Goal: Task Accomplishment & Management: Complete application form

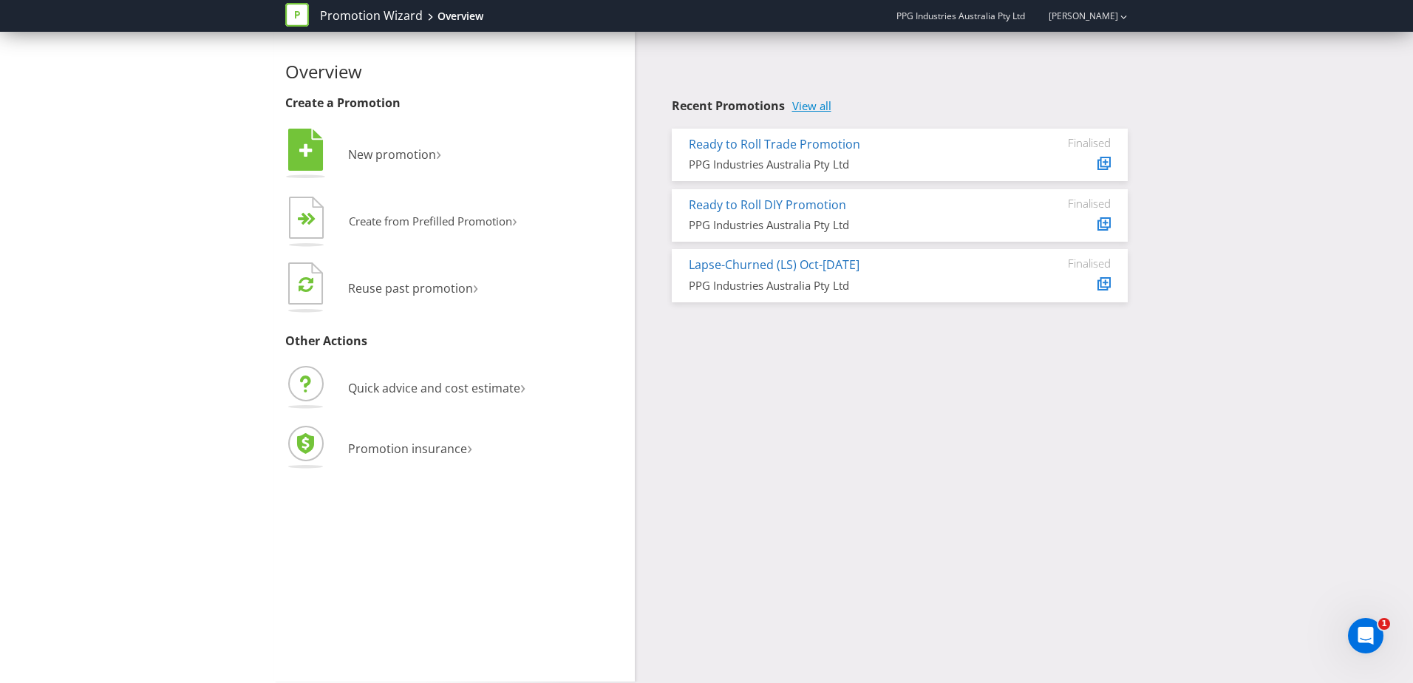
click at [814, 102] on link "View all" at bounding box center [811, 106] width 39 height 13
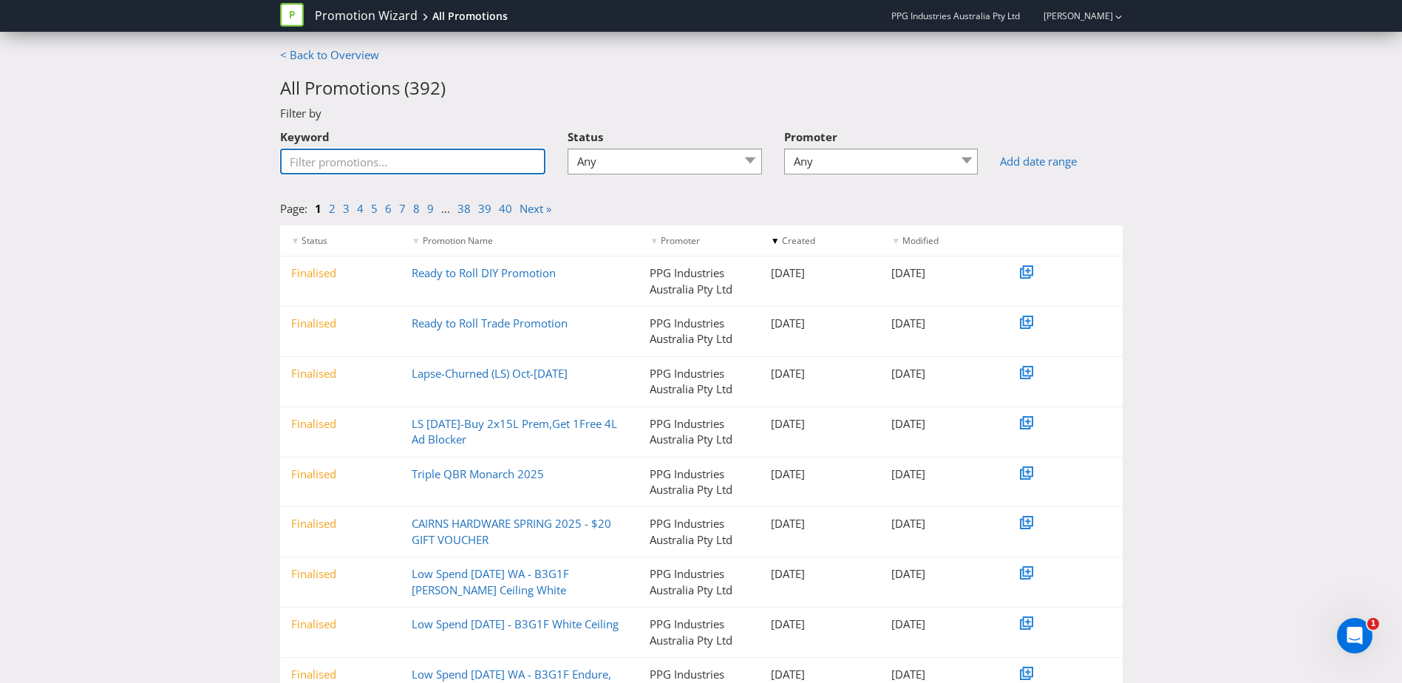
click at [354, 161] on input "Keyword" at bounding box center [413, 162] width 266 height 26
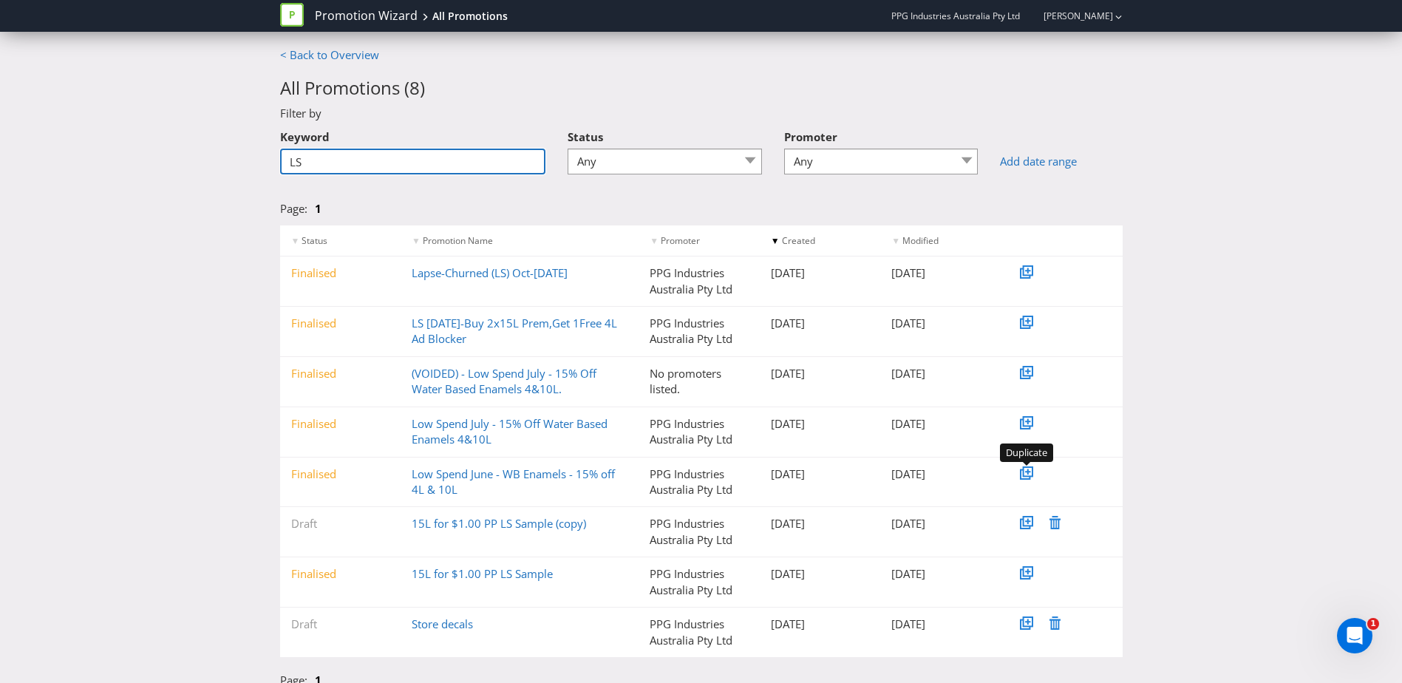
type input "LS"
click at [1028, 472] on icon at bounding box center [1027, 470] width 5 height 5
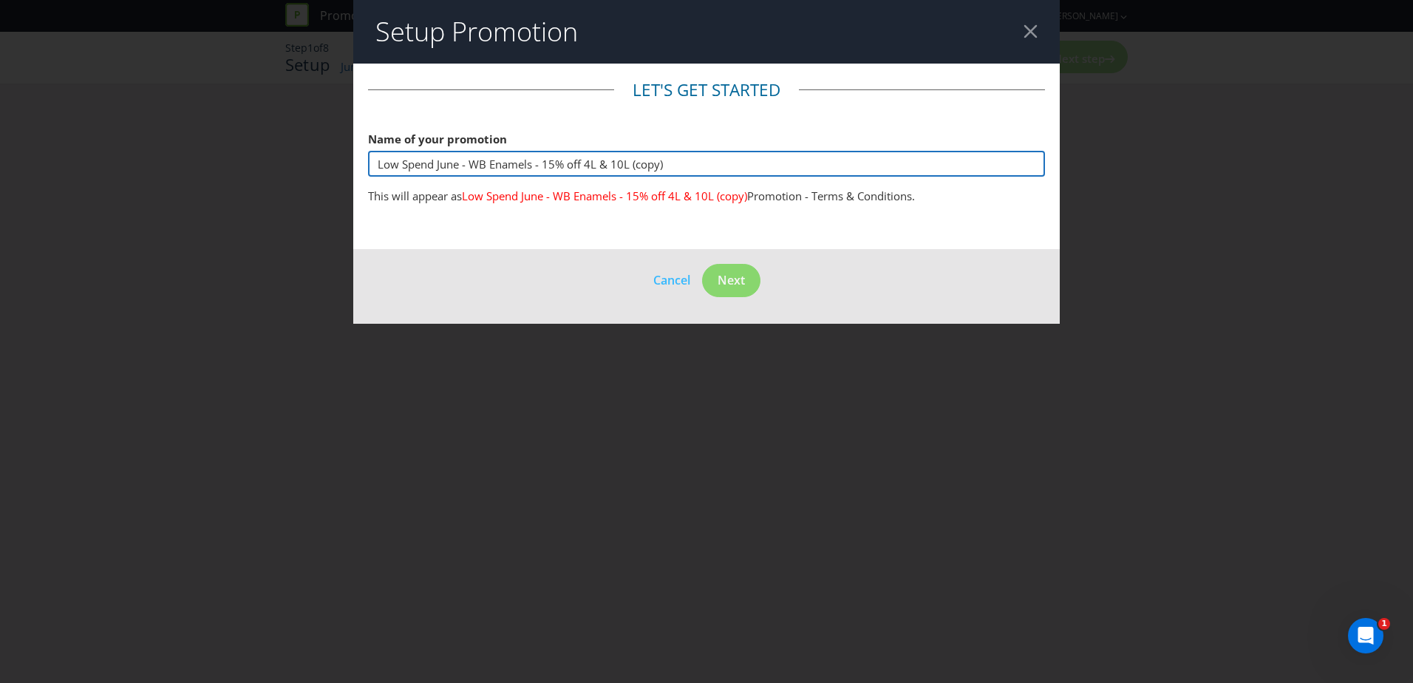
click at [451, 170] on input "Low Spend June - WB Enamels - 15% off 4L & 10L (copy)" at bounding box center [706, 164] width 677 height 26
click at [443, 166] on input "Low Spend June - WB Enamels - 15% off 4L & 10L (copy)" at bounding box center [706, 164] width 677 height 26
drag, startPoint x: 502, startPoint y: 163, endPoint x: 563, endPoint y: 166, distance: 60.7
click at [563, 166] on input "Low Spend November - WB Enamels - 15% off 4L & 10L (copy)" at bounding box center [706, 164] width 677 height 26
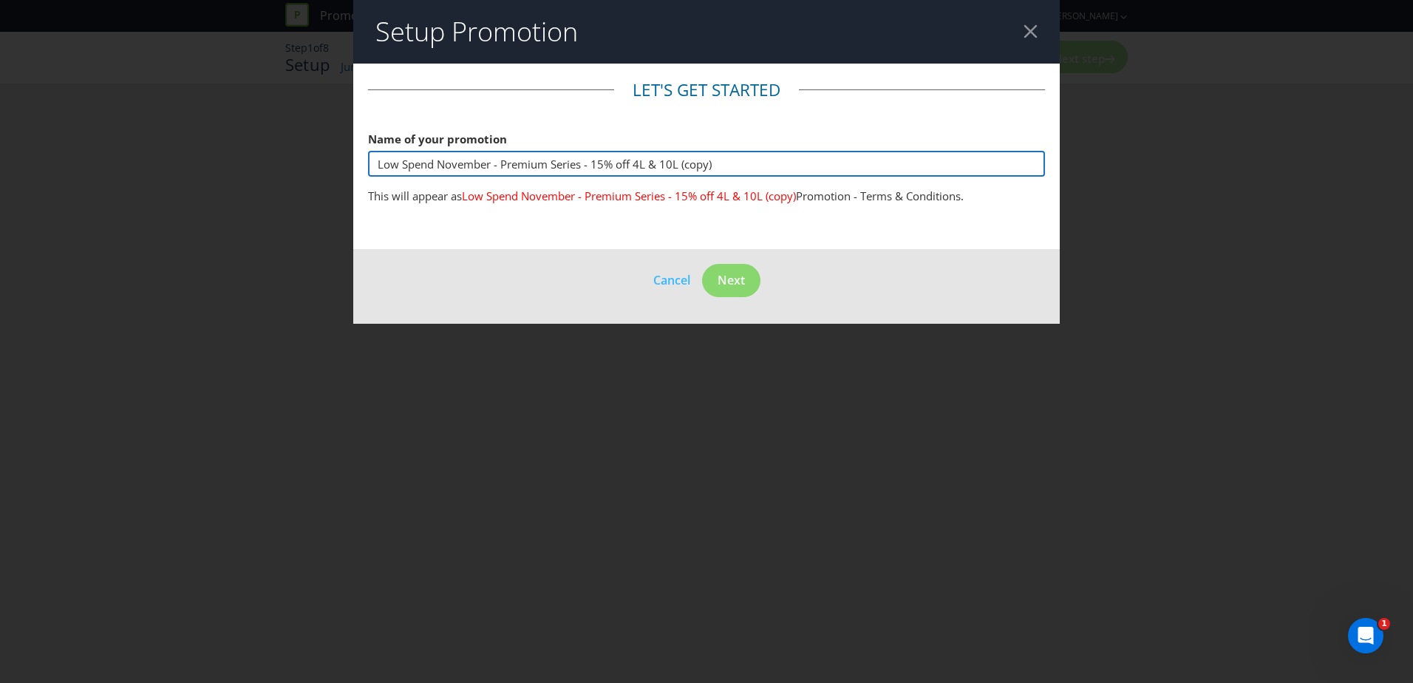
click at [599, 166] on input "Low Spend November - Premium Series - 15% off 4L & 10L (copy)" at bounding box center [706, 164] width 677 height 26
click at [639, 166] on input "Low Spend November - Premium Series - 25% off 4L & 10L (copy)" at bounding box center [706, 164] width 677 height 26
drag, startPoint x: 725, startPoint y: 163, endPoint x: 655, endPoint y: 168, distance: 69.7
click at [655, 168] on input "Low Spend November - Premium Series - 25% off 15L & 10L (copy)" at bounding box center [706, 164] width 677 height 26
drag, startPoint x: 635, startPoint y: 162, endPoint x: 636, endPoint y: 173, distance: 11.1
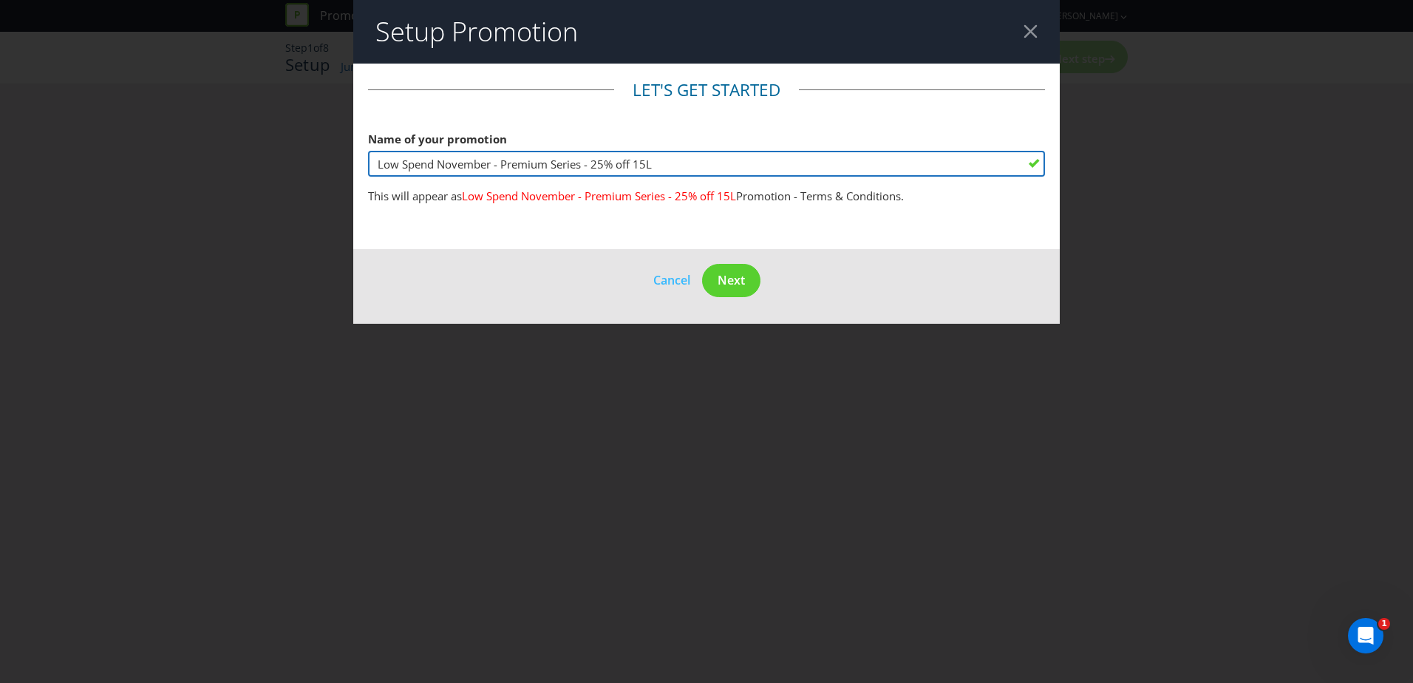
click at [635, 163] on input "Low Spend November - Premium Series - 25% off 15L" at bounding box center [706, 164] width 677 height 26
drag, startPoint x: 584, startPoint y: 162, endPoint x: 495, endPoint y: 163, distance: 88.7
click at [495, 163] on input "Low Spend November - Premium Series - 25% off 15L" at bounding box center [706, 164] width 677 height 26
click at [619, 174] on input "Low Spend November - 25% off 15L" at bounding box center [706, 164] width 677 height 26
paste input "- Premium Series"
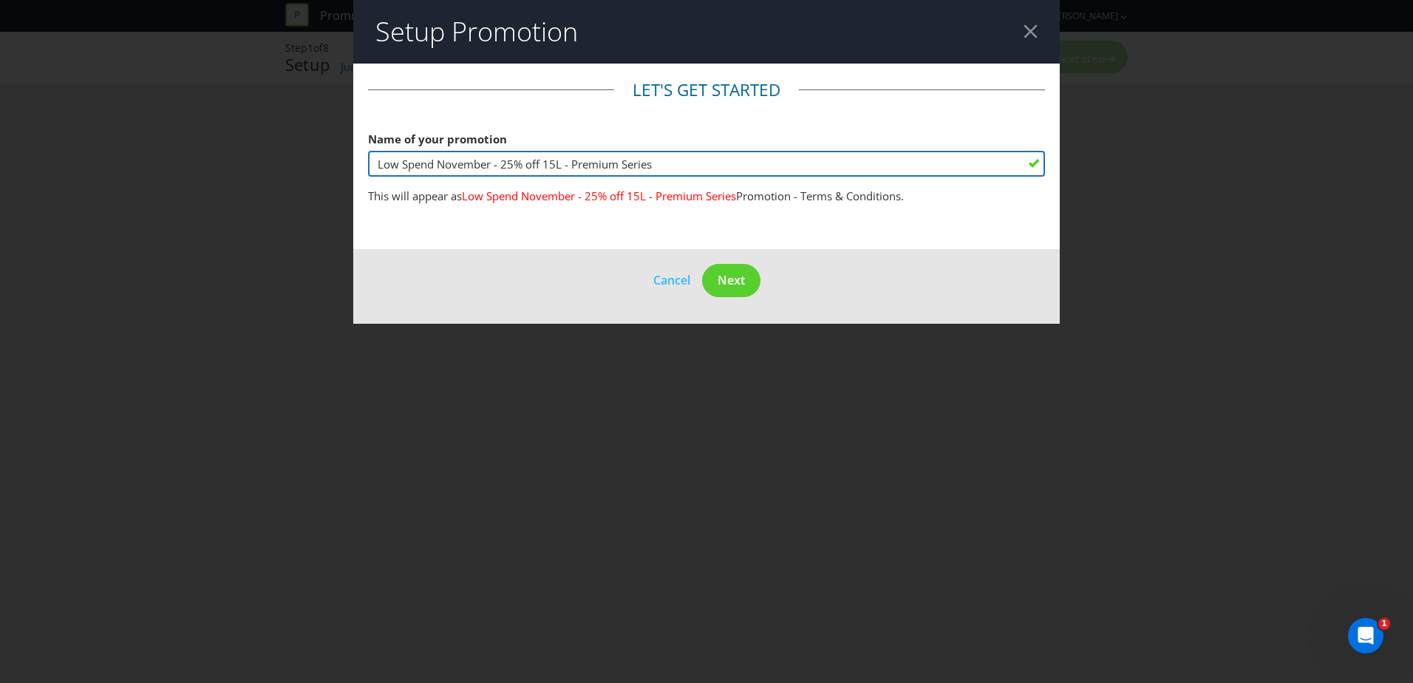
click at [565, 162] on input "Low Spend November - 25% off 15L - Premium Series" at bounding box center [706, 164] width 677 height 26
click at [685, 164] on input "Low Spend November - 25% off 15L any Premium Series" at bounding box center [706, 164] width 677 height 26
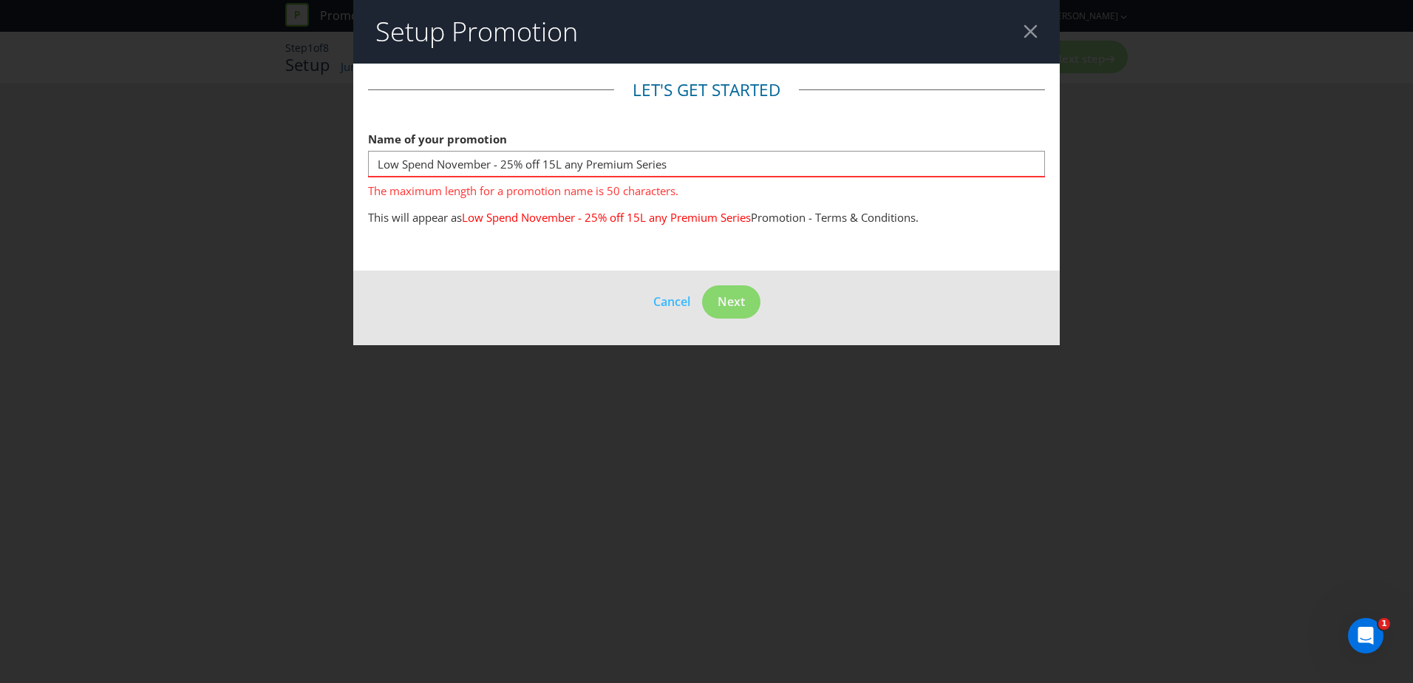
drag, startPoint x: 847, startPoint y: 302, endPoint x: 834, endPoint y: 285, distance: 21.1
click at [847, 302] on footer "Cancel Next" at bounding box center [706, 307] width 706 height 75
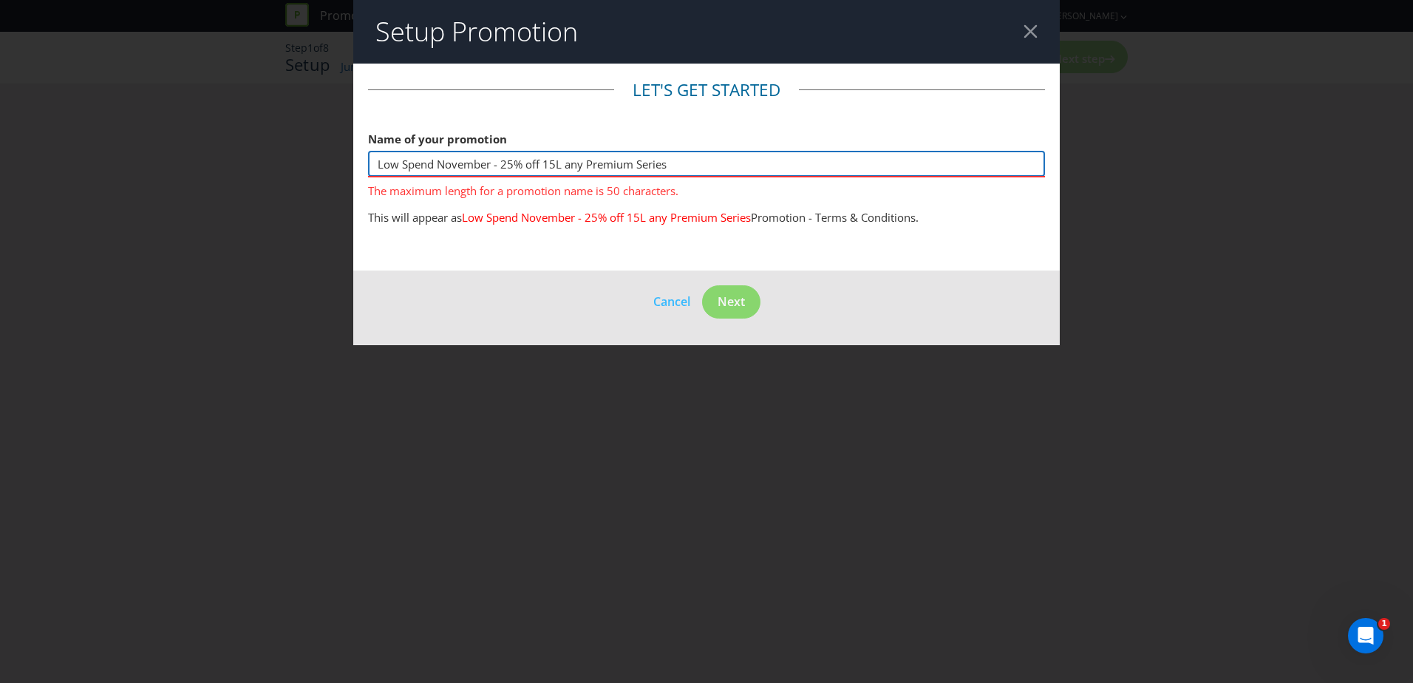
drag, startPoint x: 434, startPoint y: 165, endPoint x: 364, endPoint y: 170, distance: 71.1
click at [364, 170] on main "Let's get started Name of your promotion Low Spend November - 25% off 15L any P…" at bounding box center [706, 167] width 706 height 207
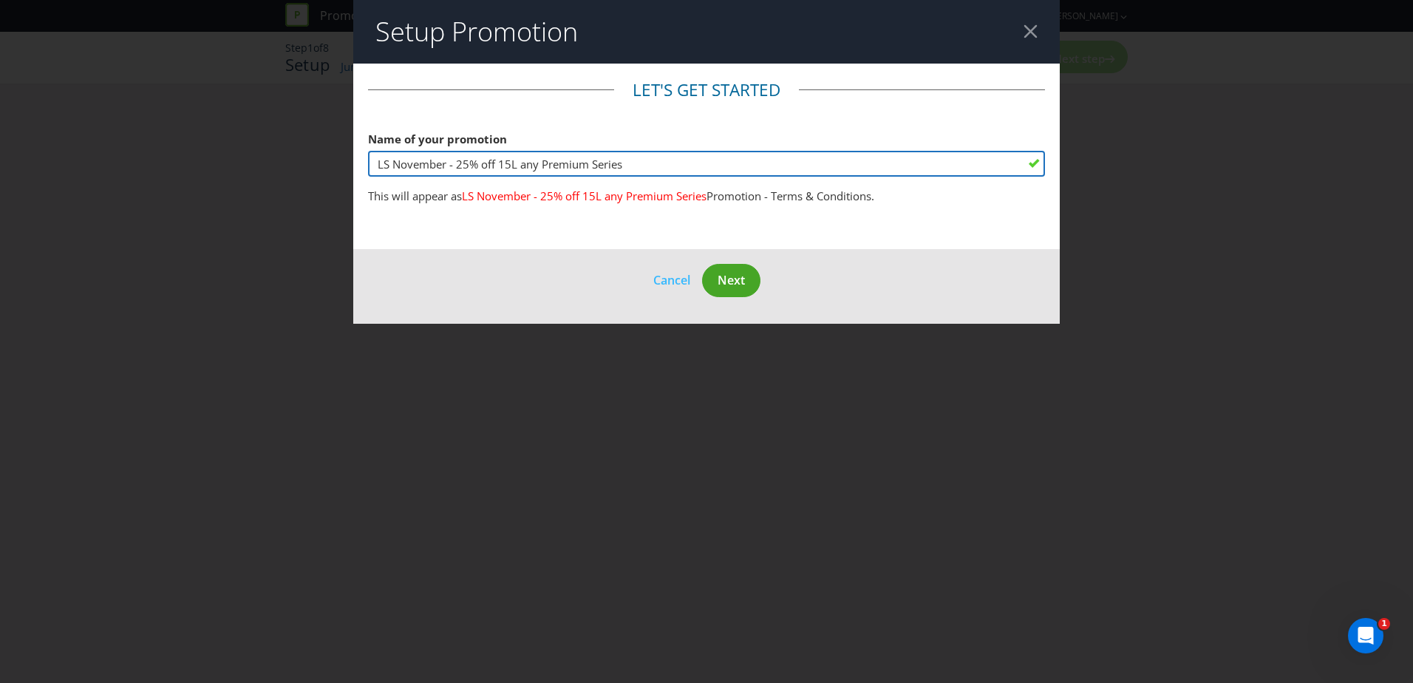
type input "LS November - 25% off 15L any Premium Series"
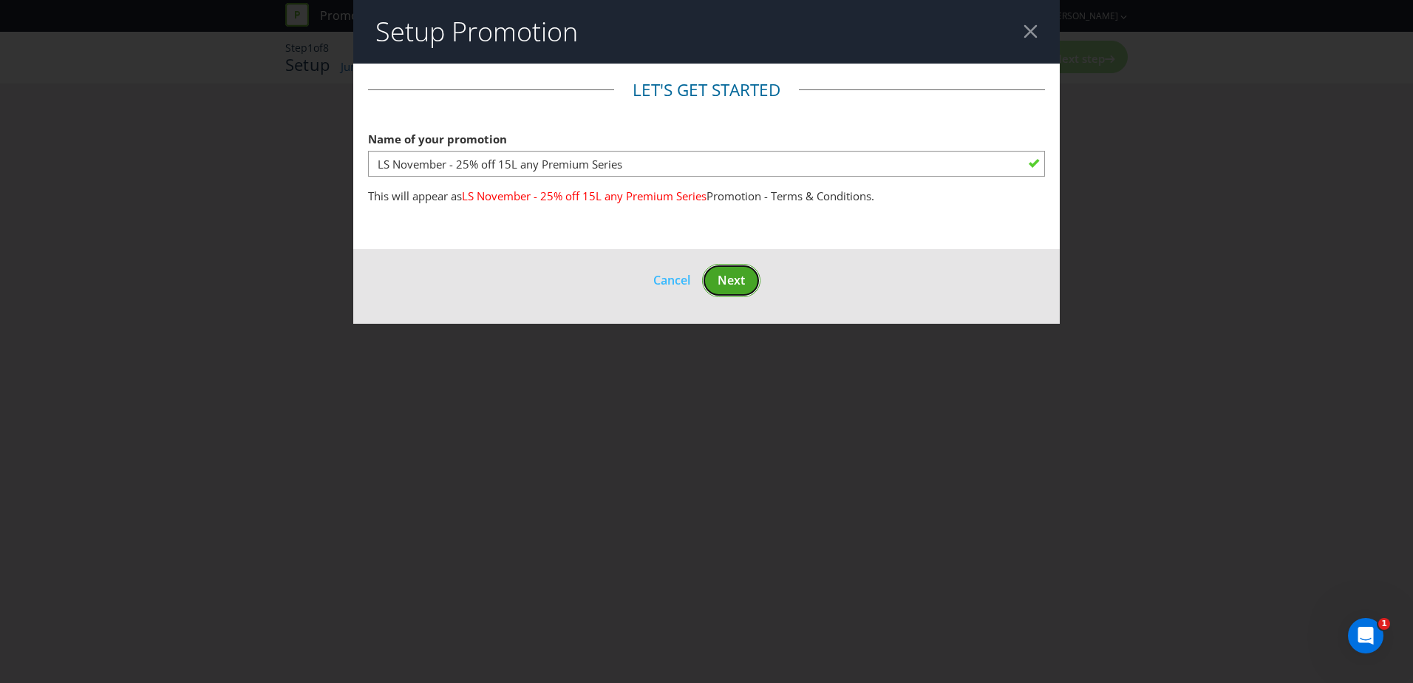
click at [738, 280] on span "Next" at bounding box center [730, 280] width 27 height 16
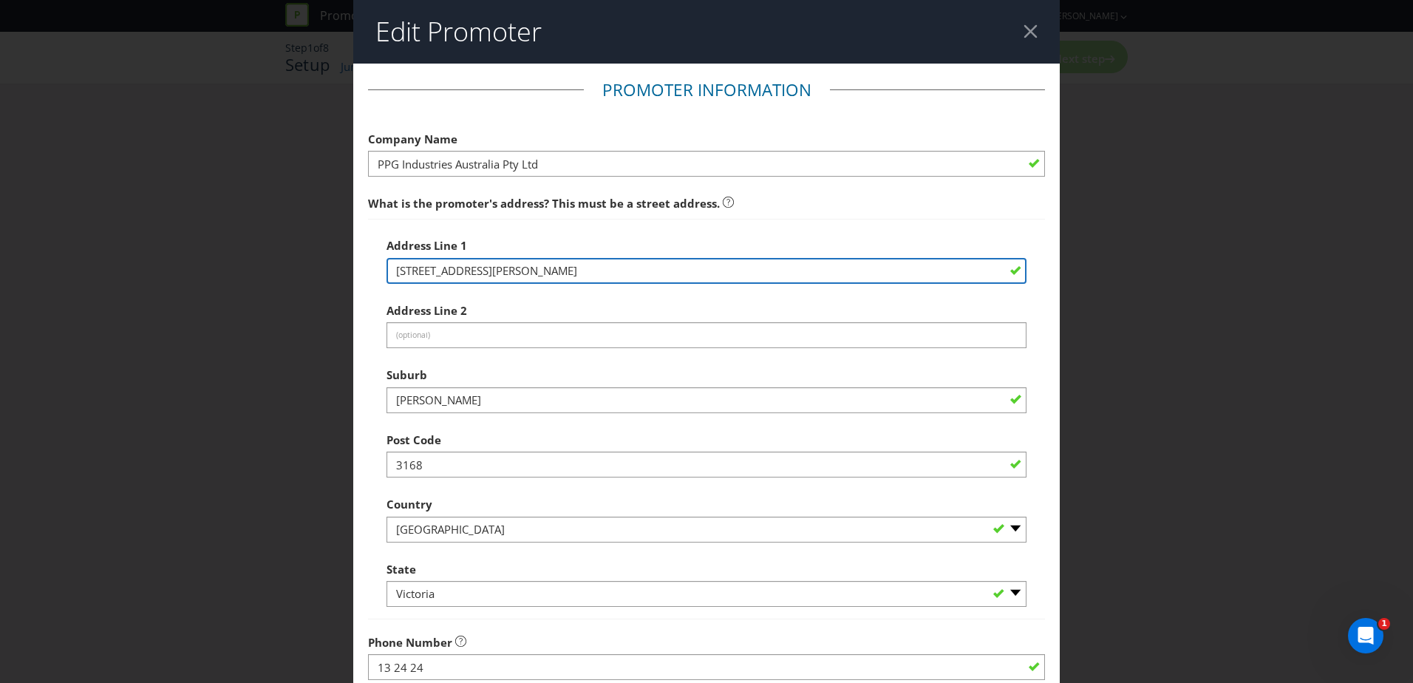
click at [624, 276] on input "[STREET_ADDRESS][PERSON_NAME]" at bounding box center [706, 271] width 640 height 26
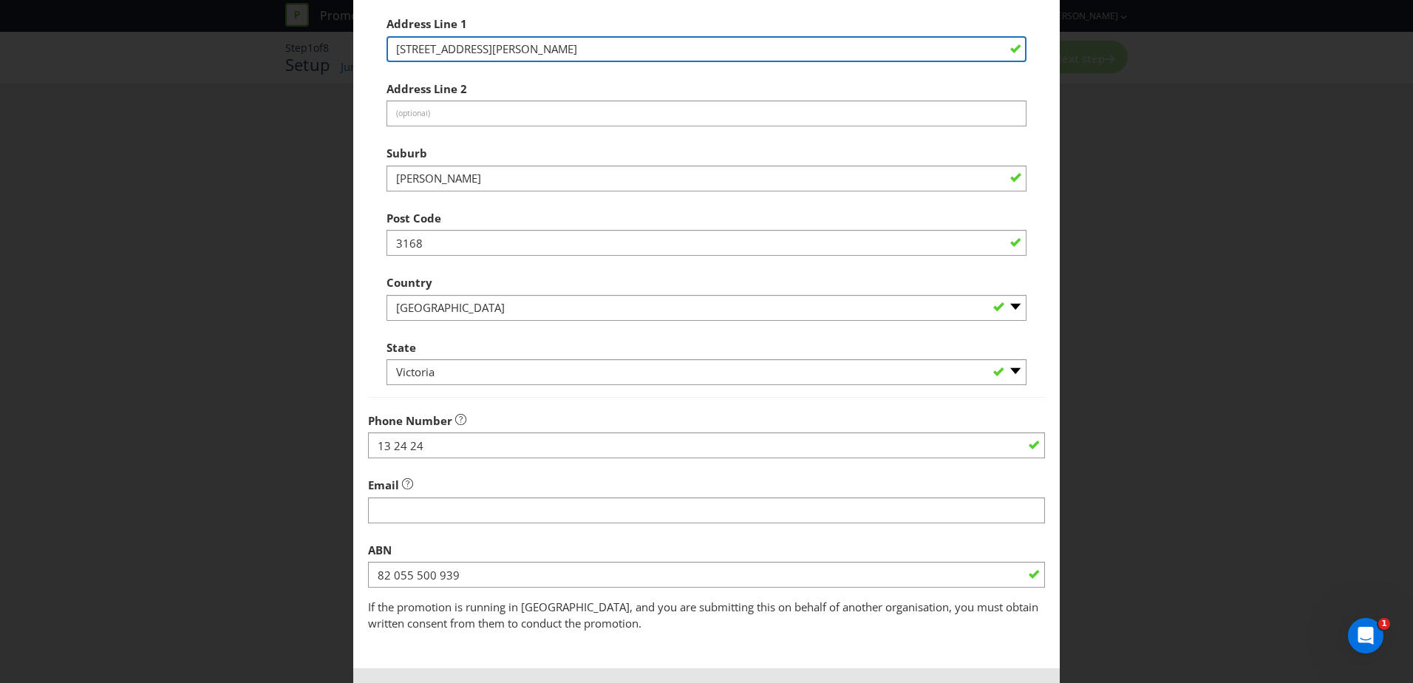
scroll to position [282, 0]
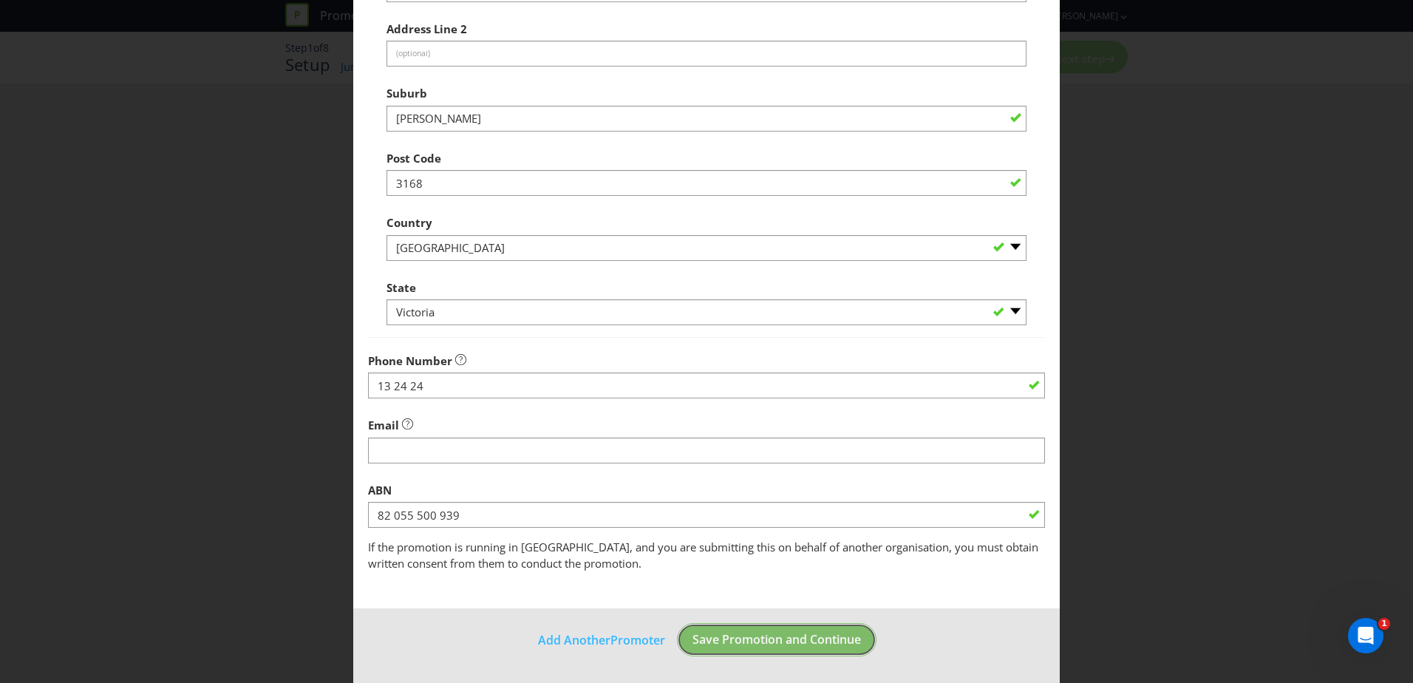
click at [824, 647] on span "Save Promotion and Continue" at bounding box center [776, 639] width 168 height 16
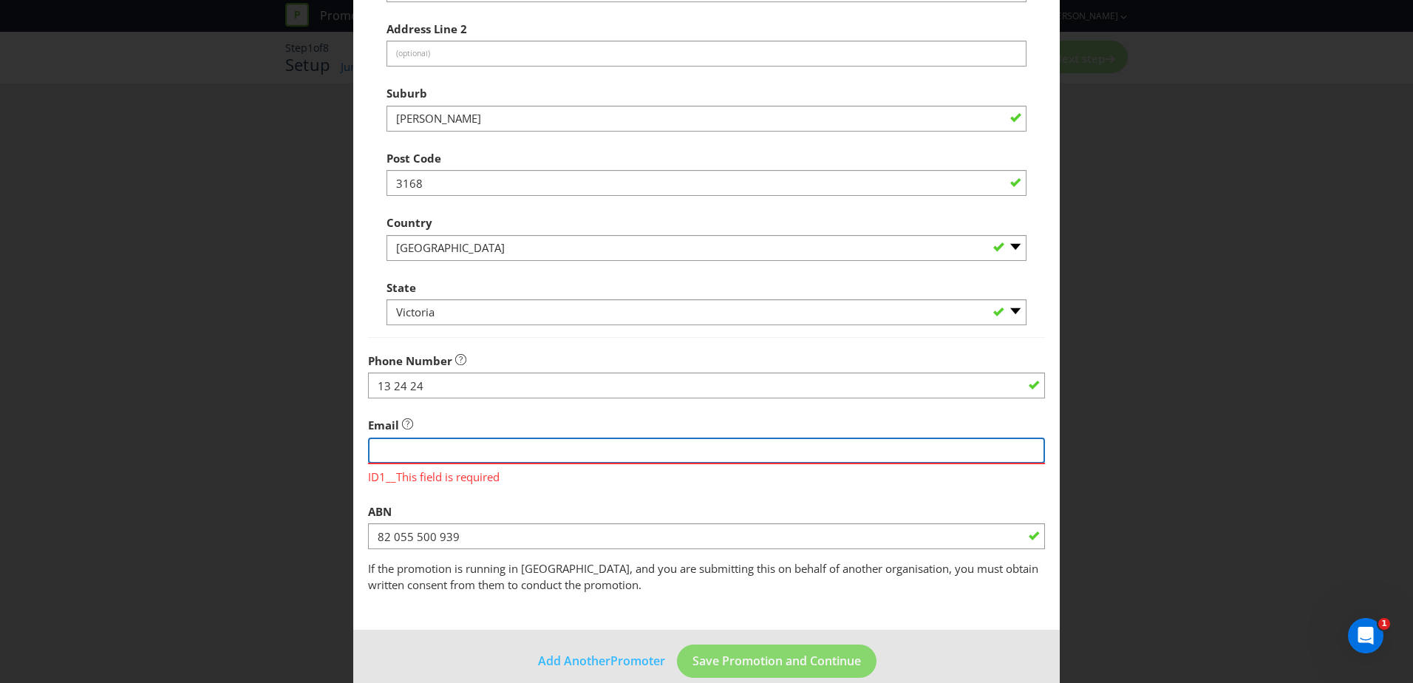
click at [412, 447] on input "string" at bounding box center [706, 450] width 677 height 26
click at [461, 448] on input "string" at bounding box center [706, 450] width 677 height 26
type input "[EMAIL_ADDRESS][DOMAIN_NAME]"
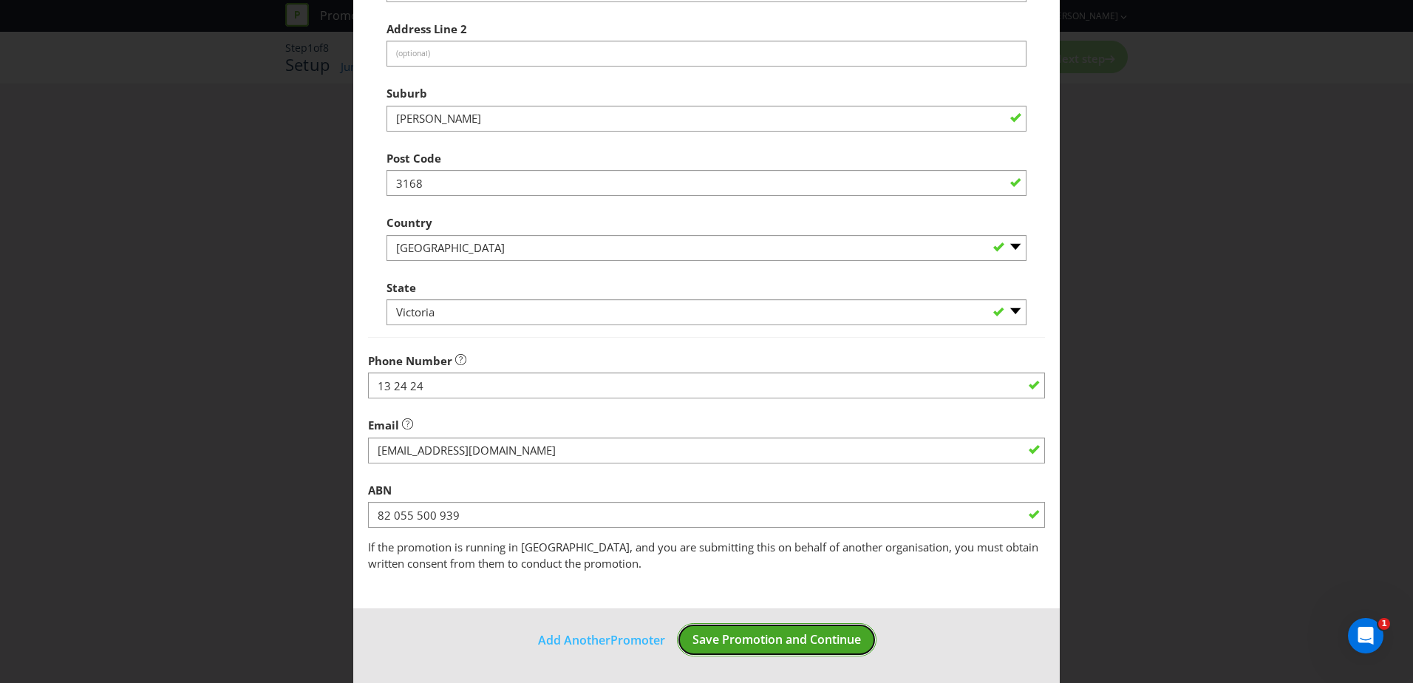
click at [783, 658] on footer "Add Another Promoter Save Promotion and Continue" at bounding box center [706, 645] width 706 height 75
click at [758, 637] on span "Save Promotion and Continue" at bounding box center [776, 639] width 168 height 16
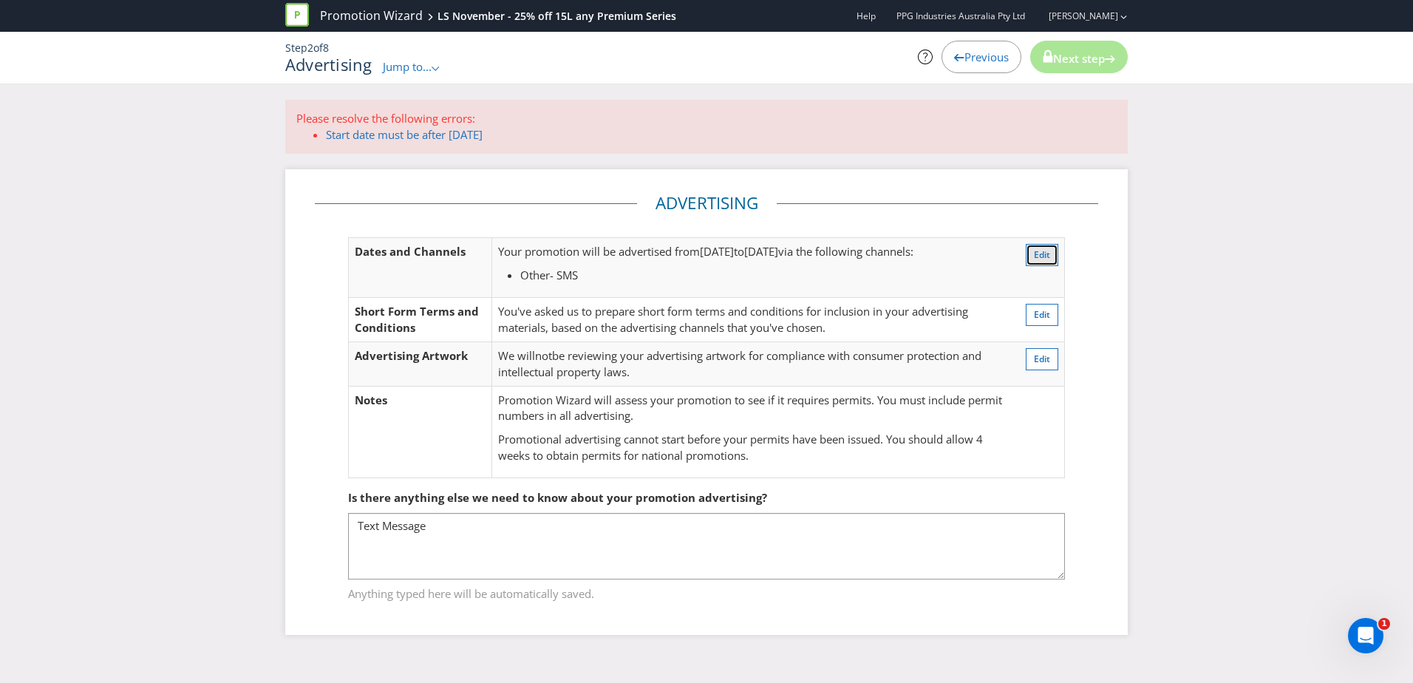
click at [1043, 254] on span "Edit" at bounding box center [1042, 254] width 16 height 13
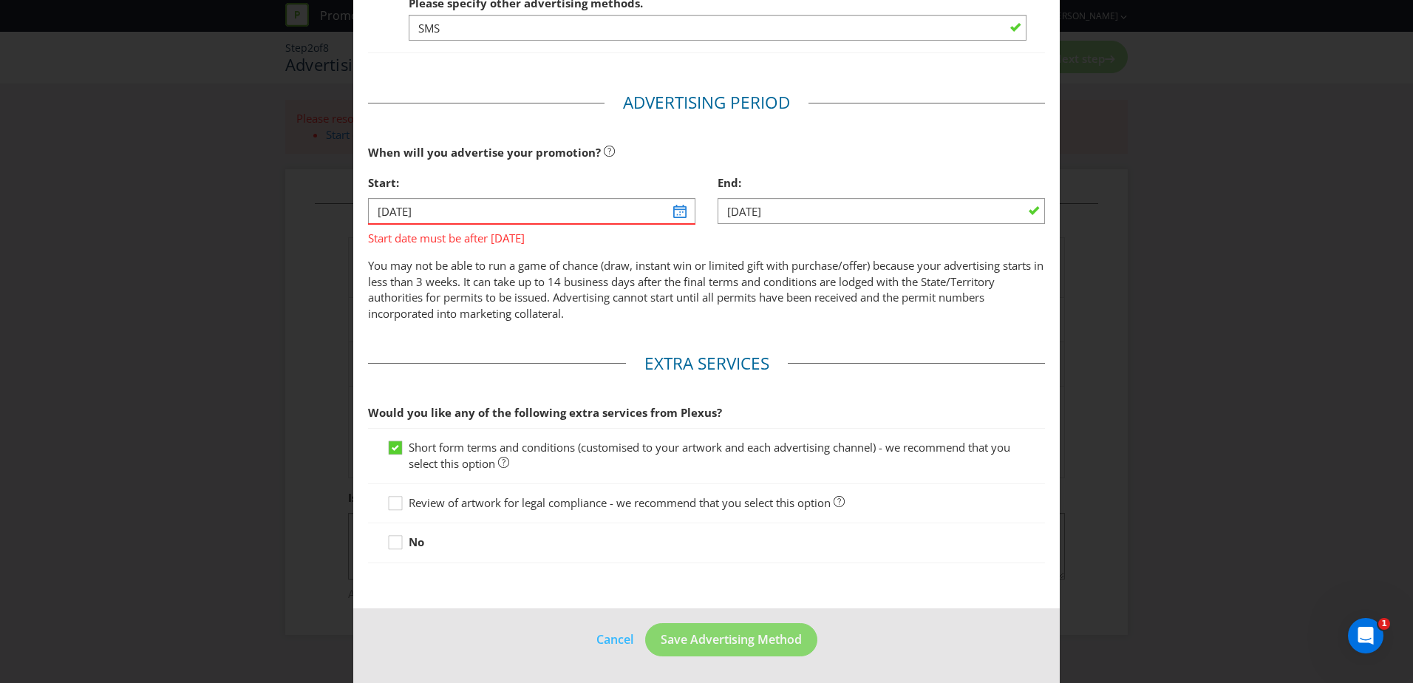
scroll to position [78, 0]
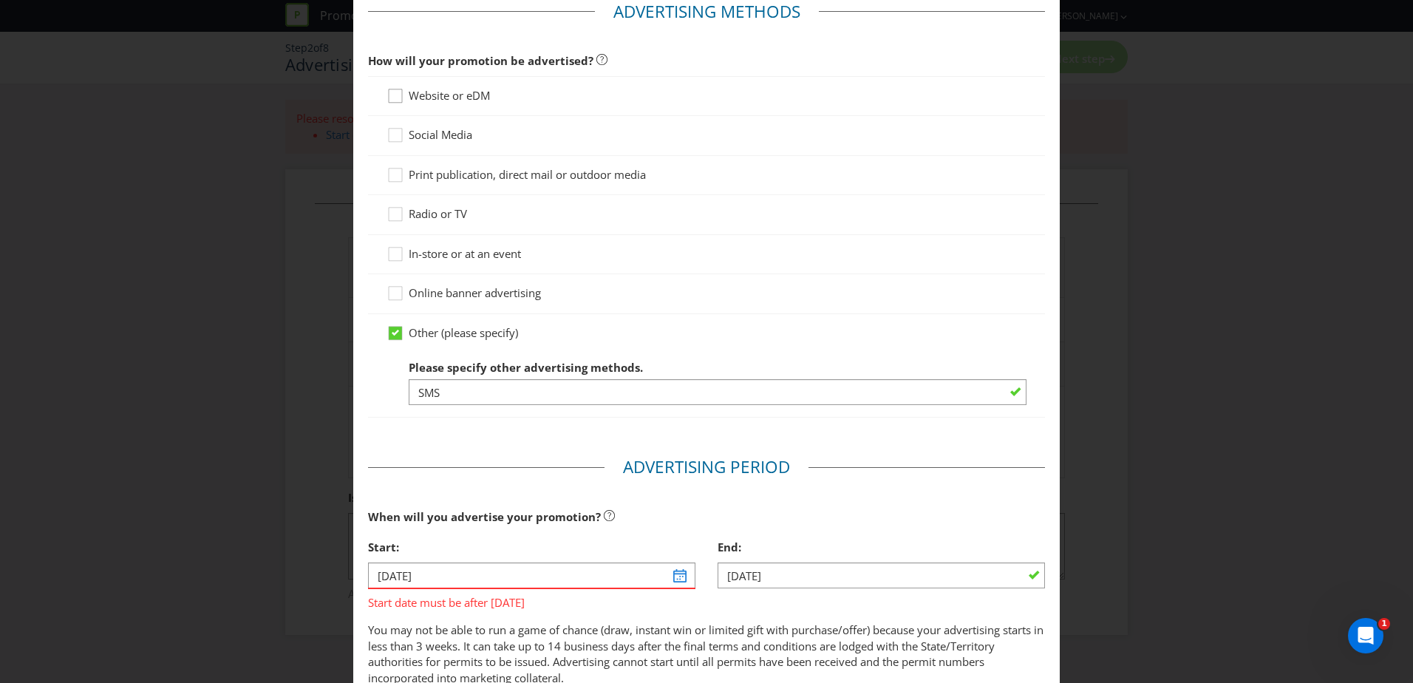
click at [392, 95] on div at bounding box center [395, 90] width 7 height 7
click at [0, 0] on input "Website or eDM" at bounding box center [0, 0] width 0 height 0
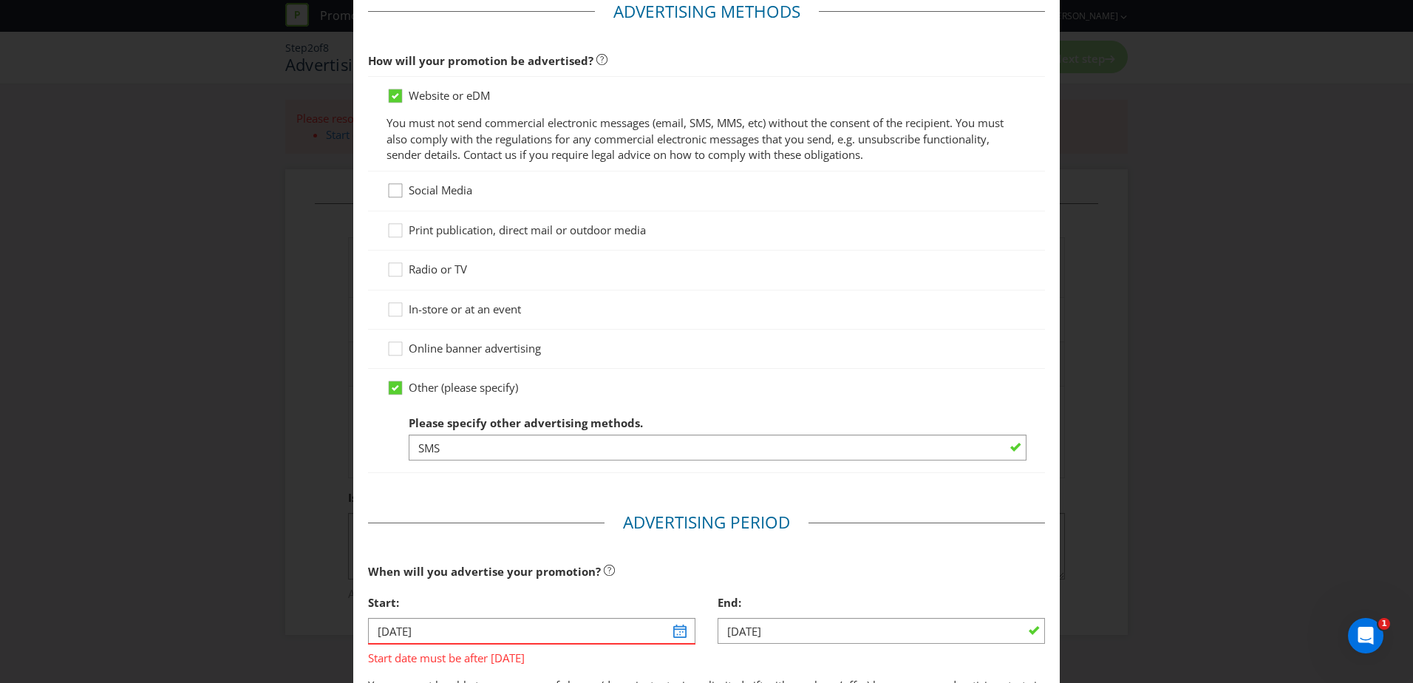
click at [390, 194] on icon at bounding box center [397, 194] width 22 height 22
click at [0, 0] on input "Social Media" at bounding box center [0, 0] width 0 height 0
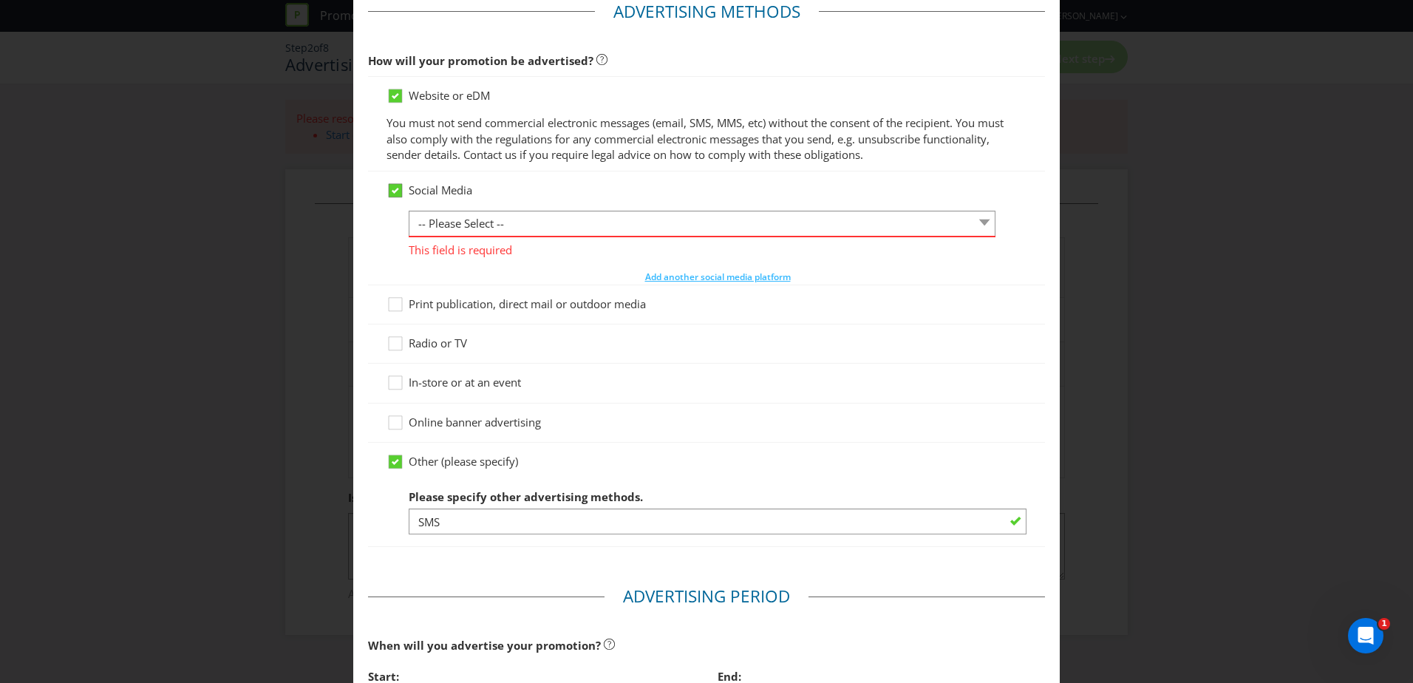
click at [390, 194] on icon at bounding box center [395, 190] width 13 height 13
click at [0, 0] on input "Social Media" at bounding box center [0, 0] width 0 height 0
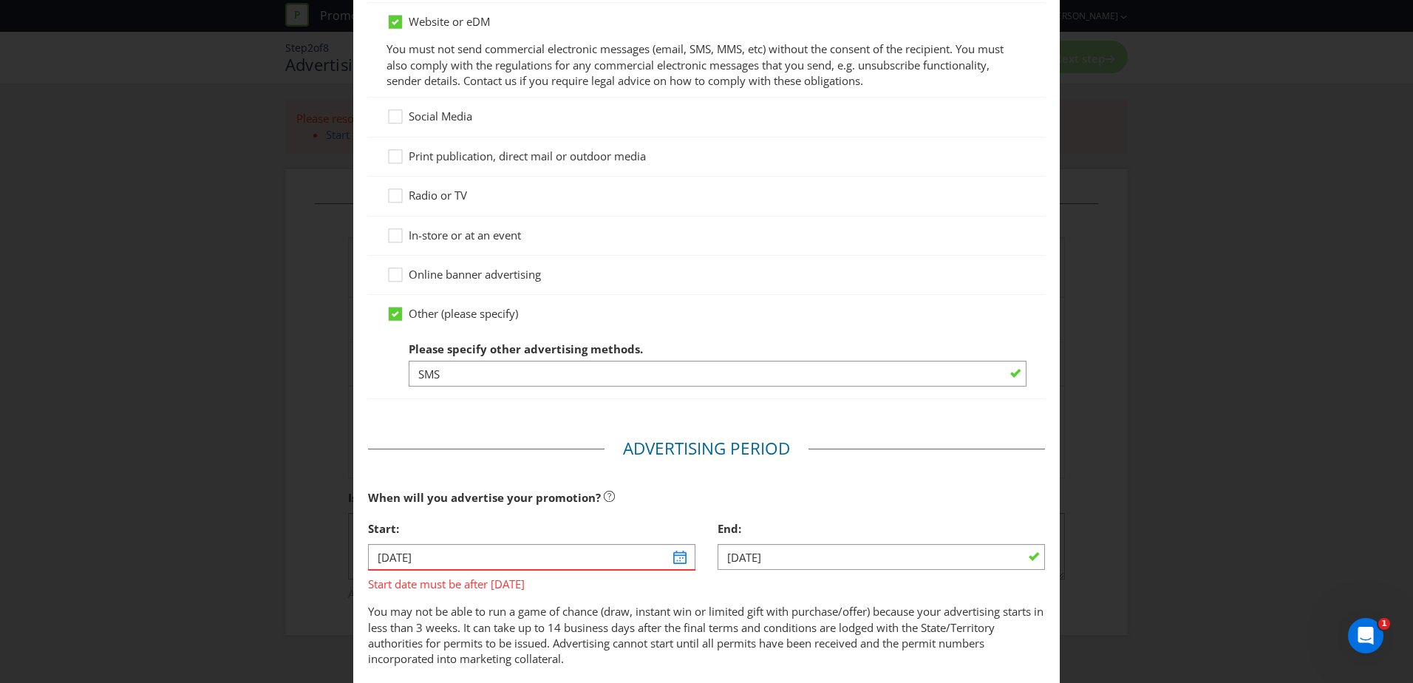
scroll to position [226, 0]
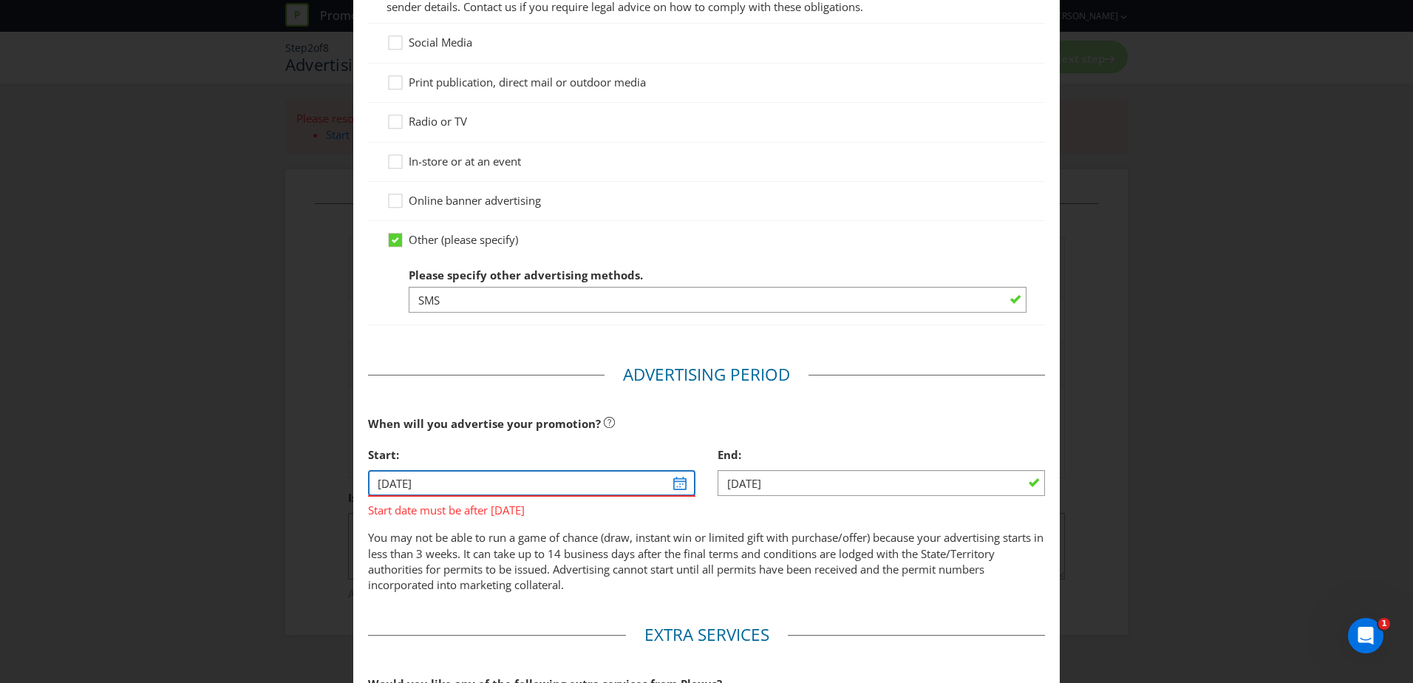
click at [676, 482] on input "[DATE]" at bounding box center [531, 483] width 327 height 26
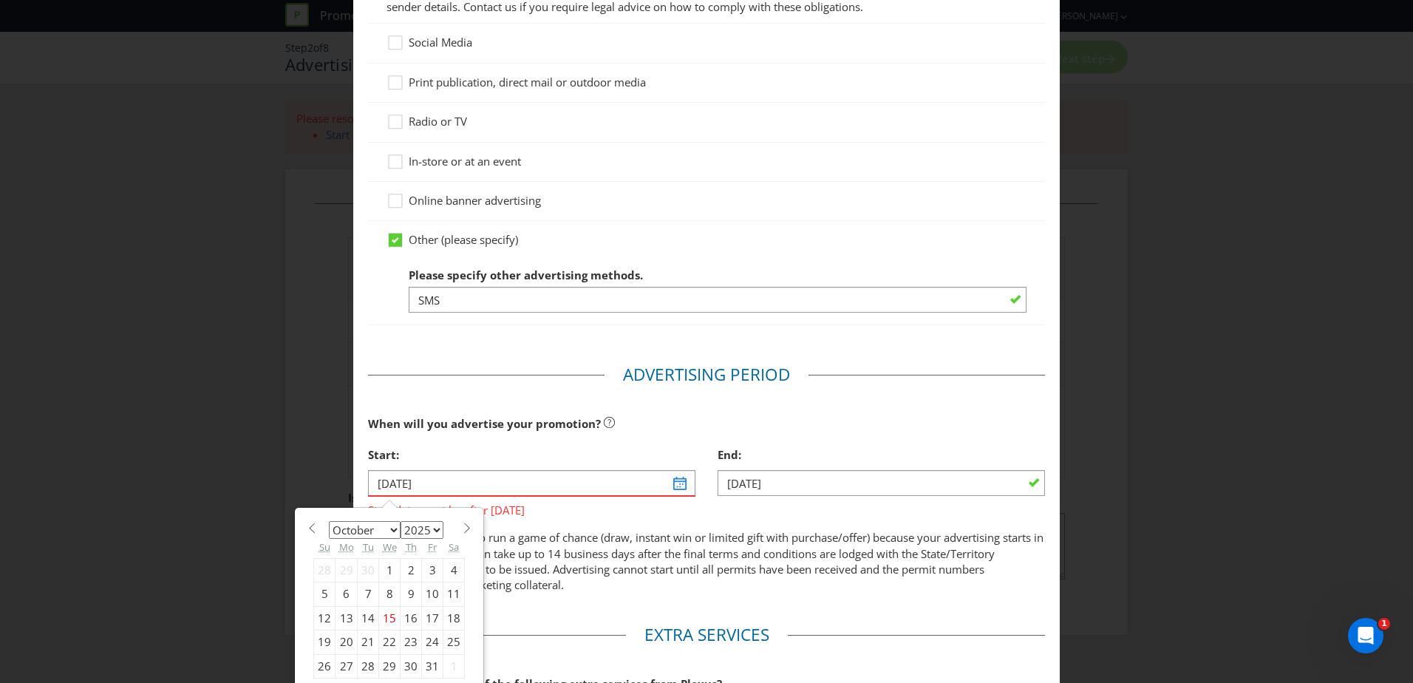
click at [391, 531] on select "January February March April May June July August September October November De…" at bounding box center [365, 530] width 72 height 18
select select "10"
click at [329, 521] on select "January February March April May June July August September October November De…" at bounding box center [365, 530] width 72 height 18
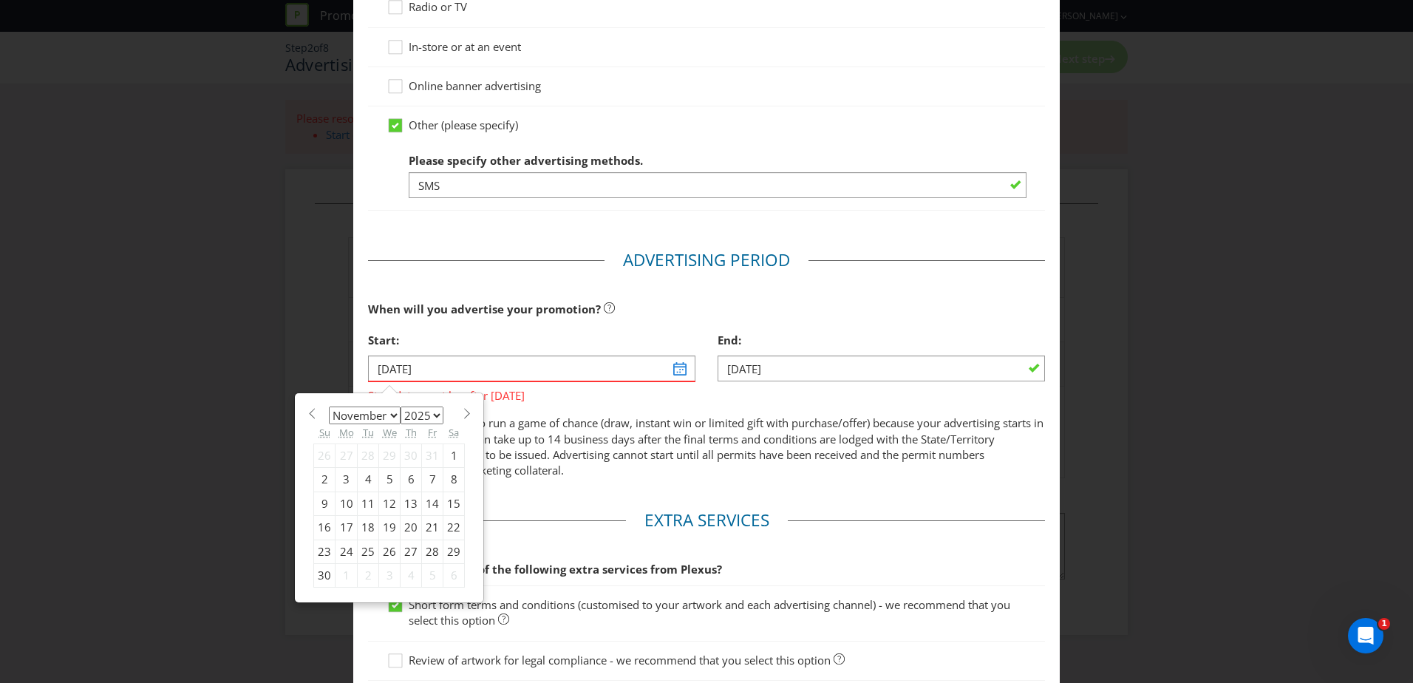
scroll to position [374, 0]
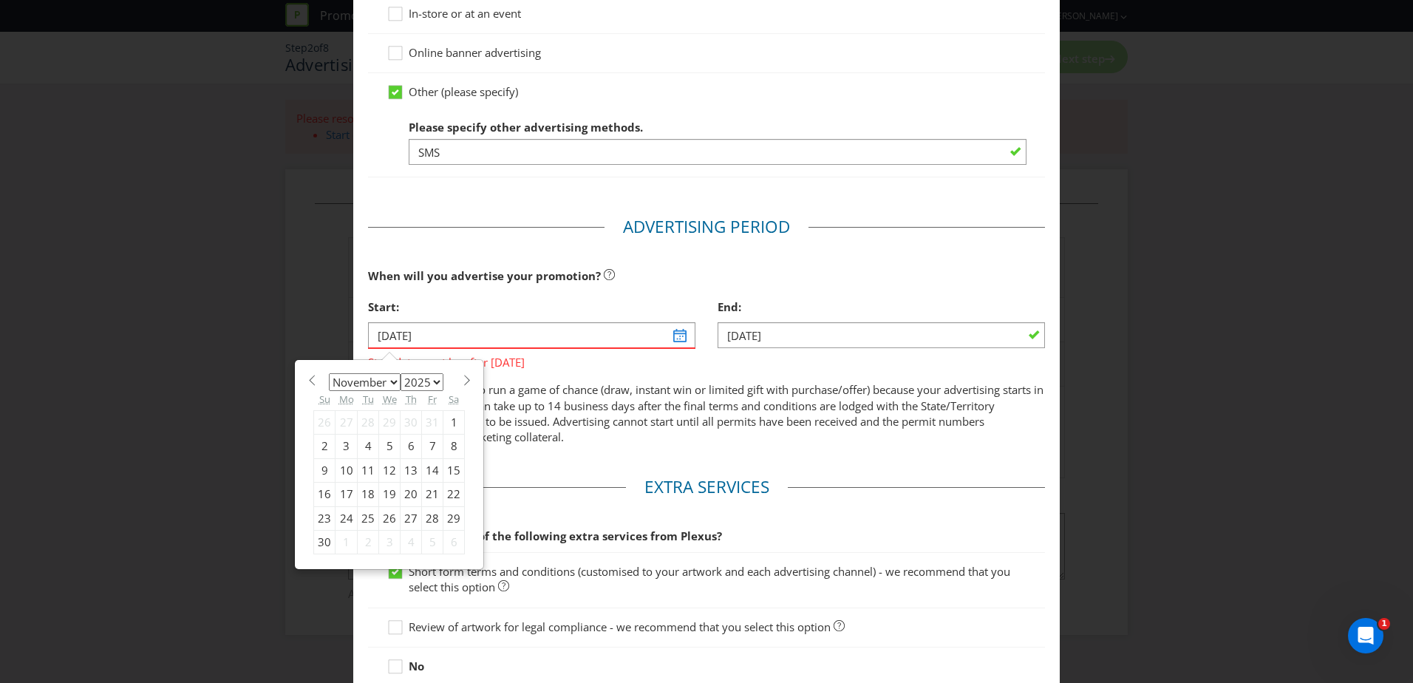
click at [343, 467] on div "10" at bounding box center [346, 470] width 22 height 24
type input "[DATE]"
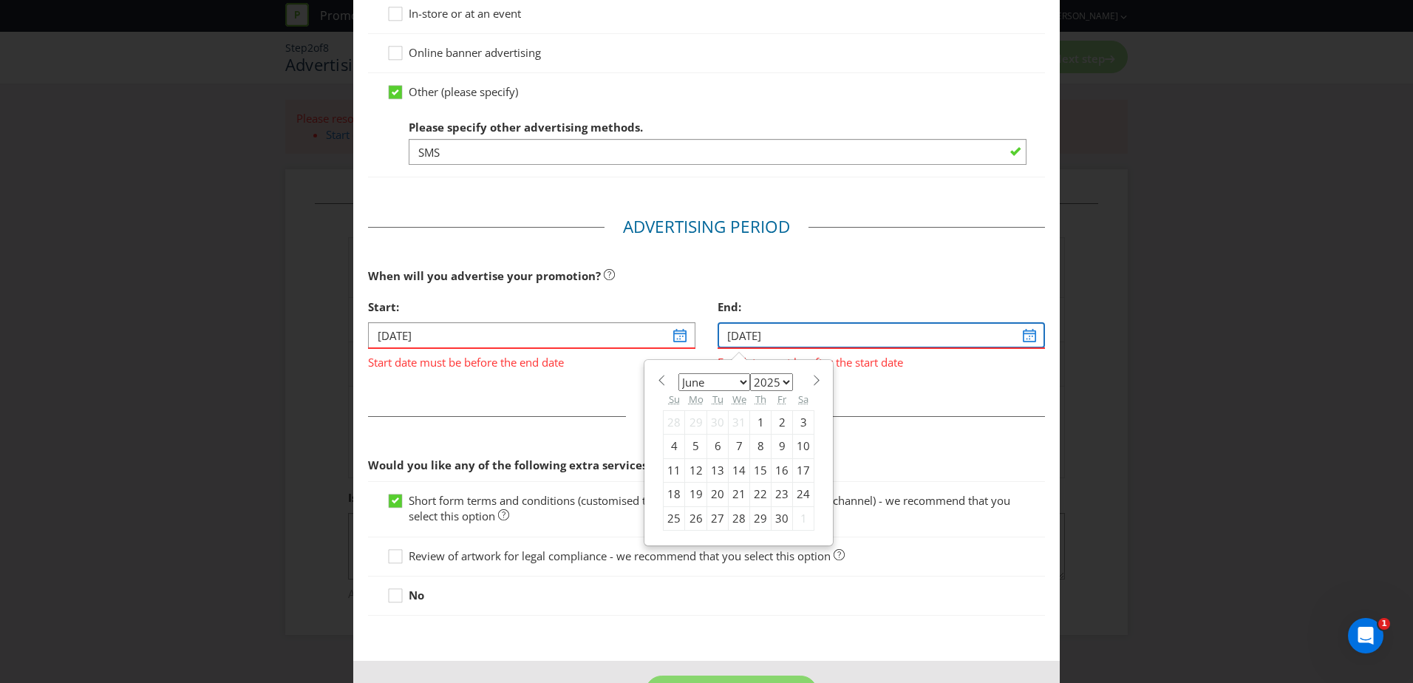
click at [993, 330] on input "[DATE]" at bounding box center [880, 335] width 327 height 26
click at [740, 381] on select "January February March April May June July August September October November De…" at bounding box center [714, 382] width 72 height 18
select select "10"
click at [678, 373] on select "January February March April May June July August September October November De…" at bounding box center [714, 382] width 72 height 18
click at [798, 519] on div "29" at bounding box center [803, 518] width 21 height 24
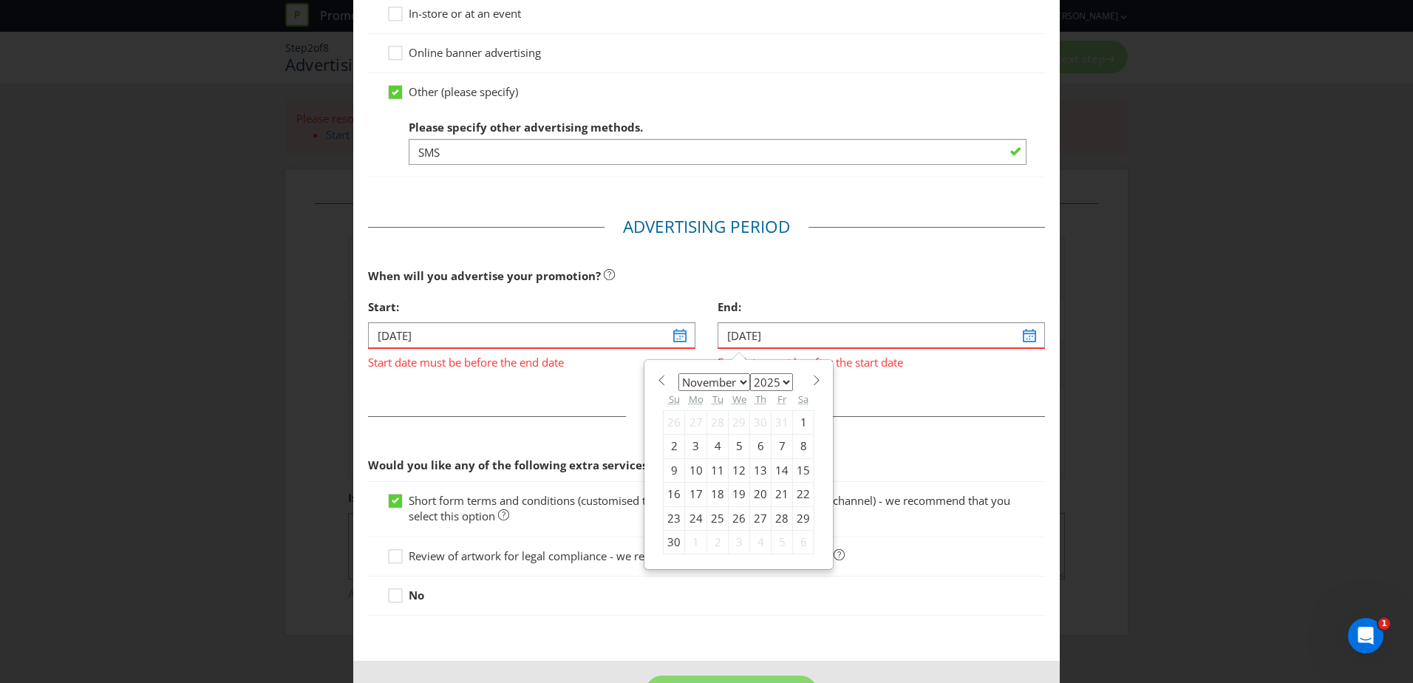
type input "[DATE]"
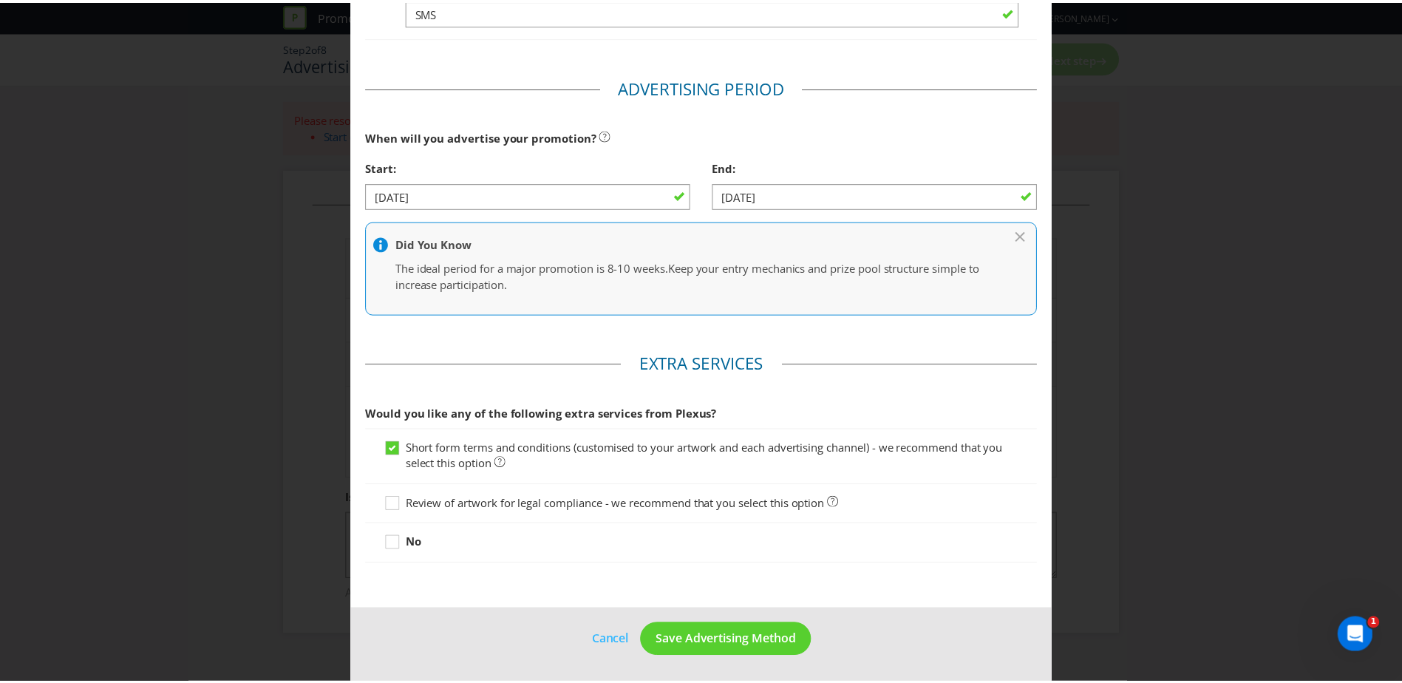
scroll to position [514, 0]
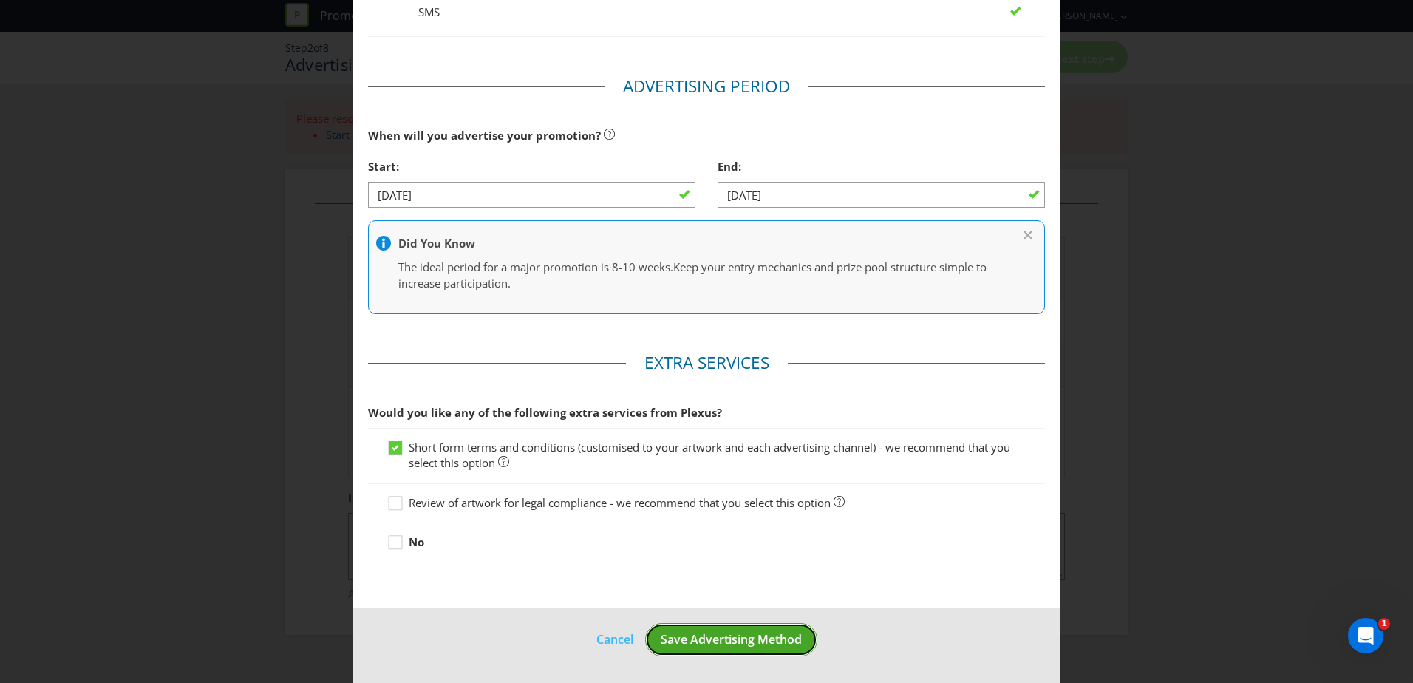
click at [717, 635] on span "Save Advertising Method" at bounding box center [731, 639] width 141 height 16
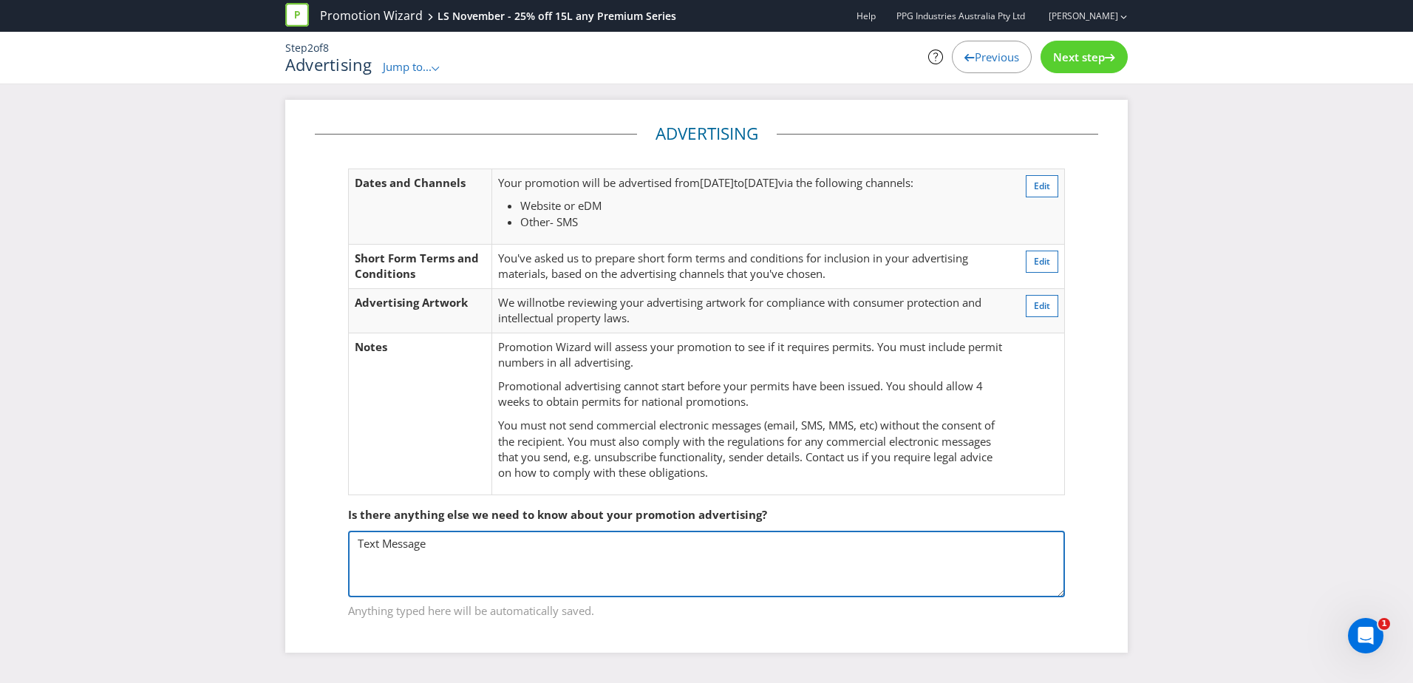
click at [360, 545] on textarea "Text Message" at bounding box center [706, 564] width 717 height 67
click at [868, 544] on textarea "Text Message" at bounding box center [706, 564] width 717 height 67
drag, startPoint x: 912, startPoint y: 545, endPoint x: 854, endPoint y: 550, distance: 57.9
click at [854, 550] on textarea "Text Message" at bounding box center [706, 564] width 717 height 67
type textarea "This promotion offer will be communicated directly to a specific and eligible g…"
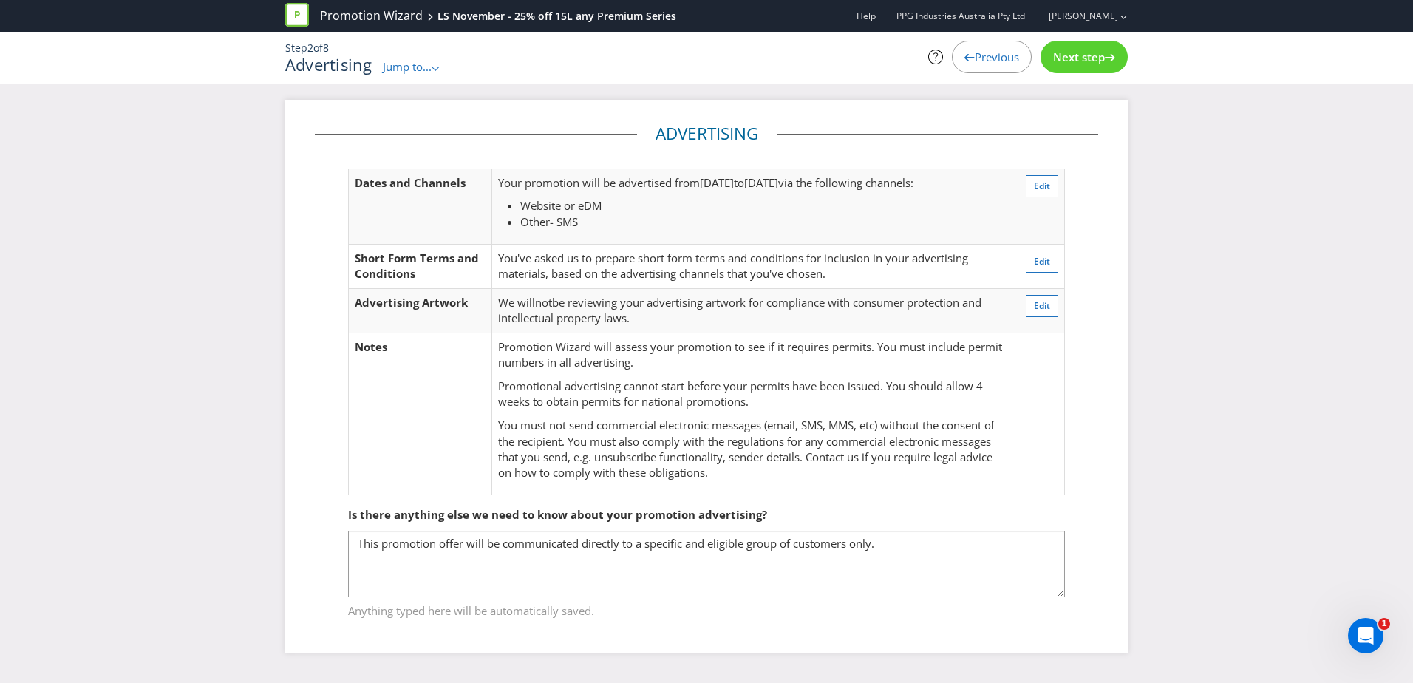
click at [1082, 565] on fieldset "Is there anything else we need to know about your promotion advertising? Text M…" at bounding box center [706, 553] width 783 height 152
click at [1082, 60] on span "Next step" at bounding box center [1079, 57] width 52 height 15
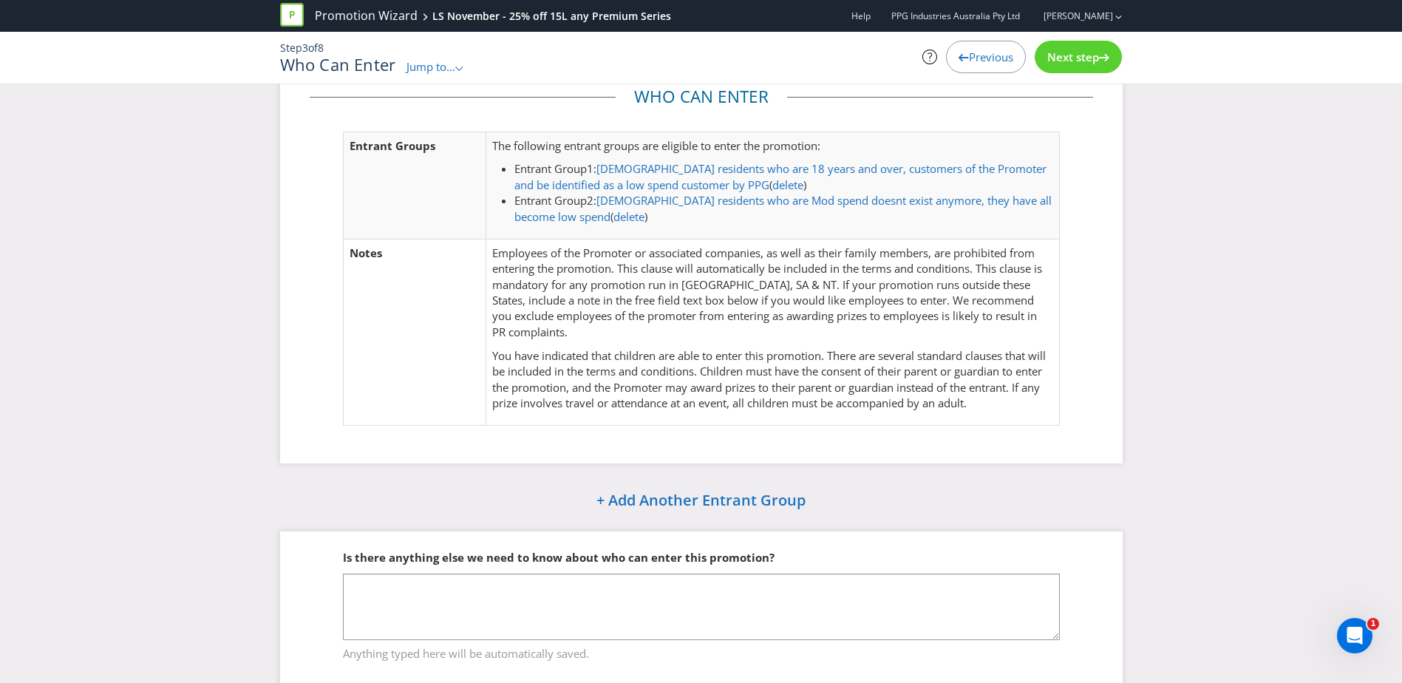
scroll to position [72, 0]
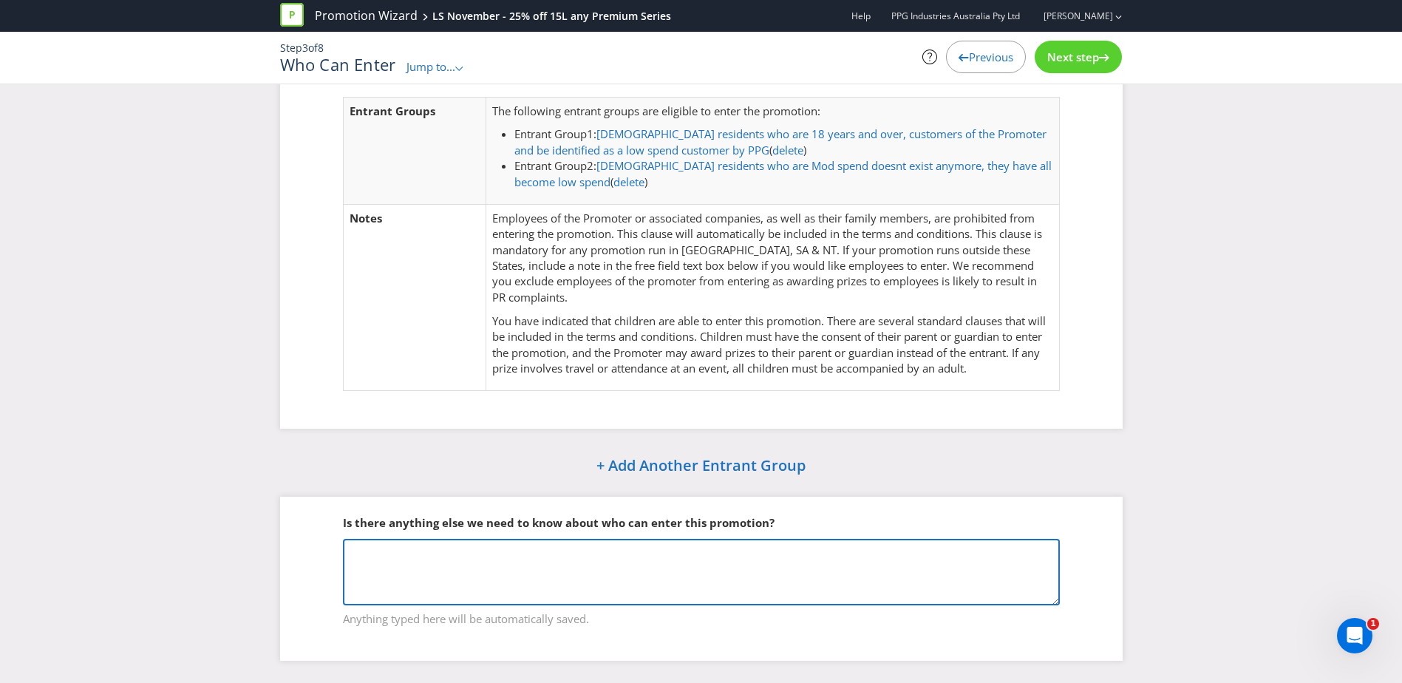
click at [740, 558] on textarea at bounding box center [701, 572] width 717 height 67
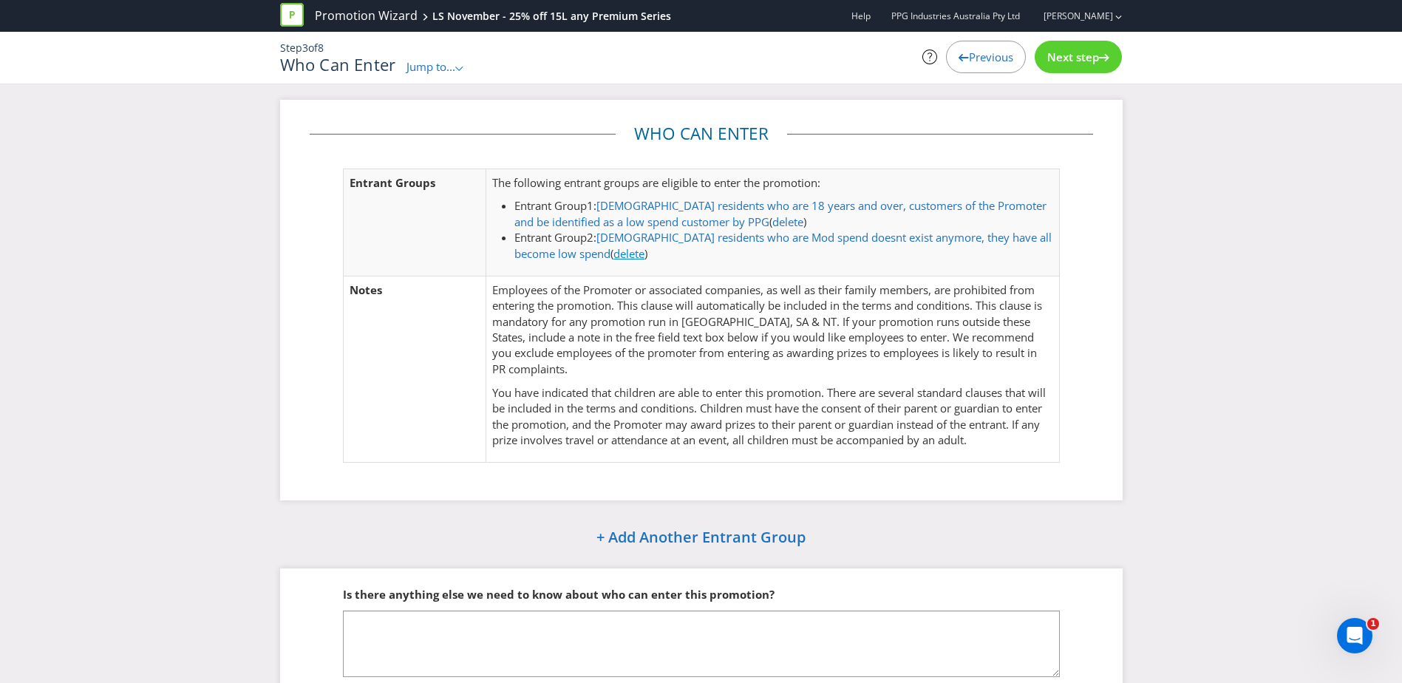
click at [613, 258] on link "delete" at bounding box center [628, 253] width 31 height 15
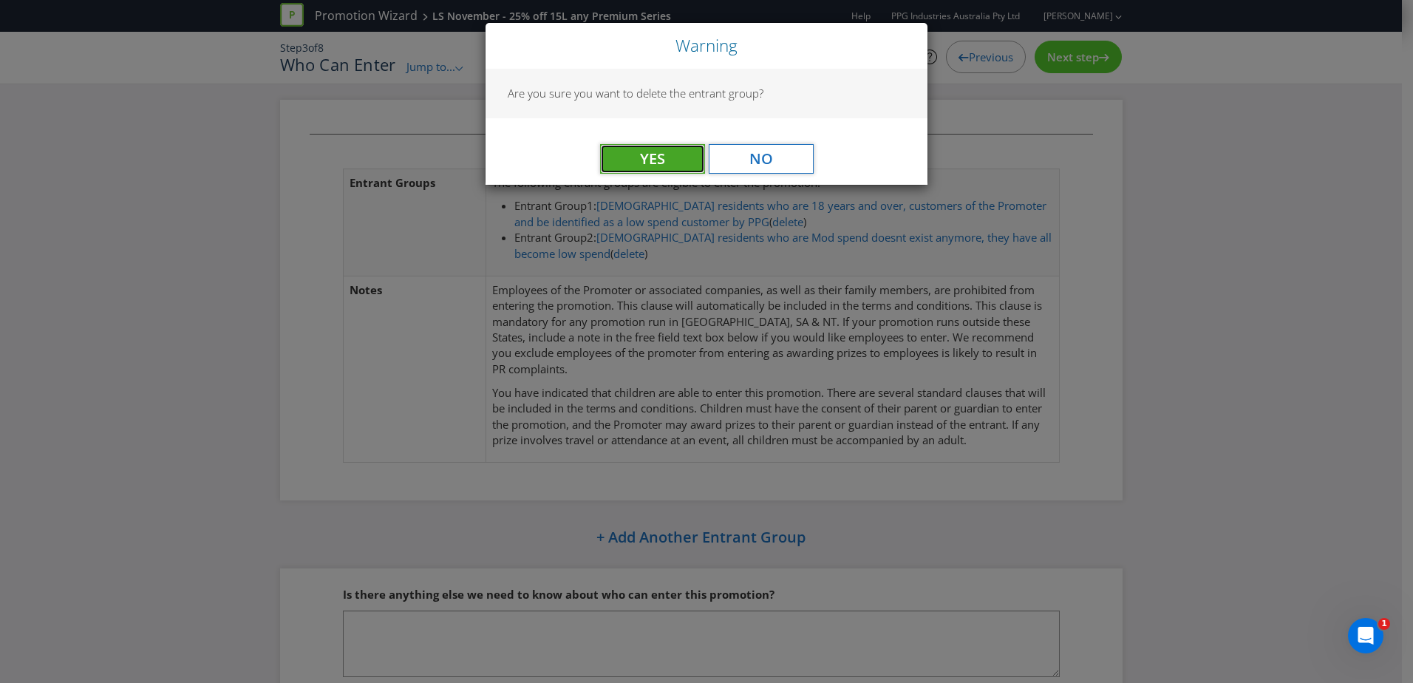
click at [666, 157] on button "Yes" at bounding box center [652, 159] width 105 height 30
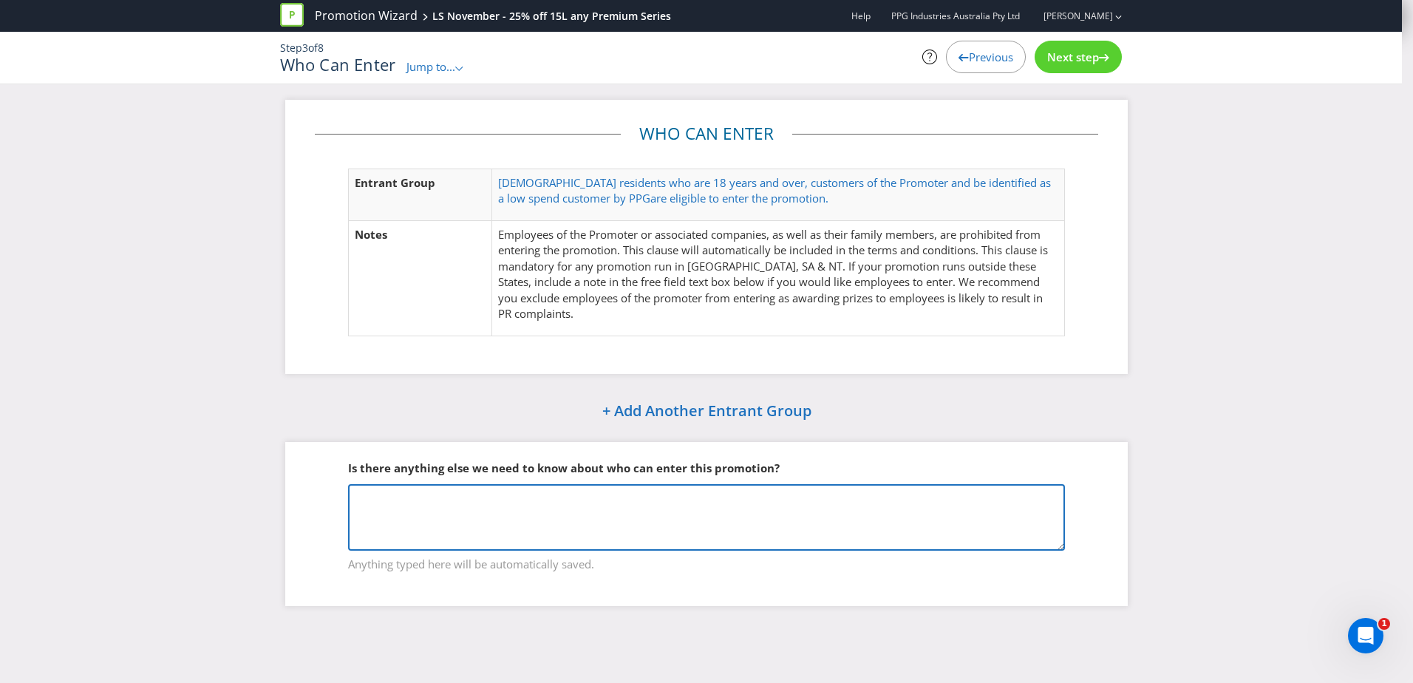
click at [665, 497] on textarea at bounding box center [706, 517] width 717 height 67
click at [437, 511] on textarea at bounding box center [706, 517] width 717 height 67
paste textarea "(SMS or email)"
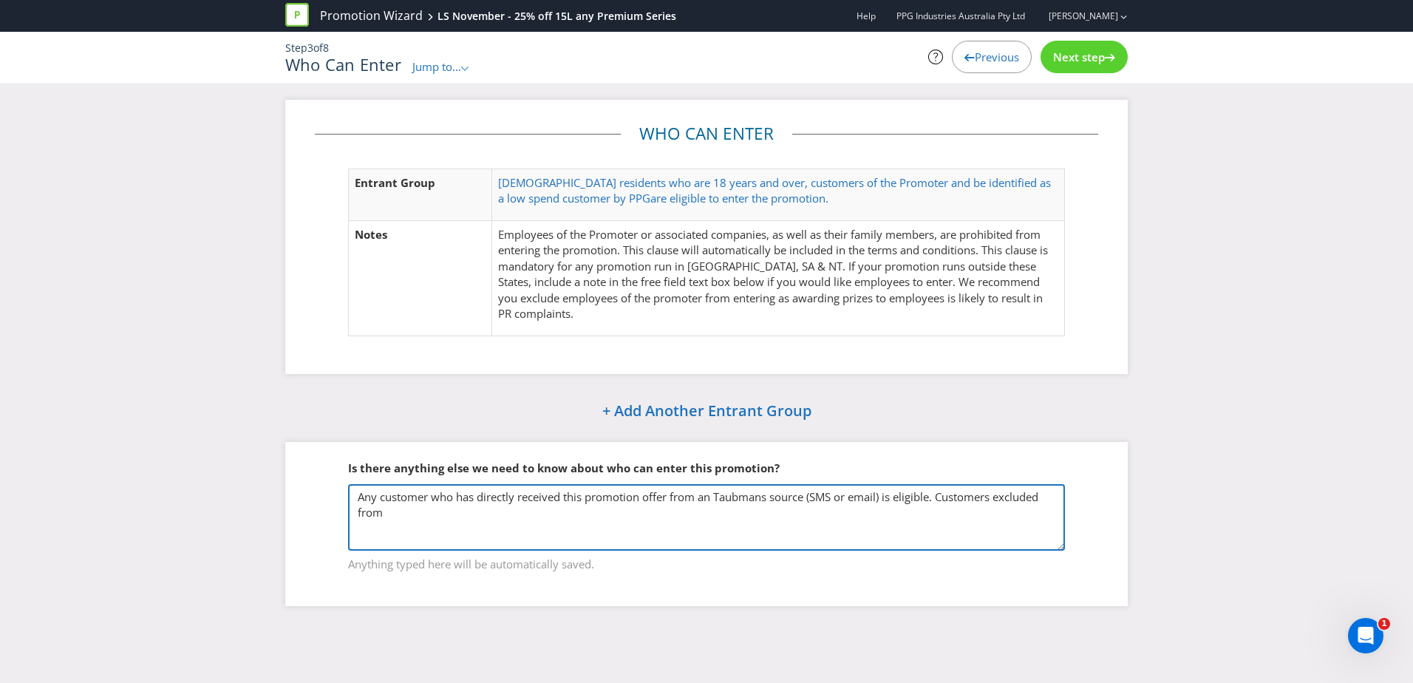
click at [388, 514] on textarea "Any customer who has directly received this promotion offer from an Taubmans so…" at bounding box center [706, 517] width 717 height 67
type textarea "Any customer who has directly received this promotion offer from an Taubmans so…"
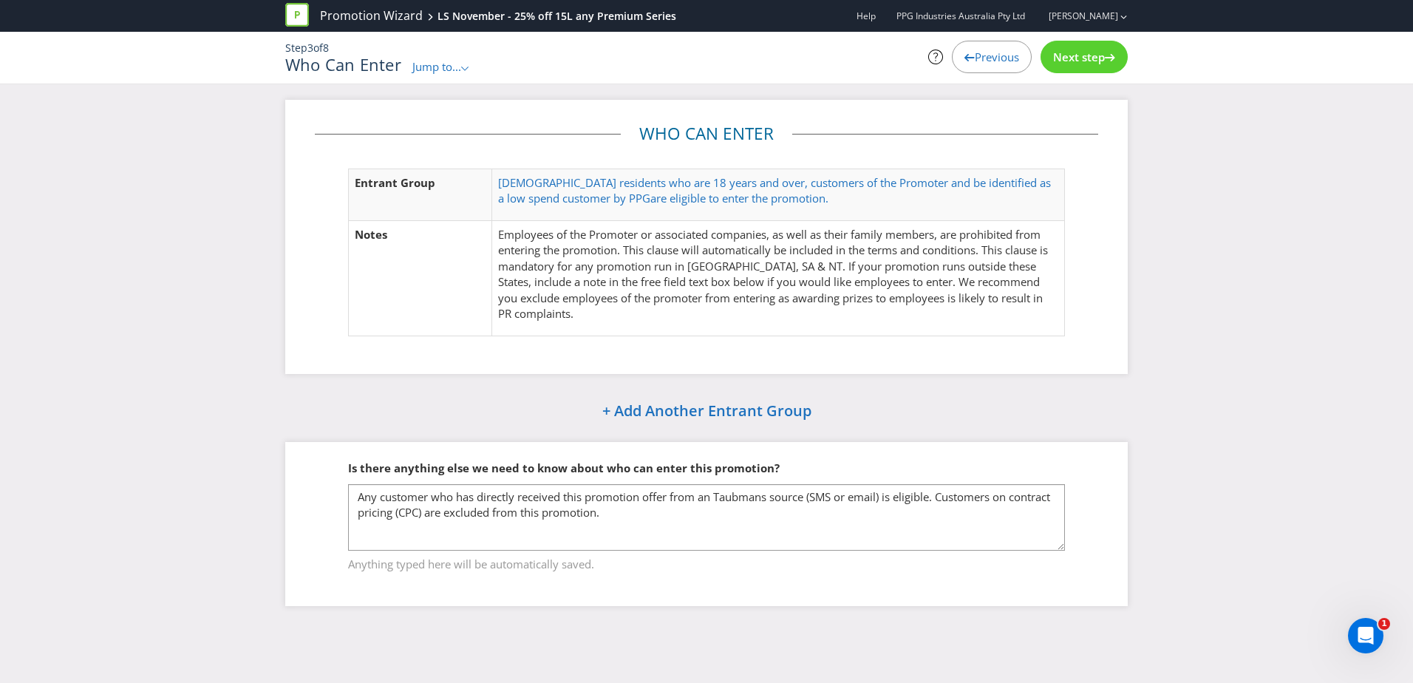
click at [1095, 58] on span "Next step" at bounding box center [1079, 57] width 52 height 15
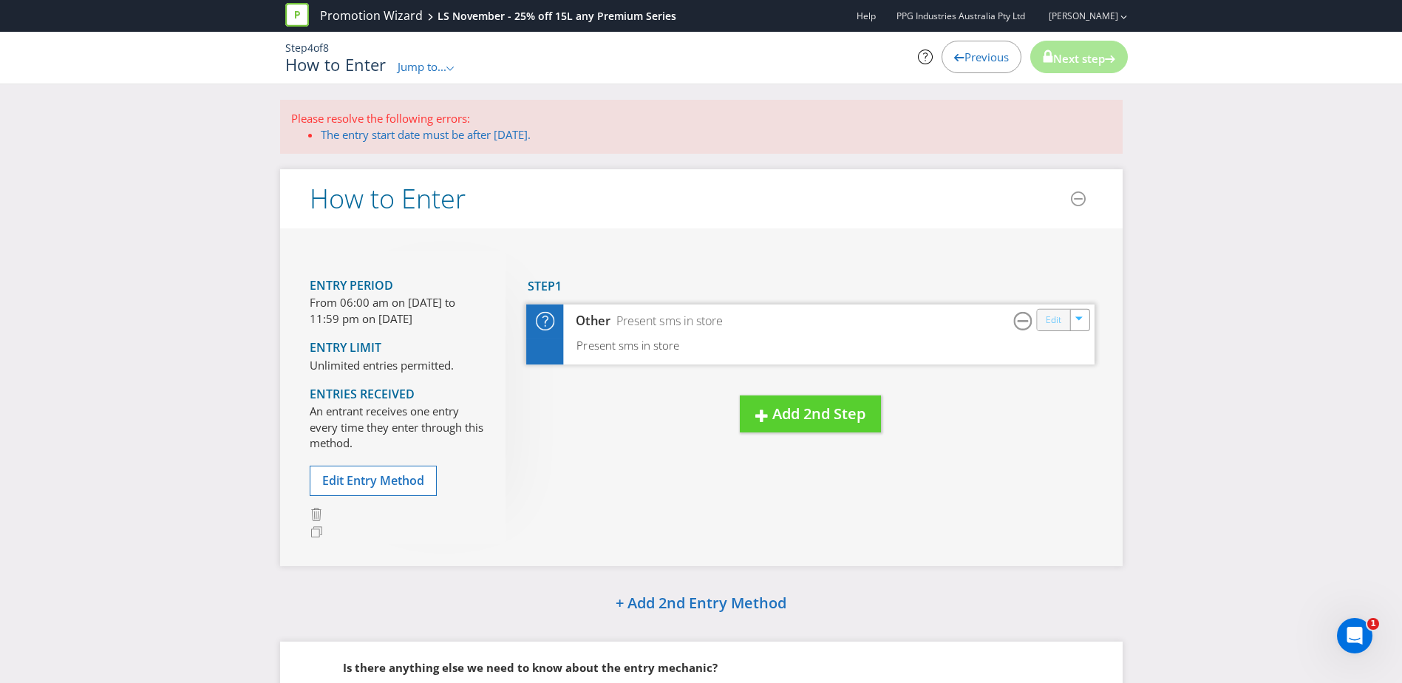
click at [1053, 321] on link "Edit" at bounding box center [1053, 320] width 16 height 17
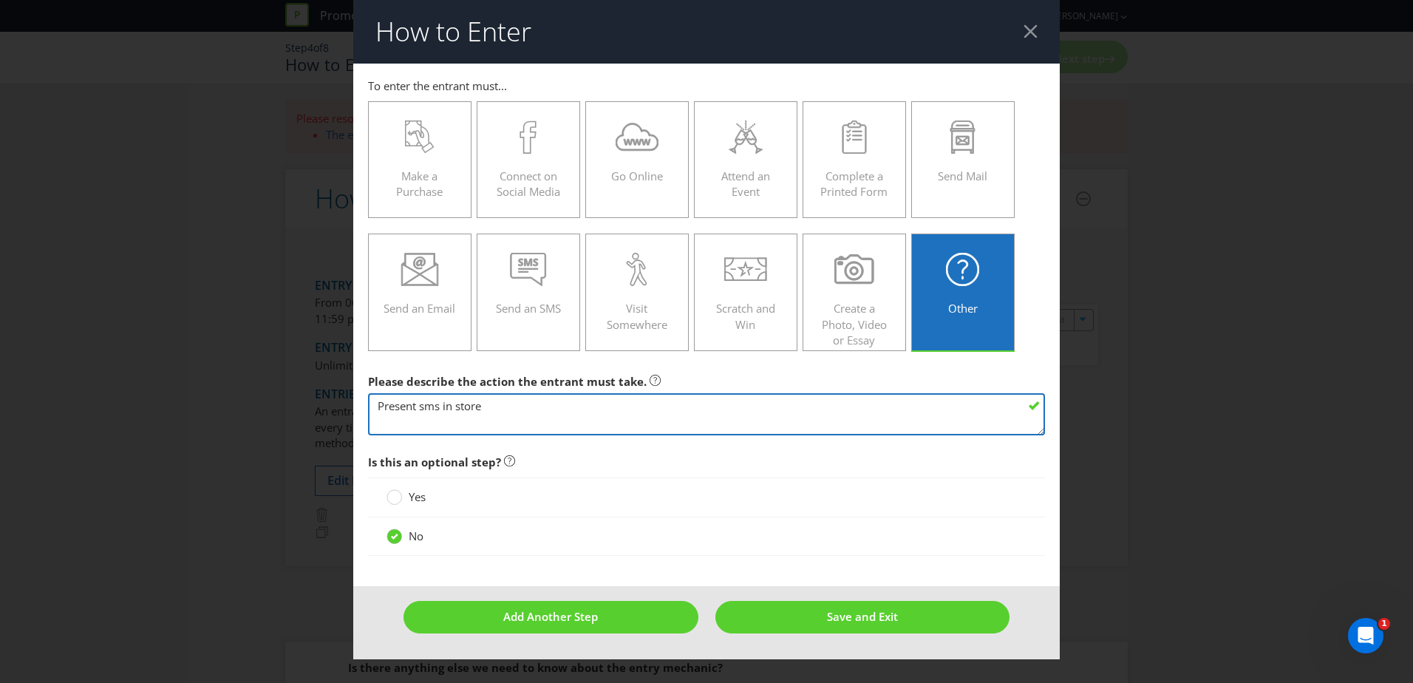
click at [440, 409] on textarea "Present sms in store" at bounding box center [706, 414] width 677 height 42
type textarea "Present sms and/or email in store"
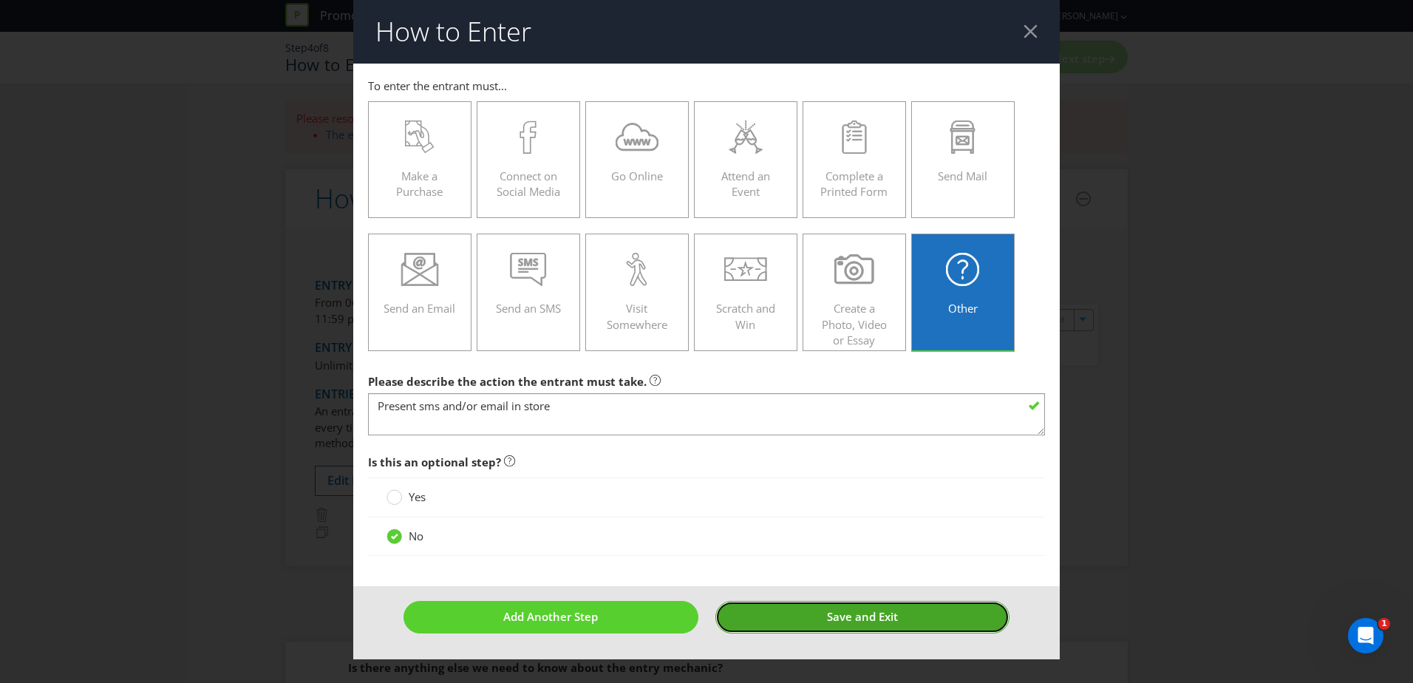
click at [842, 618] on span "Save and Exit" at bounding box center [862, 616] width 71 height 15
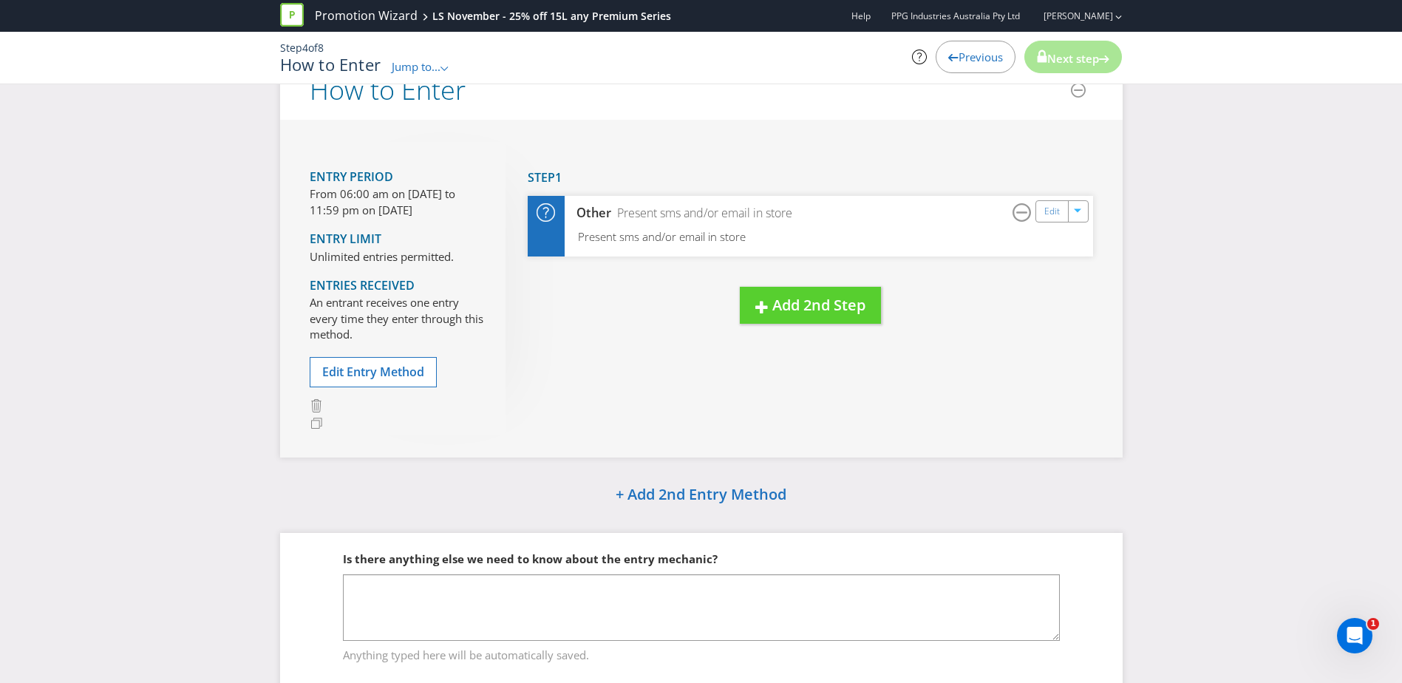
scroll to position [74, 0]
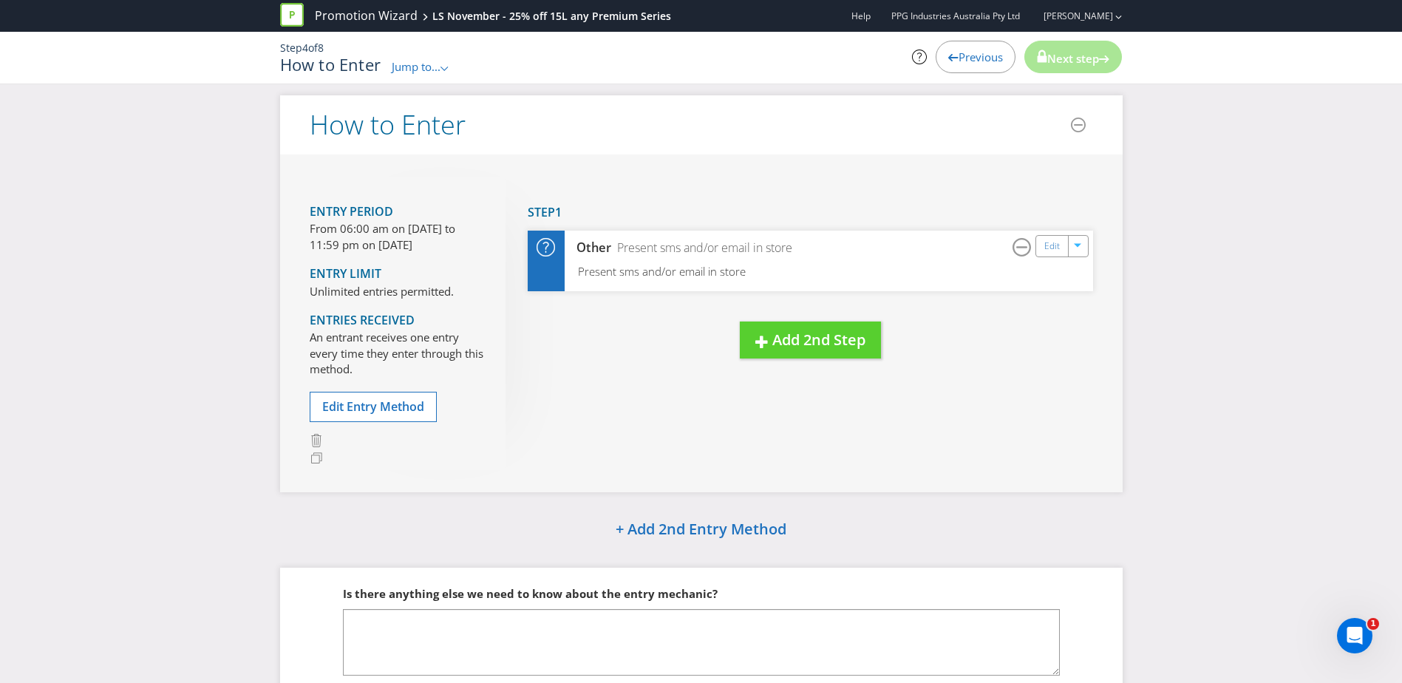
click at [905, 414] on div "Entry Period From 06:00 am on [DATE] to 11:59 pm on [DATE] Entry Limit Unlimite…" at bounding box center [701, 322] width 842 height 337
click at [375, 225] on p "From 06:00 am on [DATE] to 11:59 pm on [DATE]" at bounding box center [397, 237] width 174 height 32
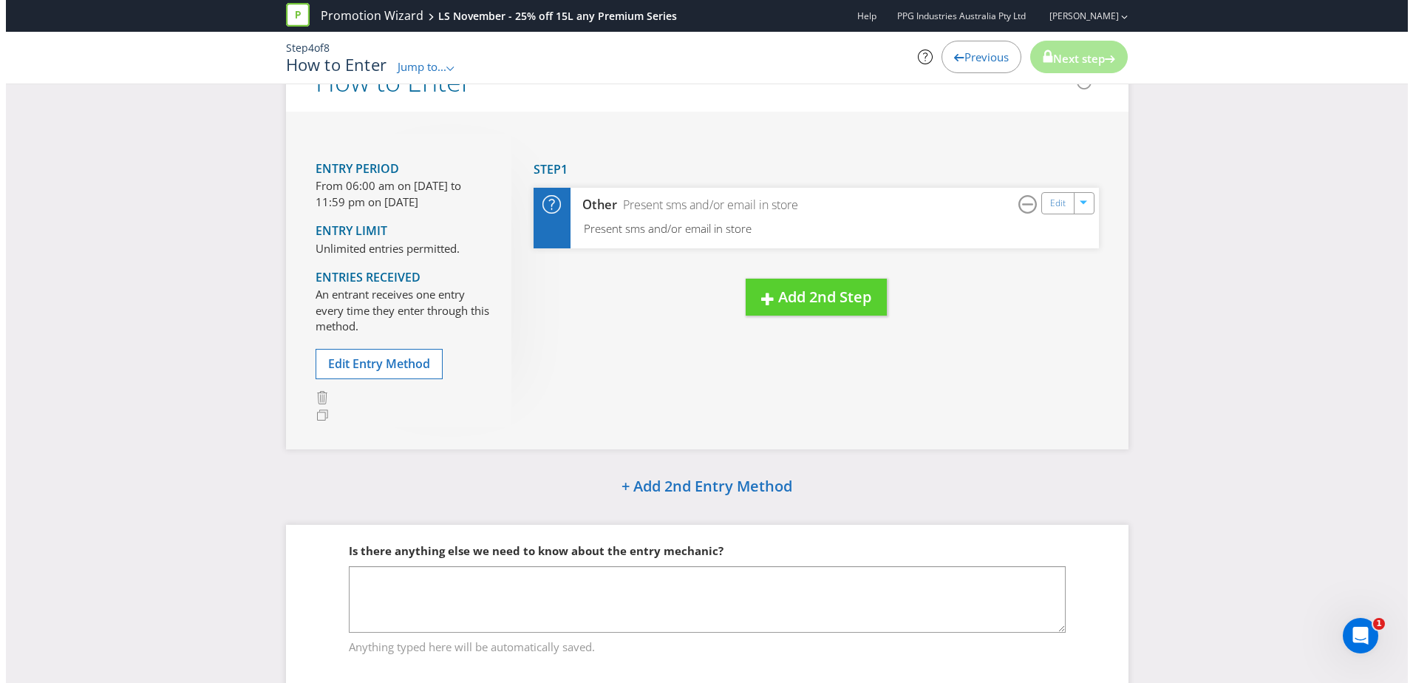
scroll to position [162, 0]
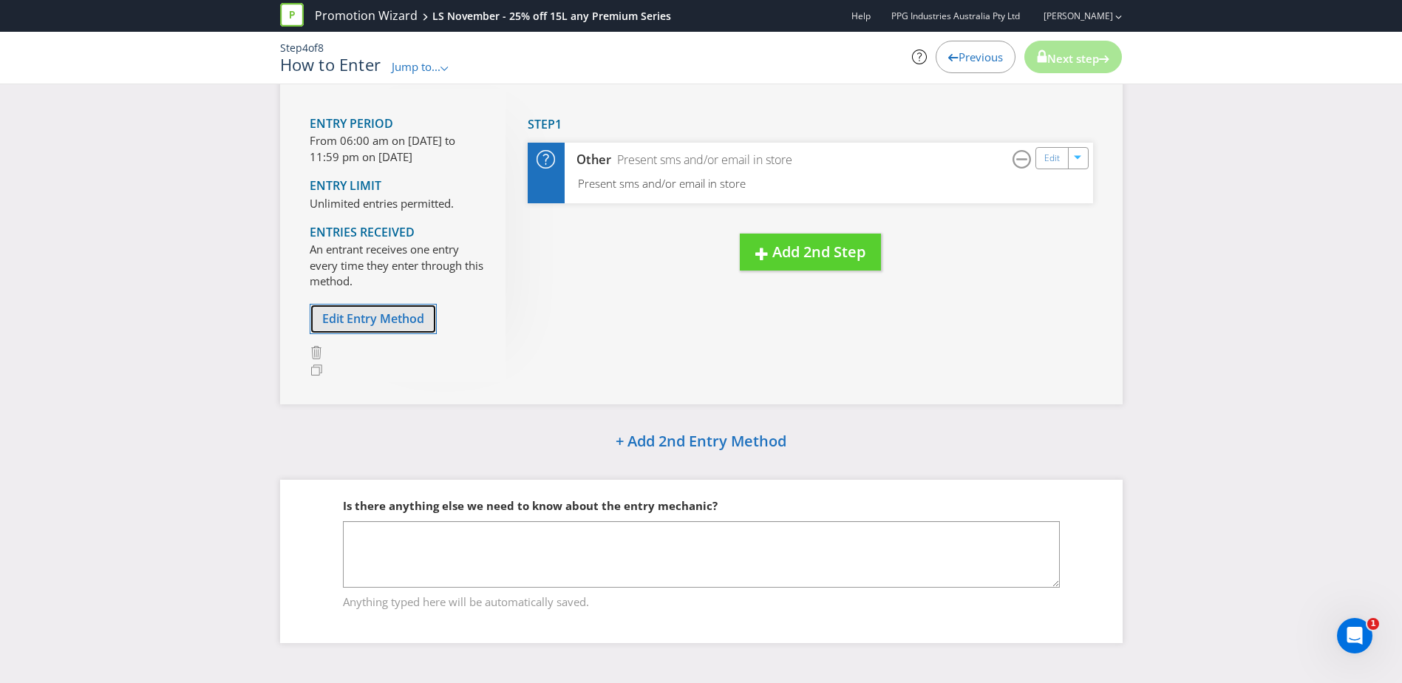
click at [401, 329] on button "Edit Entry Method" at bounding box center [373, 319] width 127 height 30
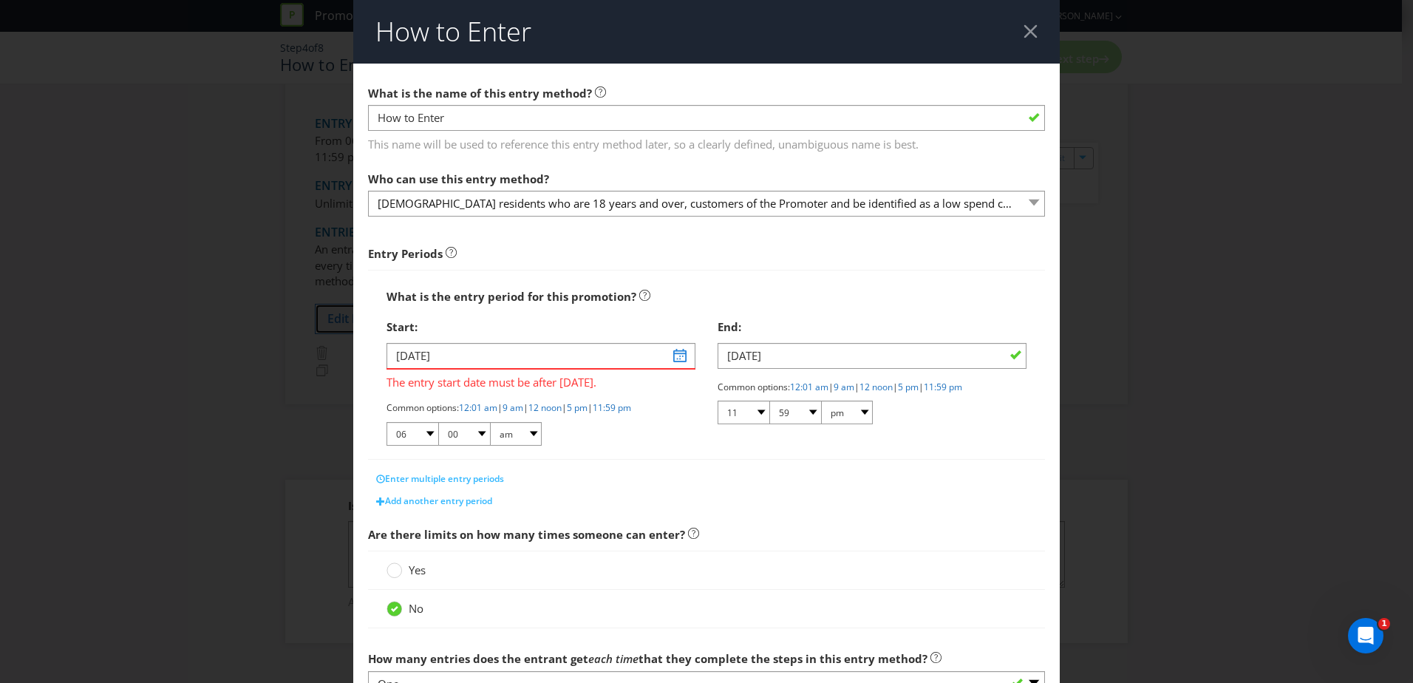
scroll to position [180, 0]
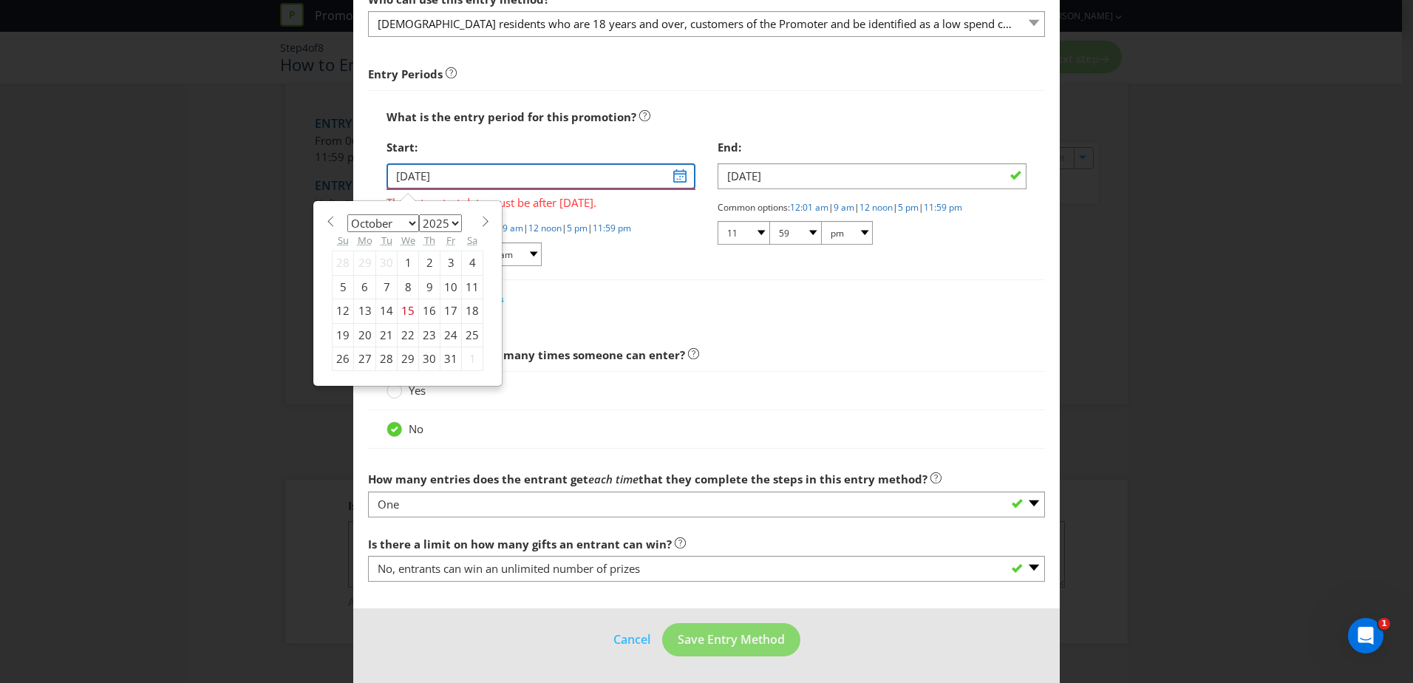
click at [674, 174] on input "[DATE]" at bounding box center [540, 176] width 309 height 26
click at [406, 225] on select "January February March April May June July August September October November De…" at bounding box center [383, 223] width 72 height 18
select select "10"
click at [347, 214] on select "January February March April May June July August September October November De…" at bounding box center [383, 223] width 72 height 18
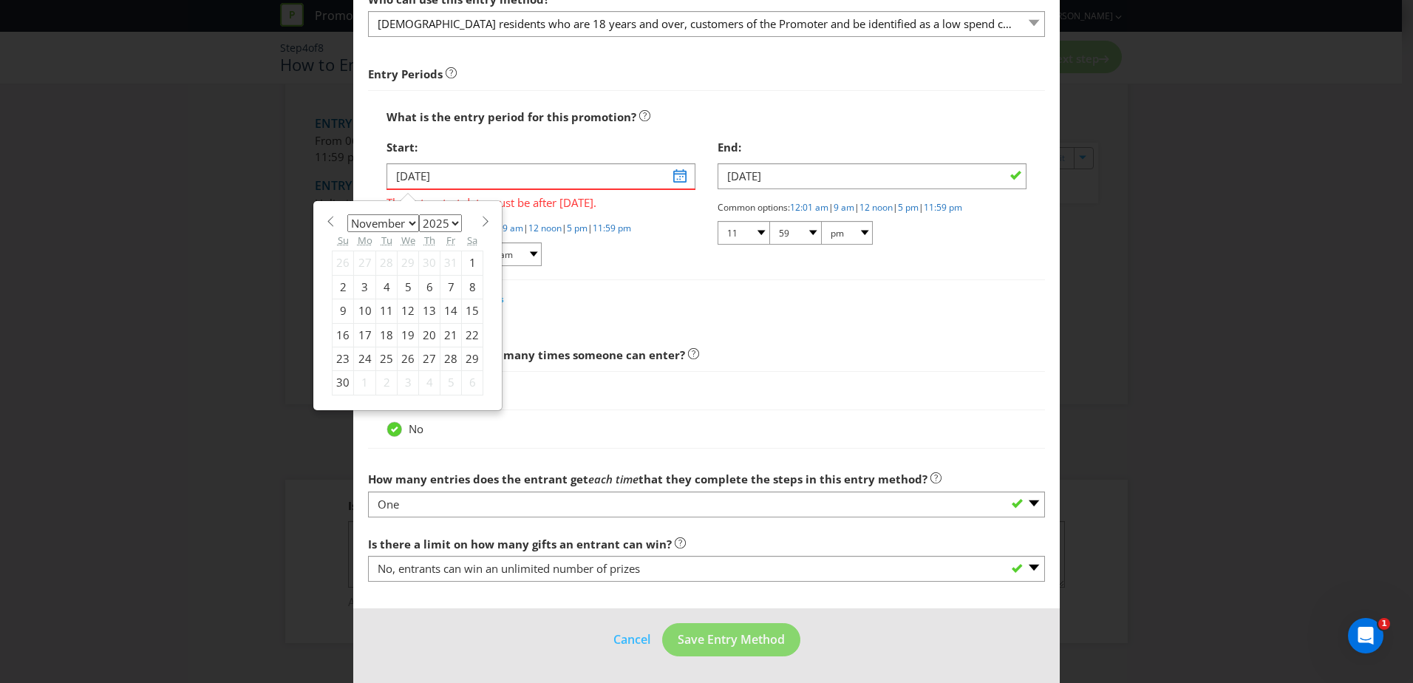
click at [339, 310] on div "9" at bounding box center [343, 311] width 21 height 24
type input "[DATE]"
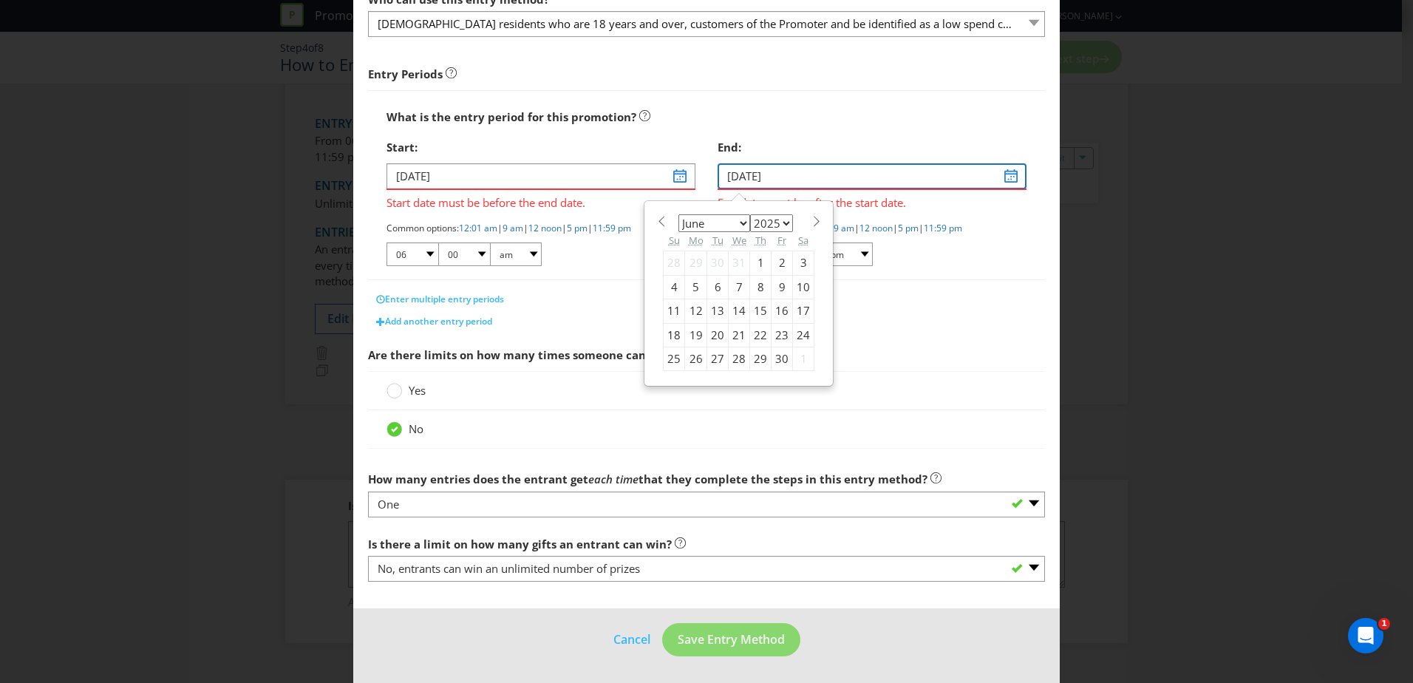
click at [1003, 174] on input "[DATE]" at bounding box center [871, 176] width 309 height 26
click at [737, 223] on select "January February March April May June July August September October November De…" at bounding box center [714, 223] width 72 height 18
select select "10"
click at [678, 214] on select "January February March April May June July August September October November De…" at bounding box center [714, 223] width 72 height 18
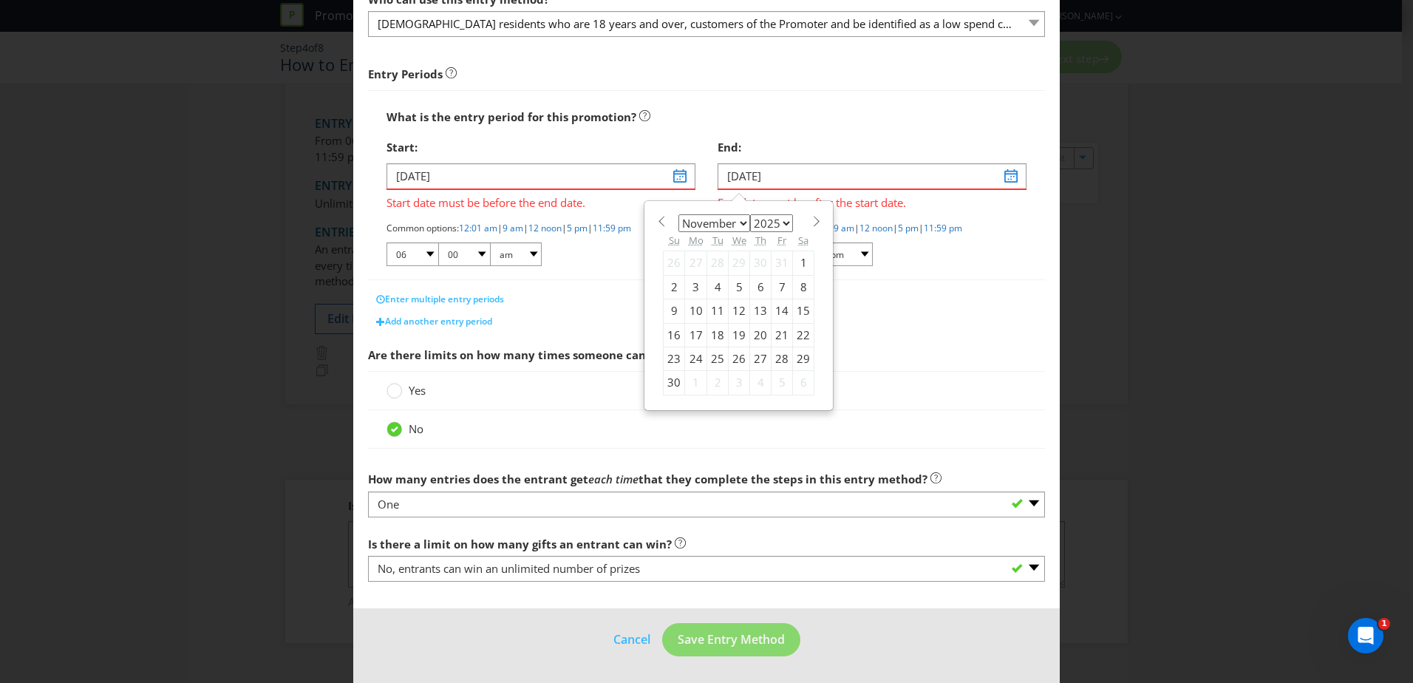
click at [797, 360] on div "29" at bounding box center [803, 359] width 21 height 24
type input "[DATE]"
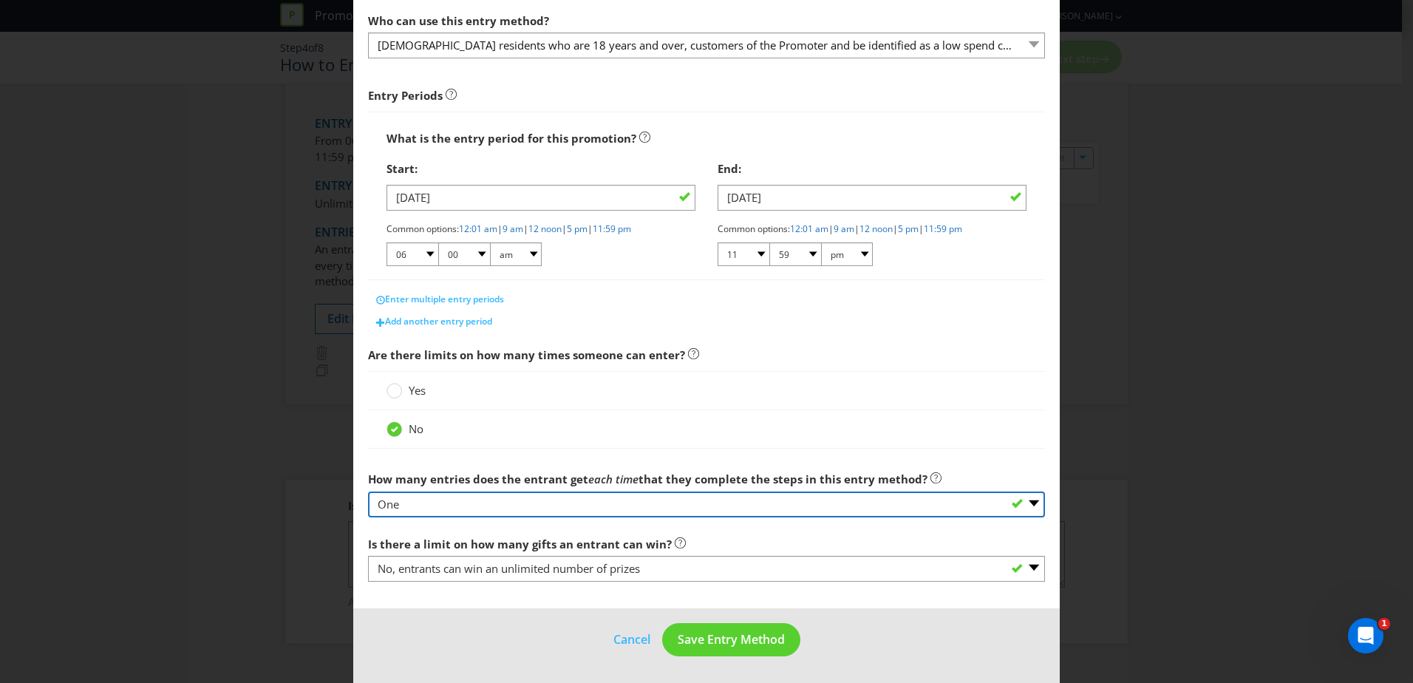
click at [694, 499] on select "-- Please select -- One More than one Other (please specify) Not applicable - g…" at bounding box center [706, 504] width 677 height 26
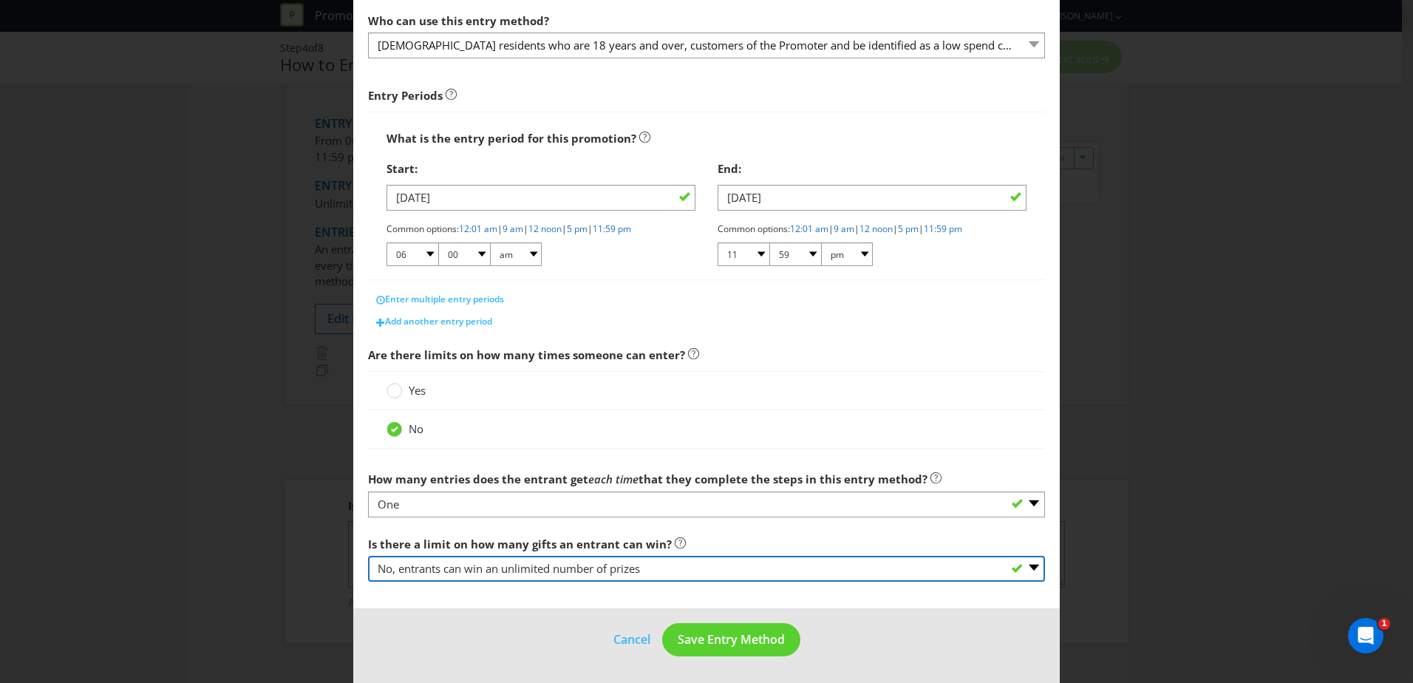
click at [475, 572] on select "-- Please select -- Yes, there is a maximum number of prizes that one entrant c…" at bounding box center [706, 569] width 677 height 26
click at [478, 570] on select "-- Please select -- Yes, there is a maximum number of prizes that one entrant c…" at bounding box center [706, 569] width 677 height 26
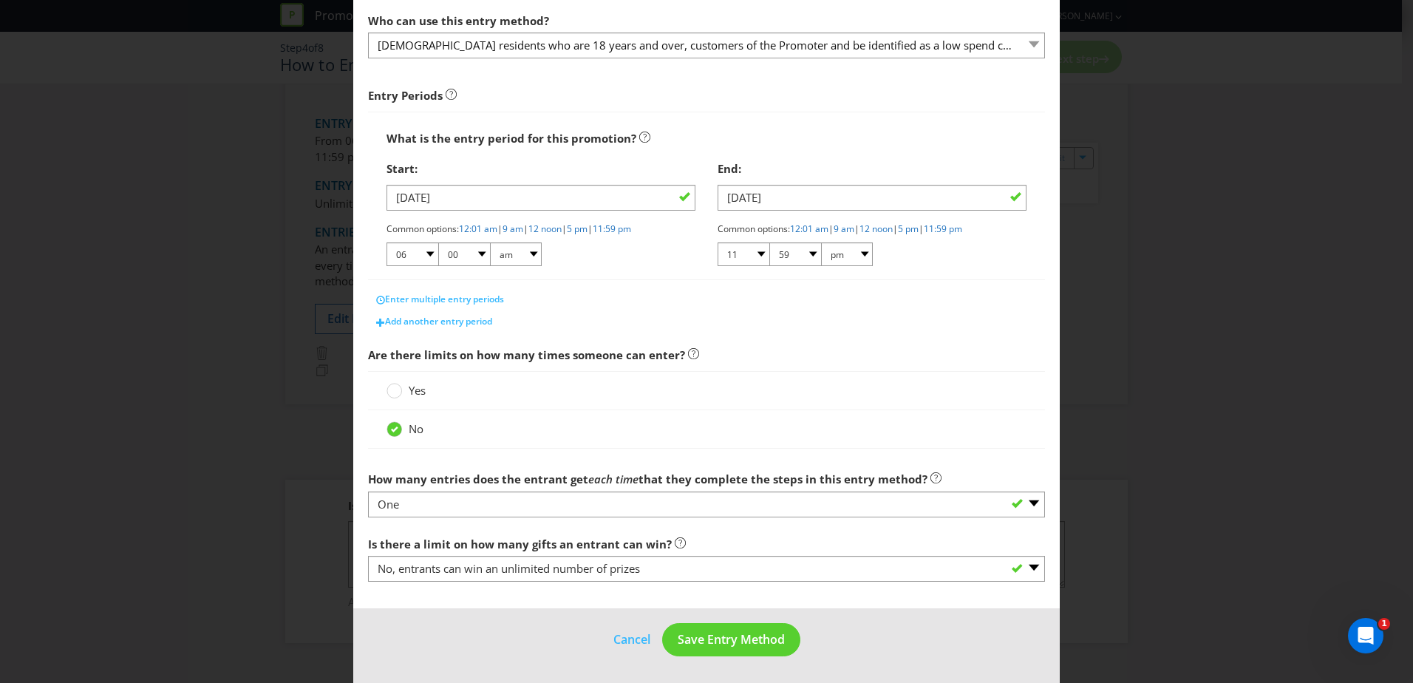
click at [1004, 348] on span "Are there limits on how many times someone can enter?" at bounding box center [706, 355] width 677 height 30
click at [734, 642] on span "Save Entry Method" at bounding box center [731, 639] width 107 height 16
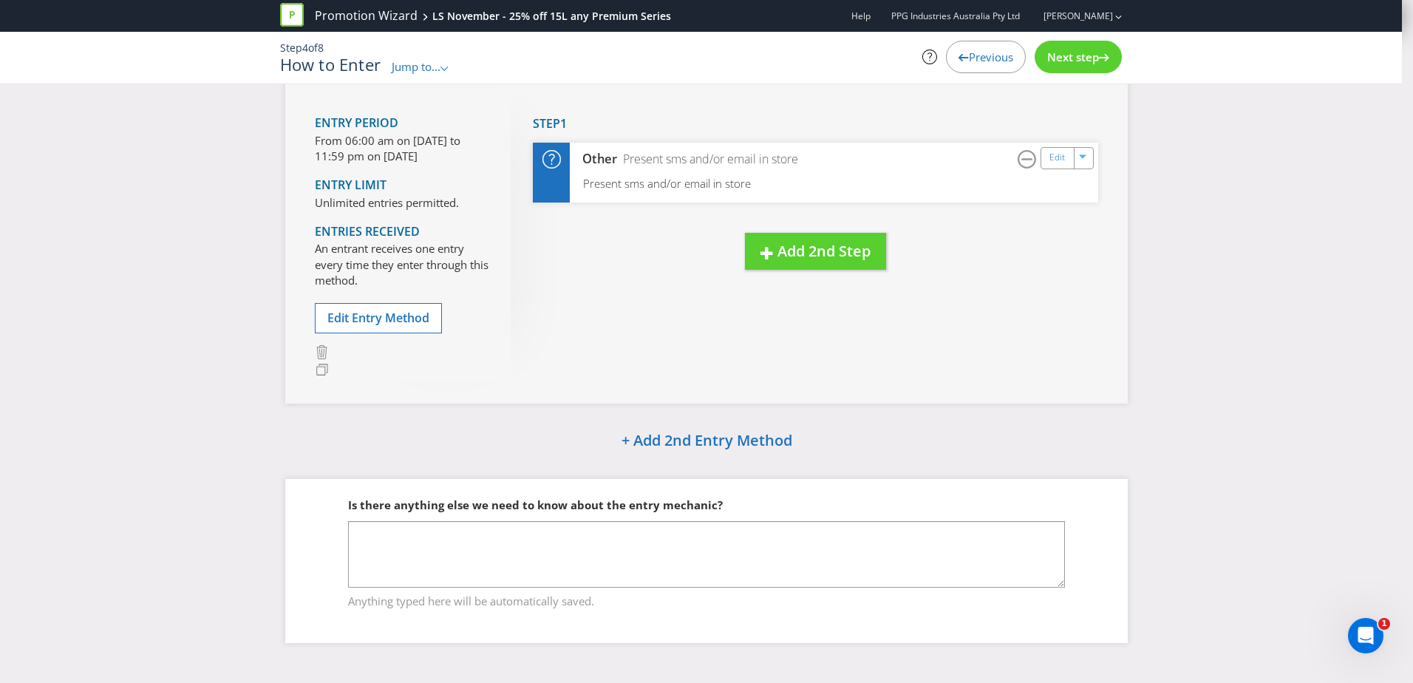
scroll to position [92, 0]
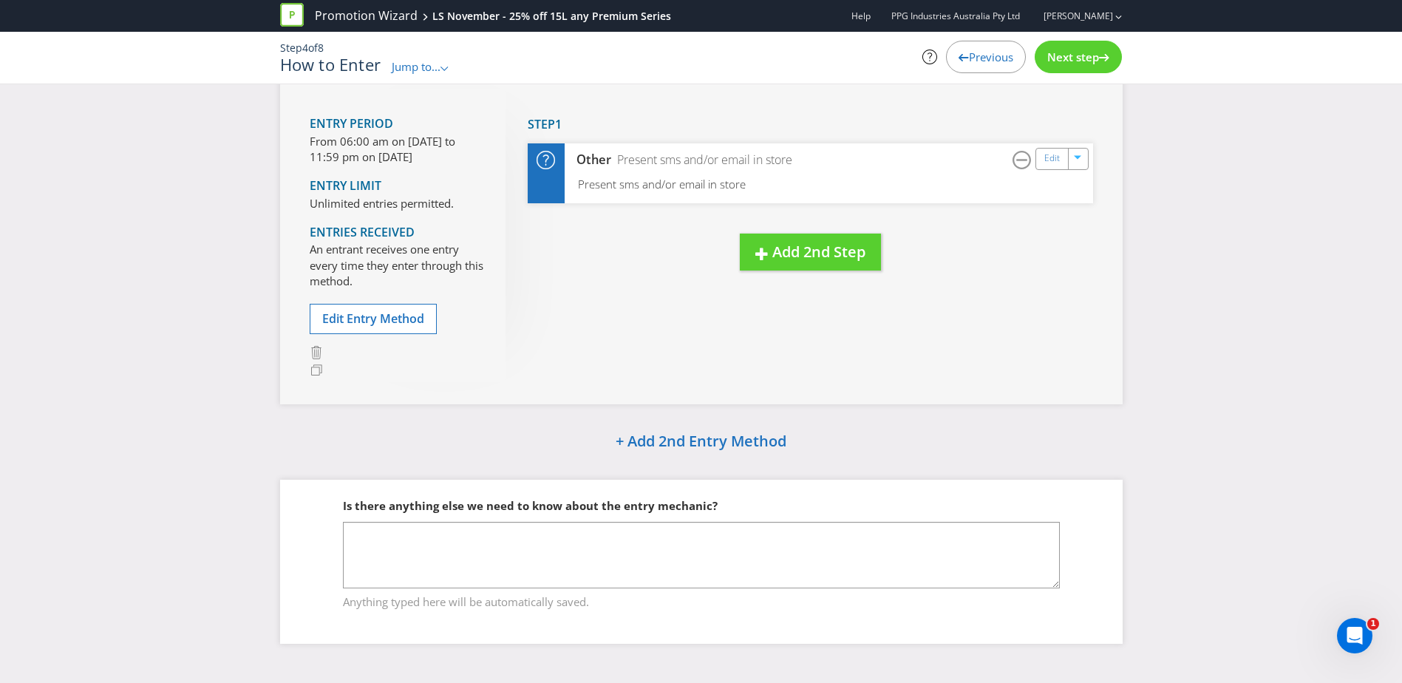
click at [1086, 57] on span "Next step" at bounding box center [1073, 57] width 52 height 15
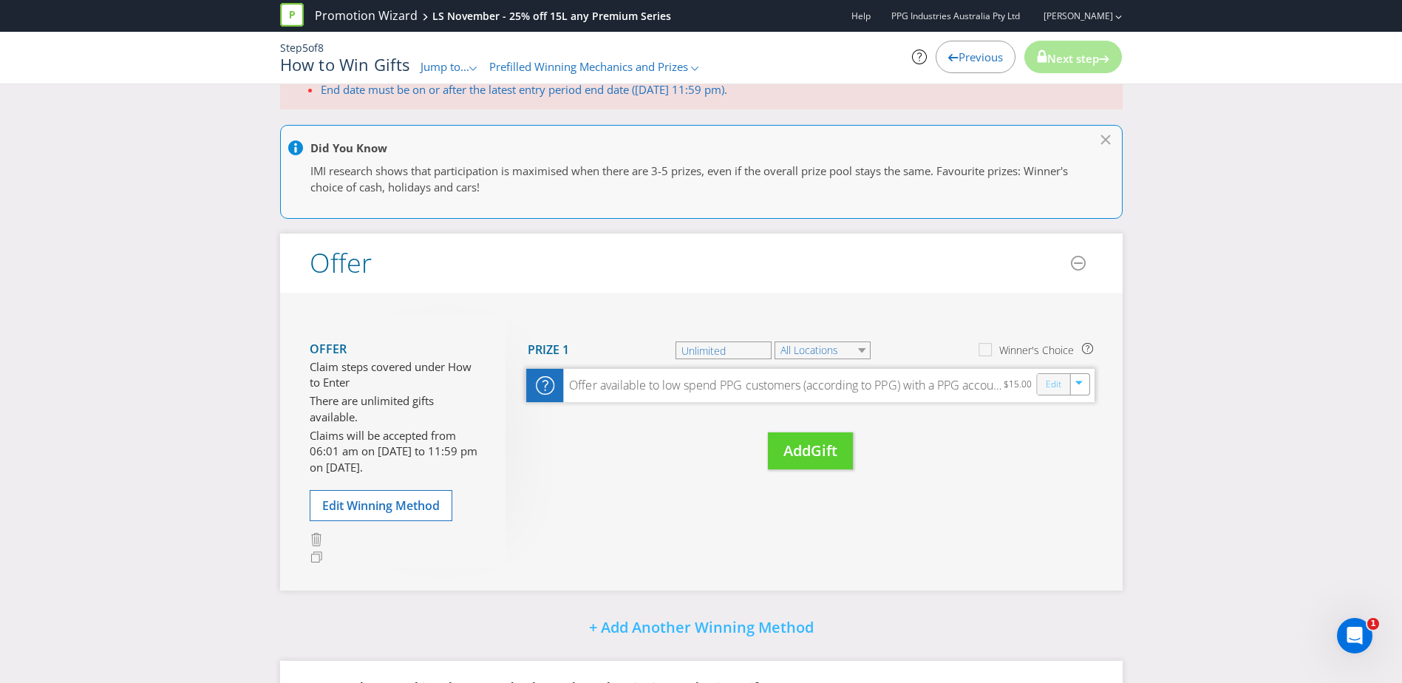
click at [1056, 385] on link "Edit" at bounding box center [1053, 384] width 16 height 17
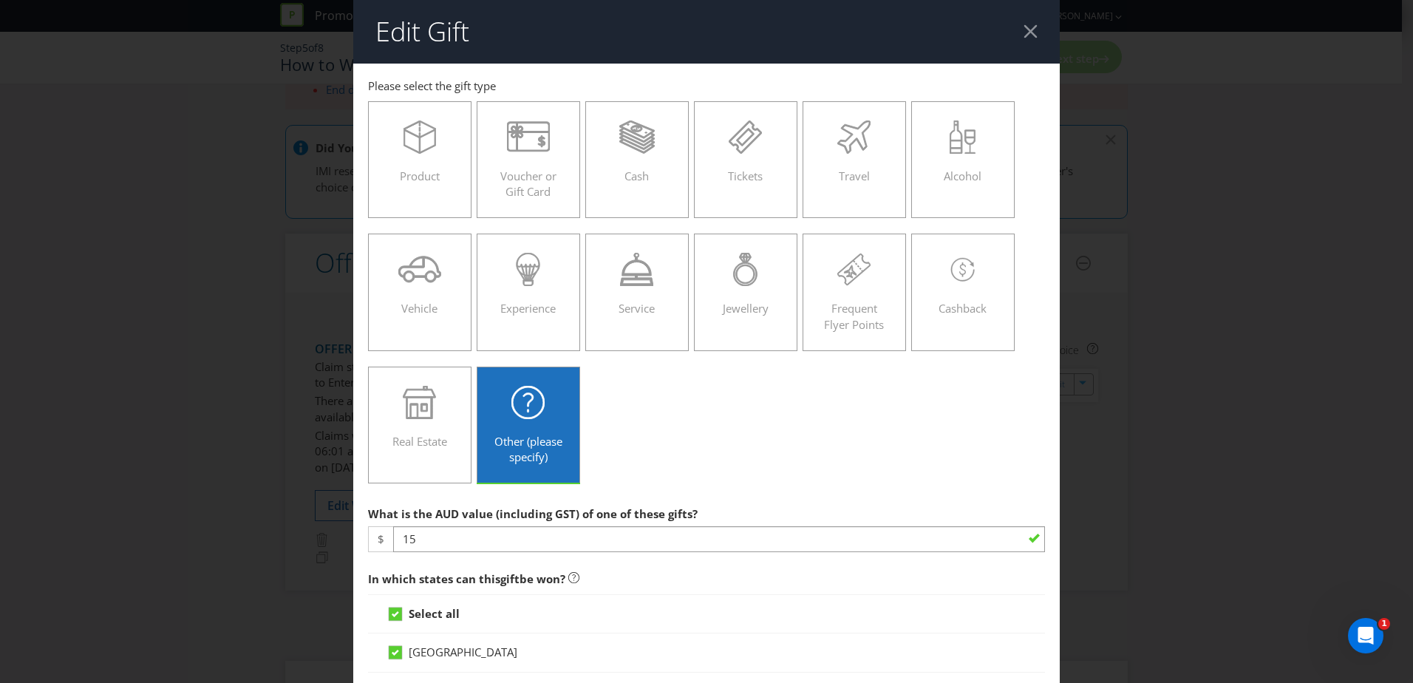
scroll to position [74, 0]
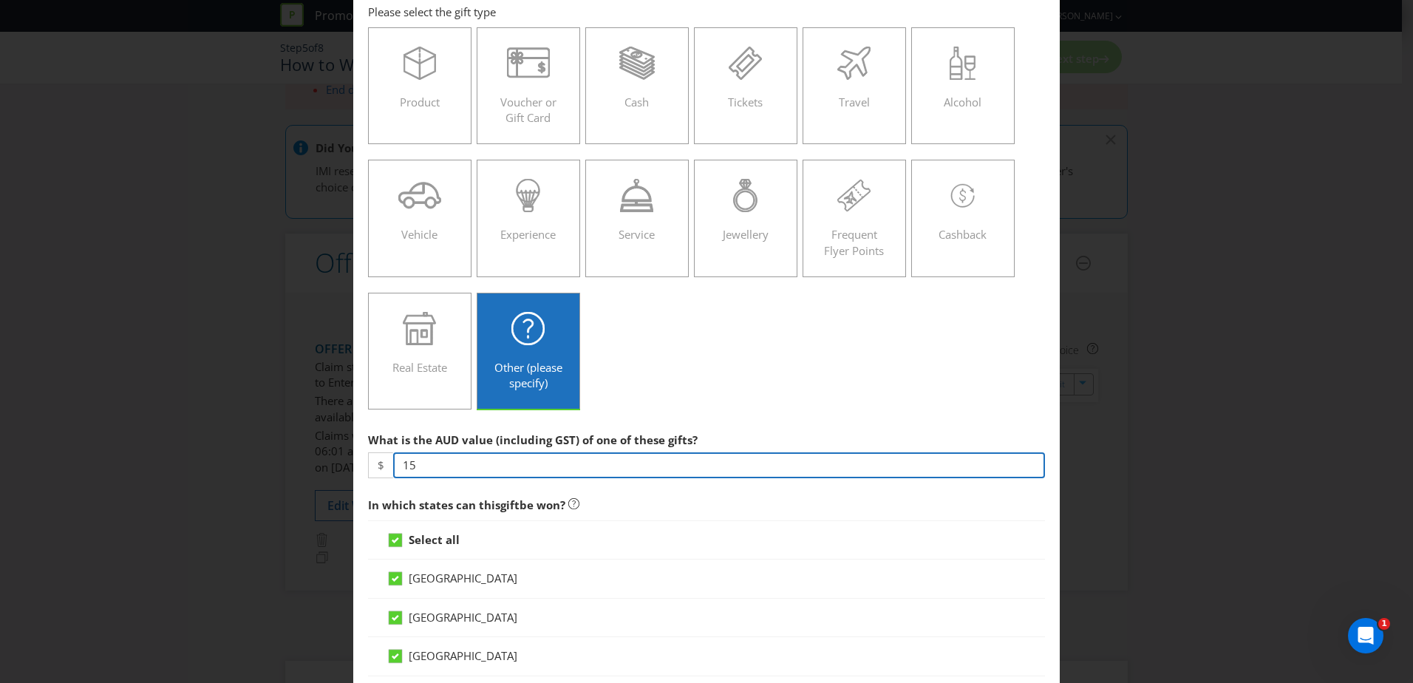
drag, startPoint x: 424, startPoint y: 466, endPoint x: 380, endPoint y: 463, distance: 44.4
click at [379, 463] on div "$ 15" at bounding box center [706, 465] width 677 height 26
click at [399, 463] on input "35" at bounding box center [719, 465] width 652 height 26
type input "25"
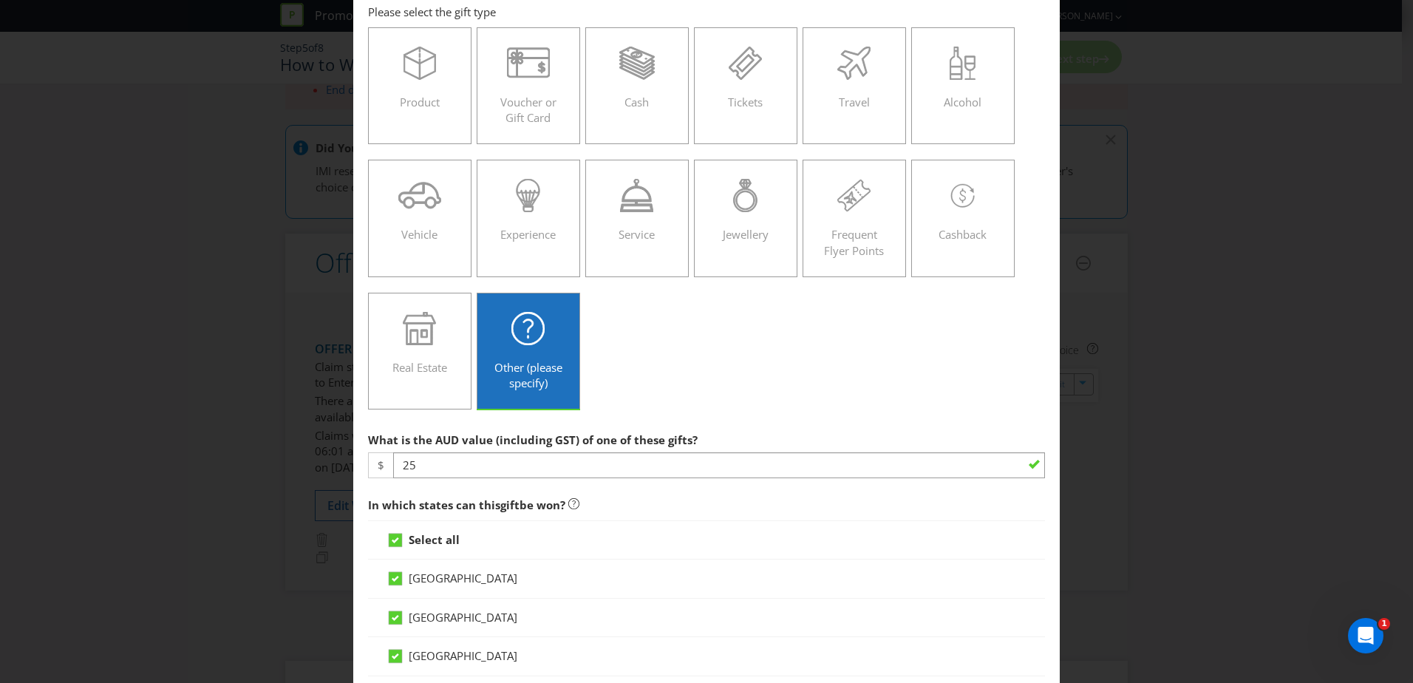
click at [722, 377] on div "Product Voucher or Gift Card Cash Tickets Travel Alcohol Vehicle Experience Ser…" at bounding box center [706, 219] width 677 height 398
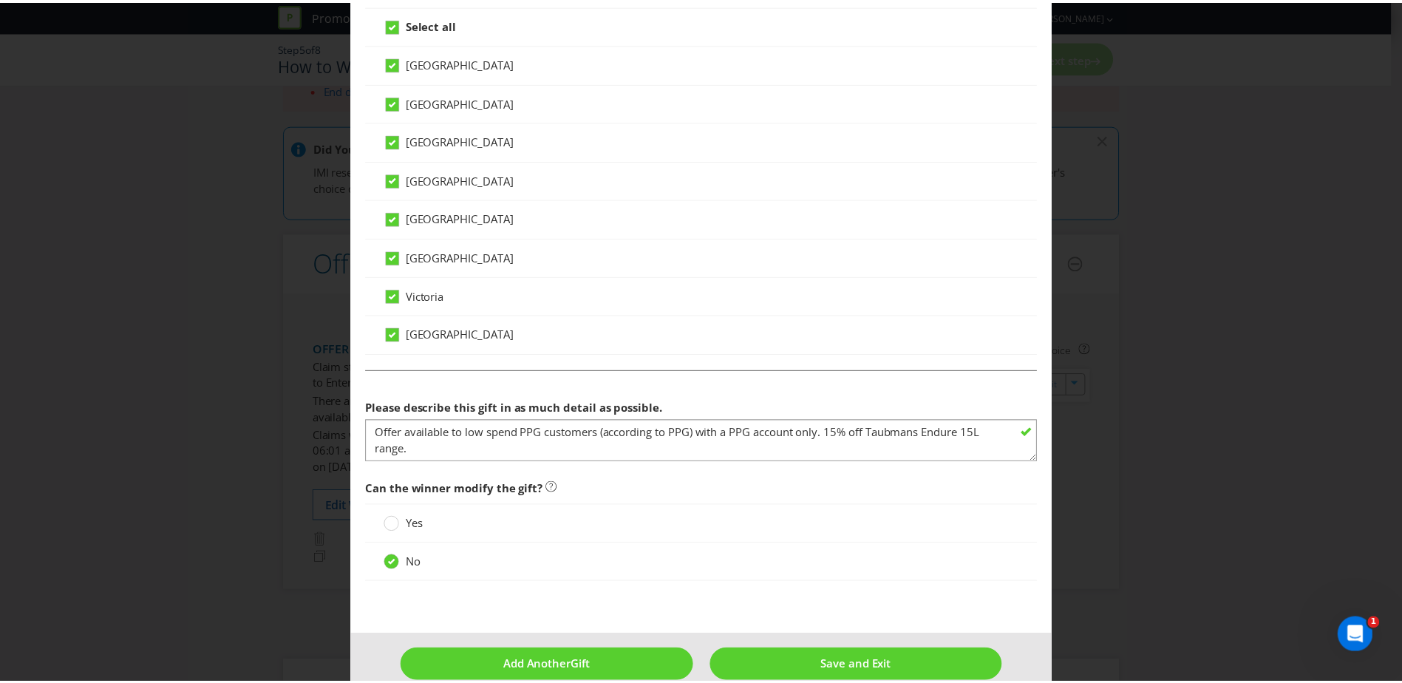
scroll to position [591, 0]
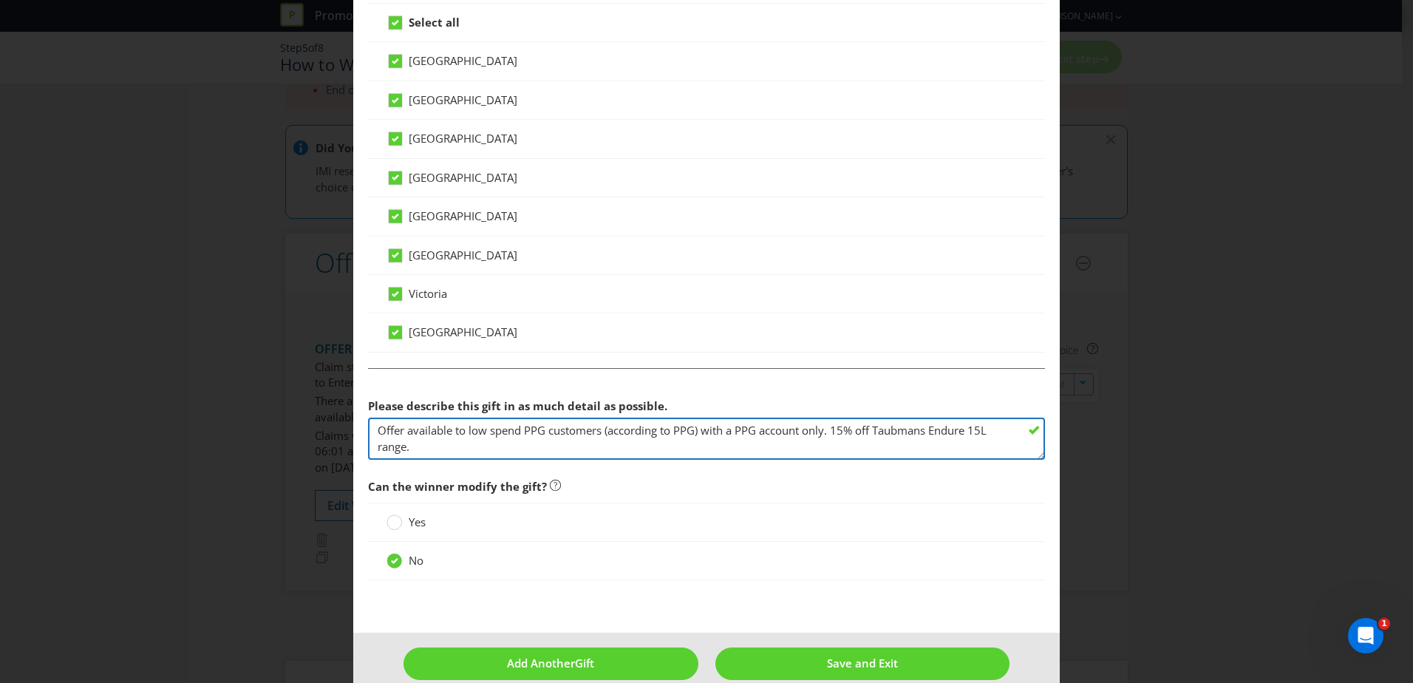
click at [832, 429] on textarea "Offer available to low spend PPG customers (according to PPG) with a PPG accoun…" at bounding box center [706, 438] width 677 height 42
click at [994, 432] on textarea "Offer available to low spend PPG customers (according to PPG) with a PPG accoun…" at bounding box center [706, 438] width 677 height 42
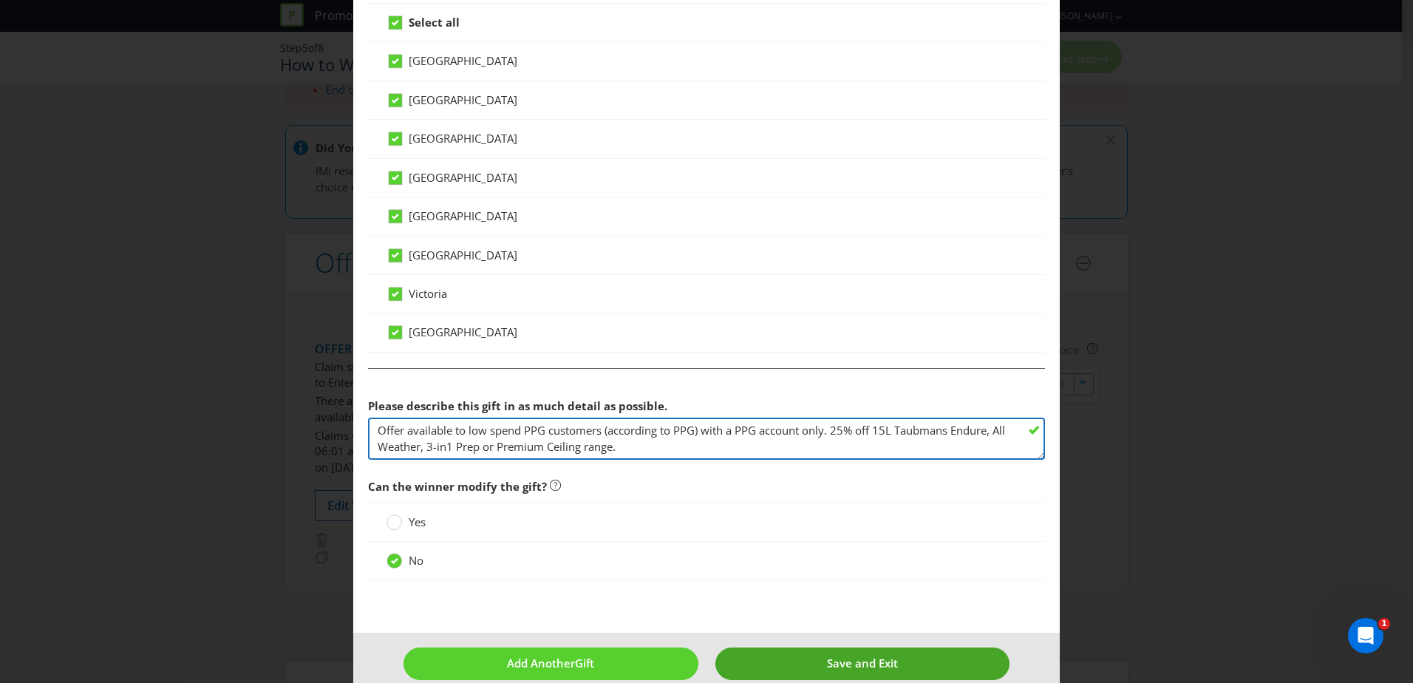
type textarea "Offer available to low spend PPG customers (according to PPG) with a PPG accoun…"
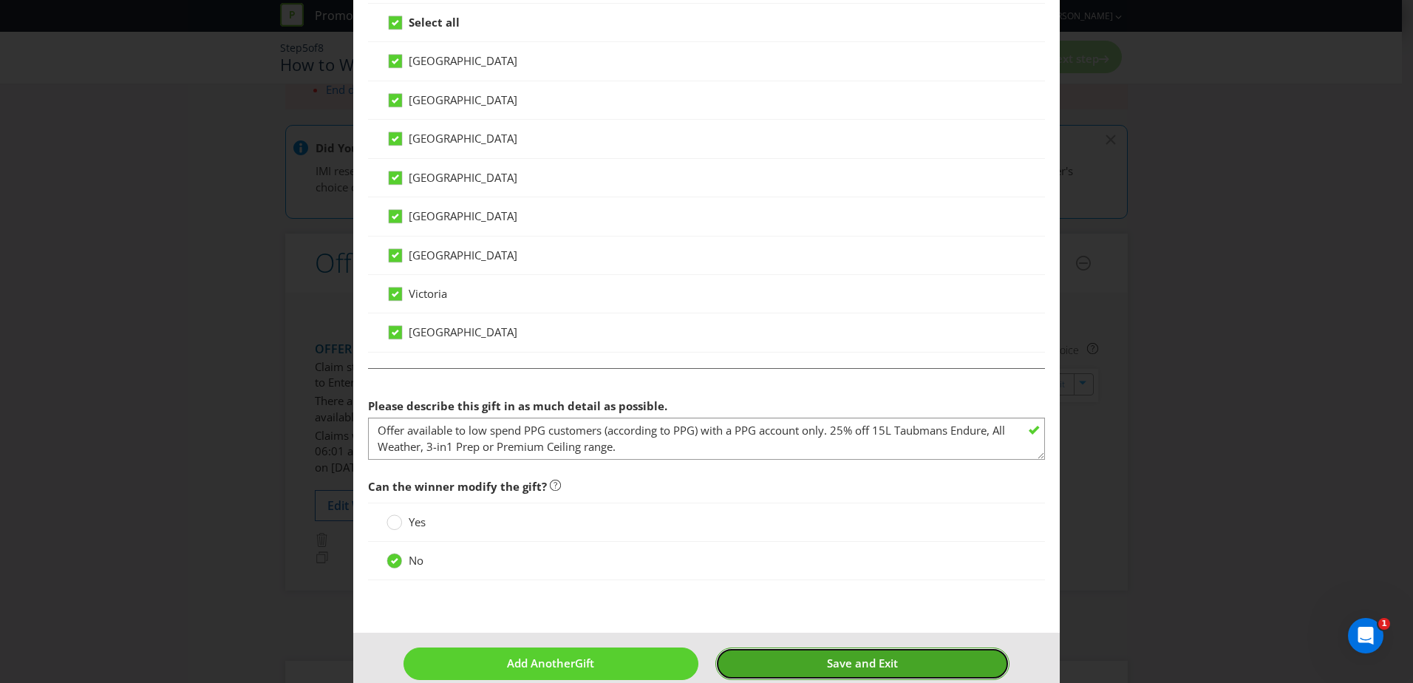
click at [852, 664] on span "Save and Exit" at bounding box center [862, 662] width 71 height 15
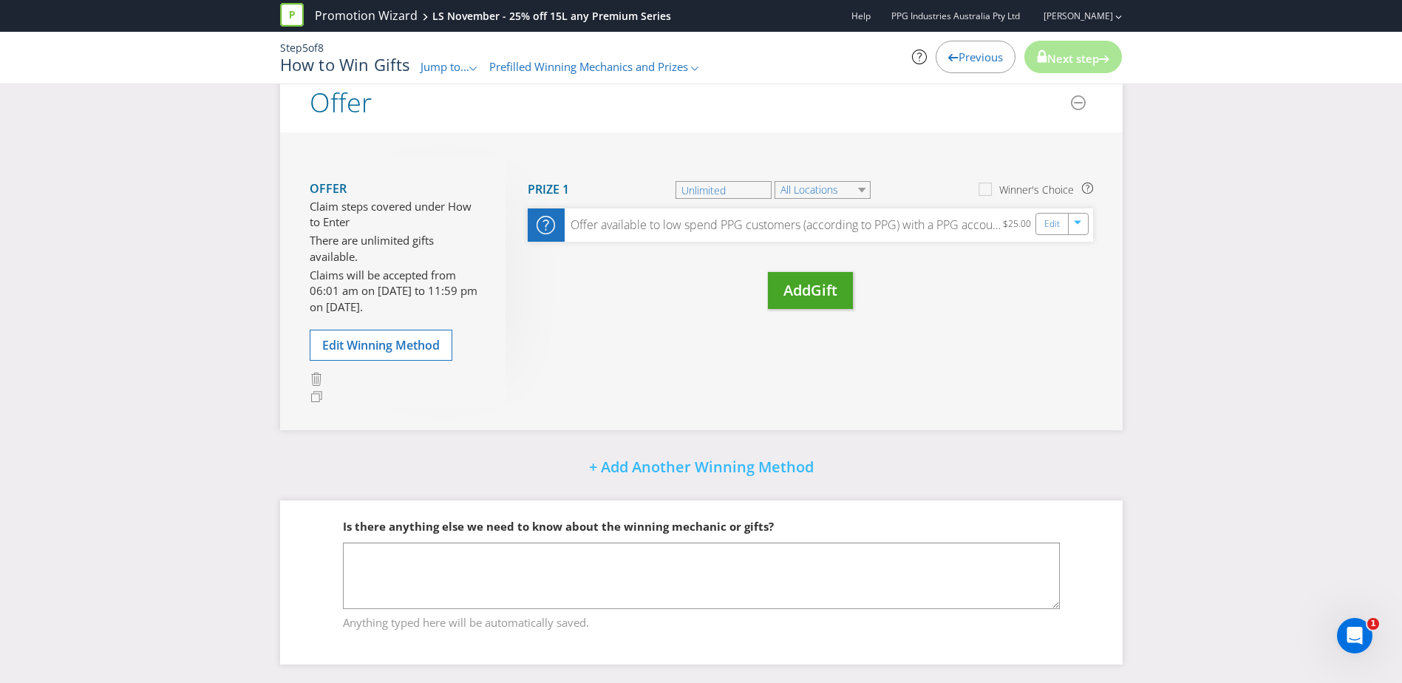
scroll to position [256, 0]
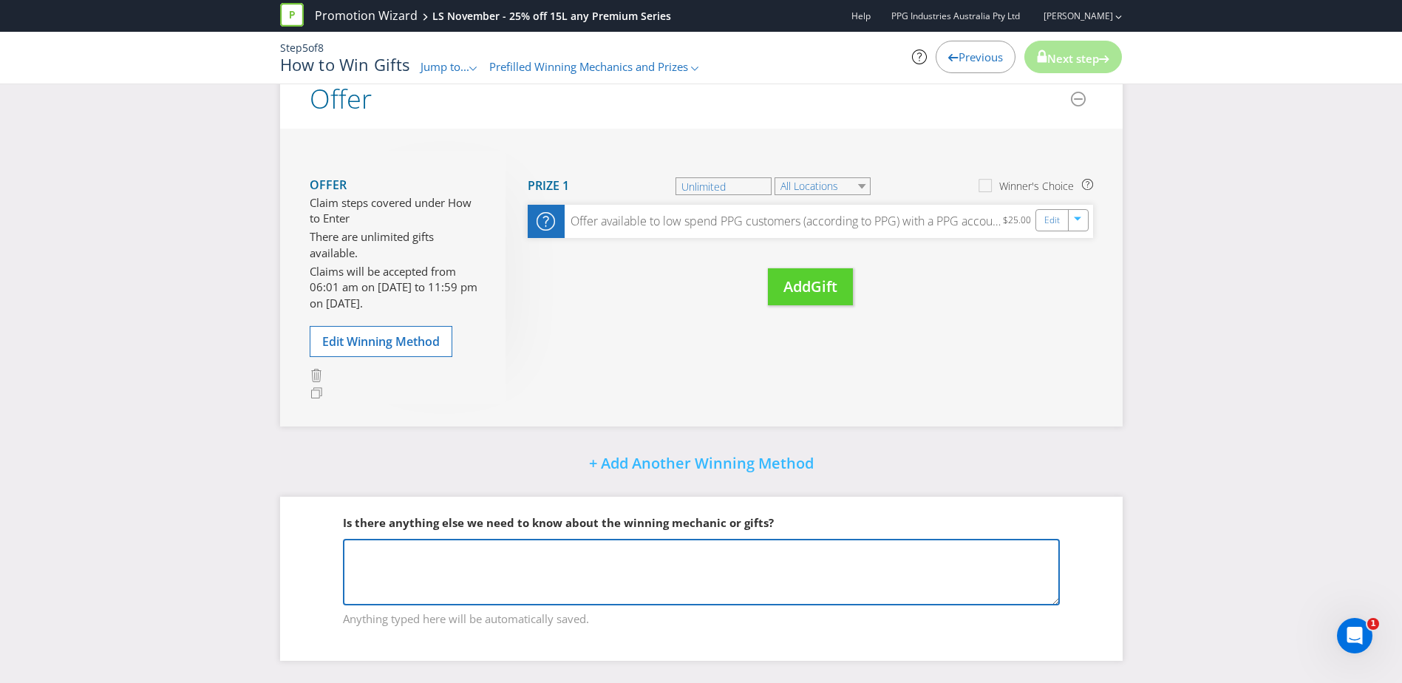
click at [659, 566] on textarea at bounding box center [701, 572] width 717 height 67
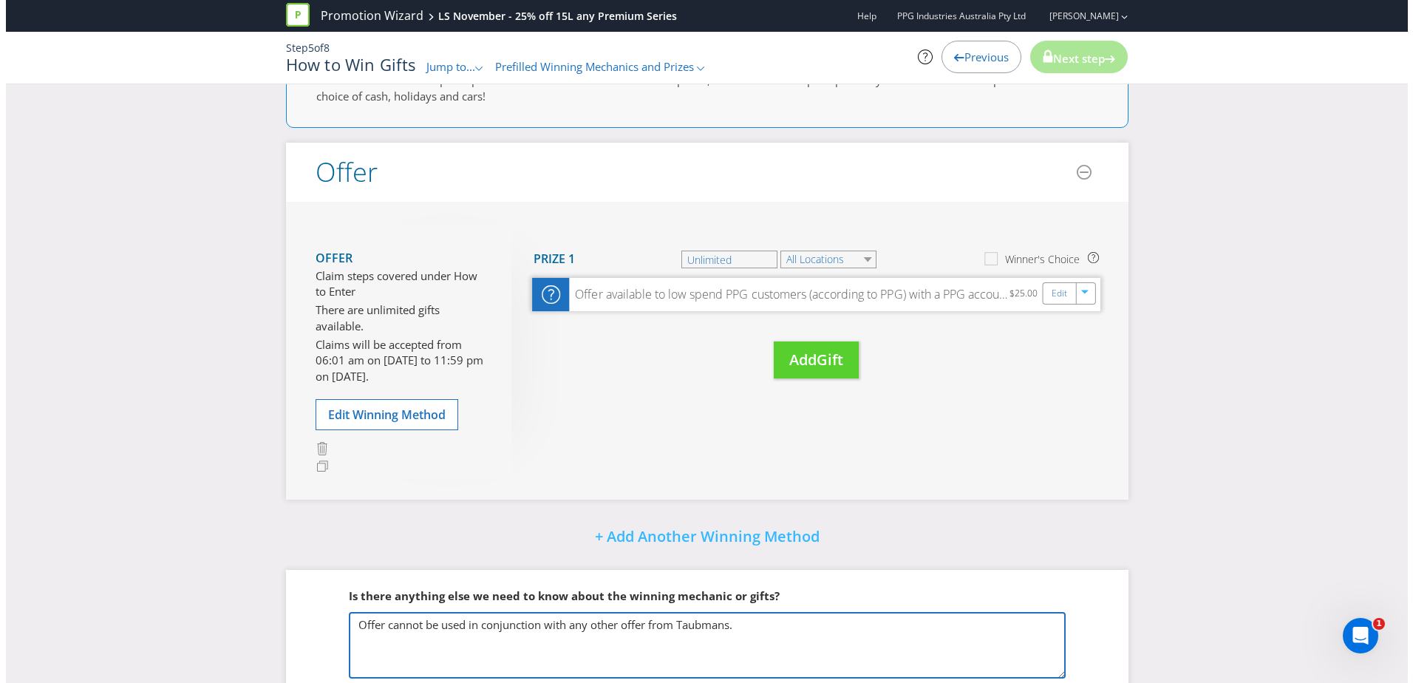
scroll to position [183, 0]
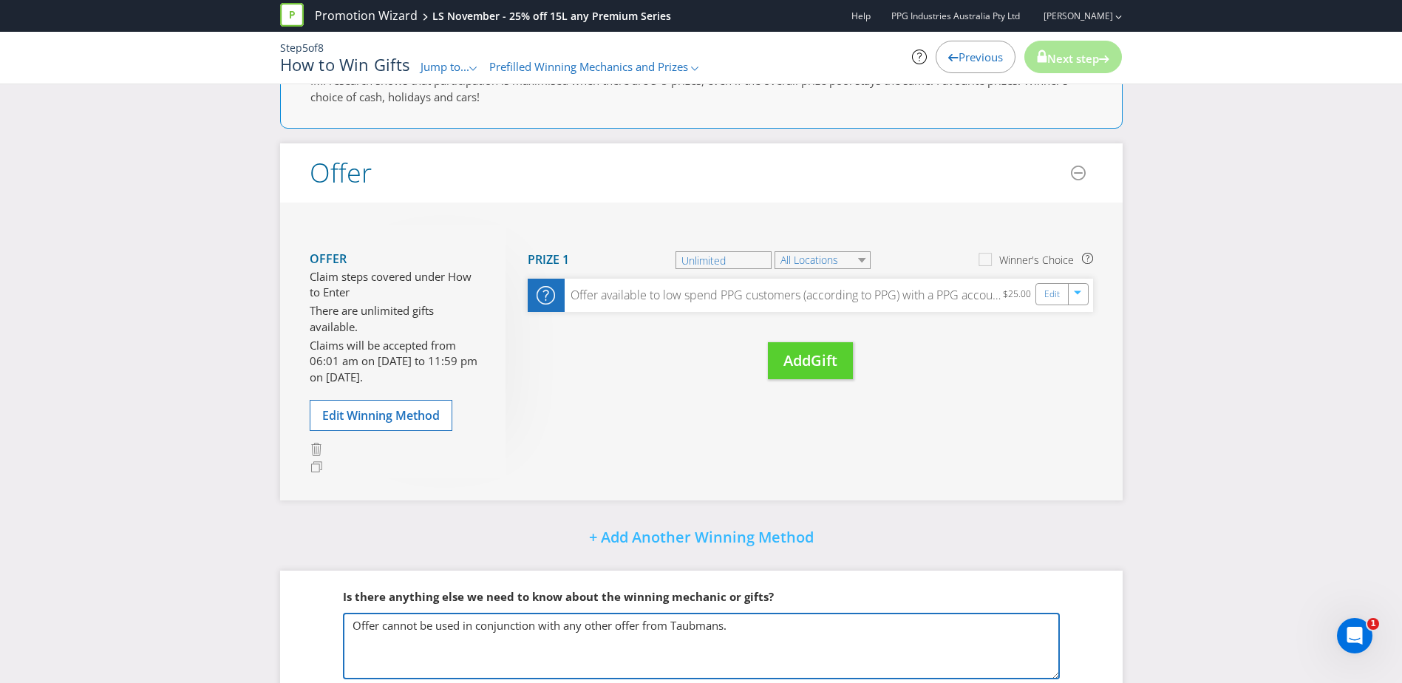
type textarea "Offer cannot be used in conjunction with any other offer from Taubmans."
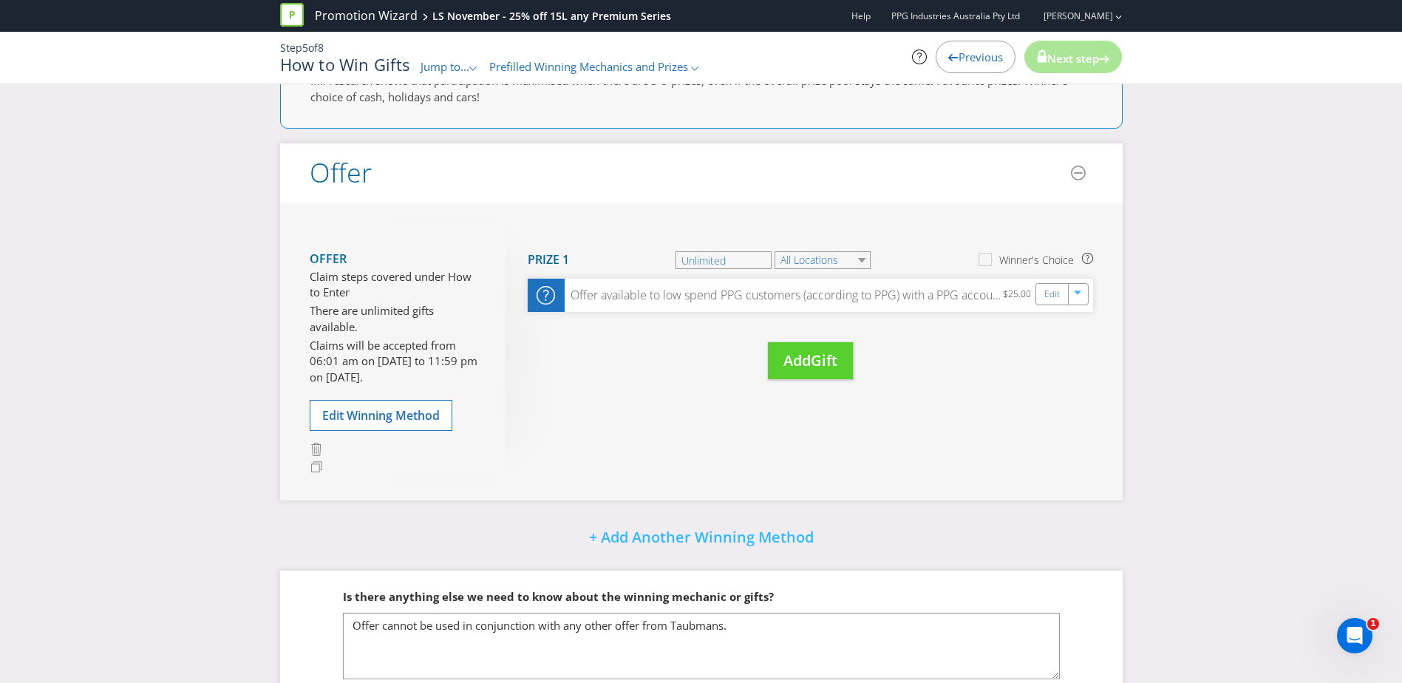
click at [1023, 439] on div "Offer Claim steps covered under How to Enter There are unlimited gifts availabl…" at bounding box center [701, 351] width 842 height 299
click at [869, 514] on div "Please resolve the following errors: You have said that entrants can enter usin…" at bounding box center [701, 336] width 865 height 839
click at [398, 420] on span "Edit Winning Method" at bounding box center [380, 415] width 117 height 16
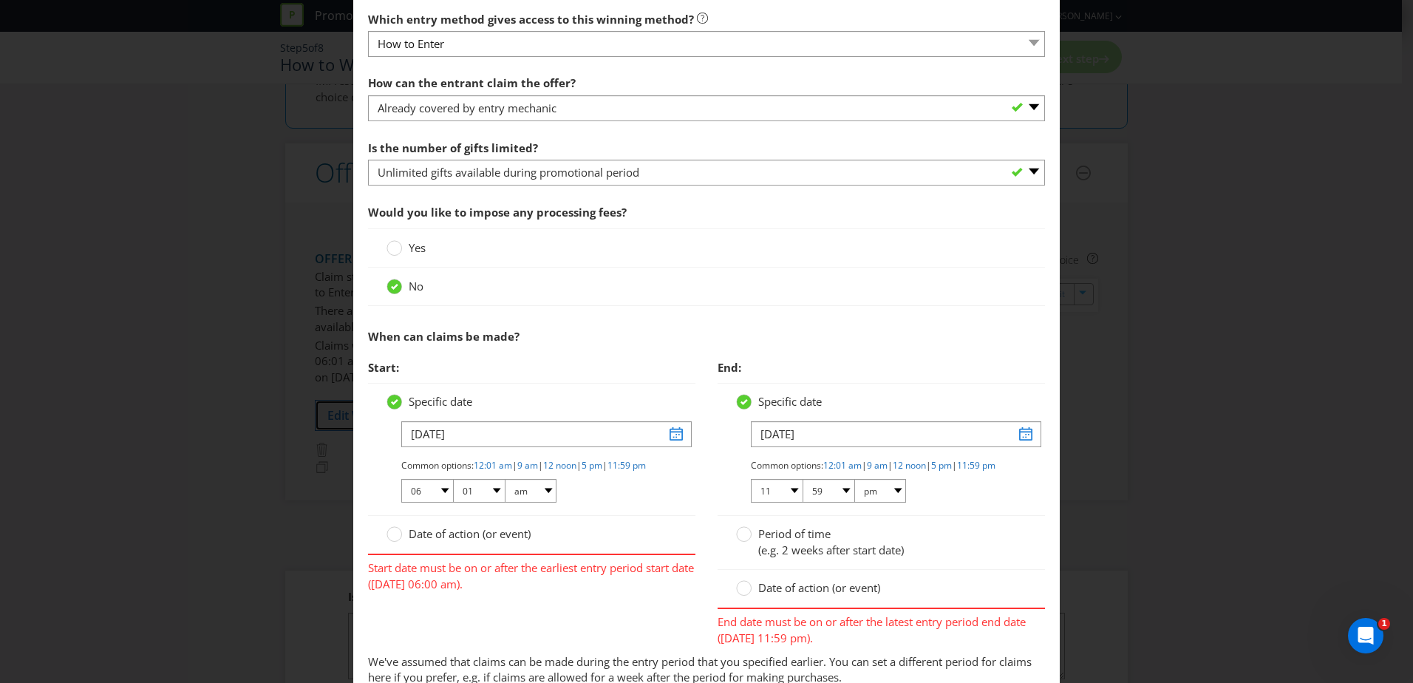
scroll to position [443, 0]
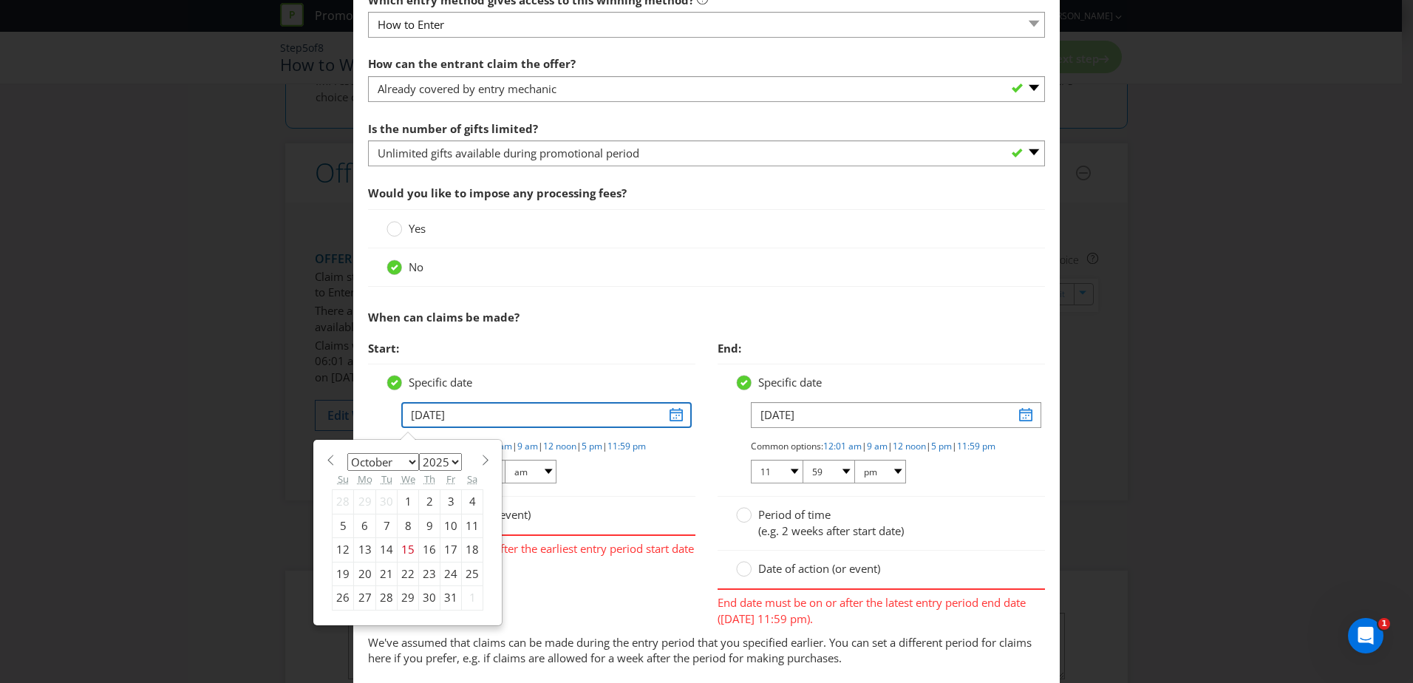
click at [672, 414] on input "[DATE]" at bounding box center [546, 415] width 290 height 26
click at [399, 460] on select "January February March April May June July August September October November De…" at bounding box center [383, 462] width 72 height 18
select select "10"
click at [347, 453] on select "January February March April May June July August September October November De…" at bounding box center [383, 462] width 72 height 18
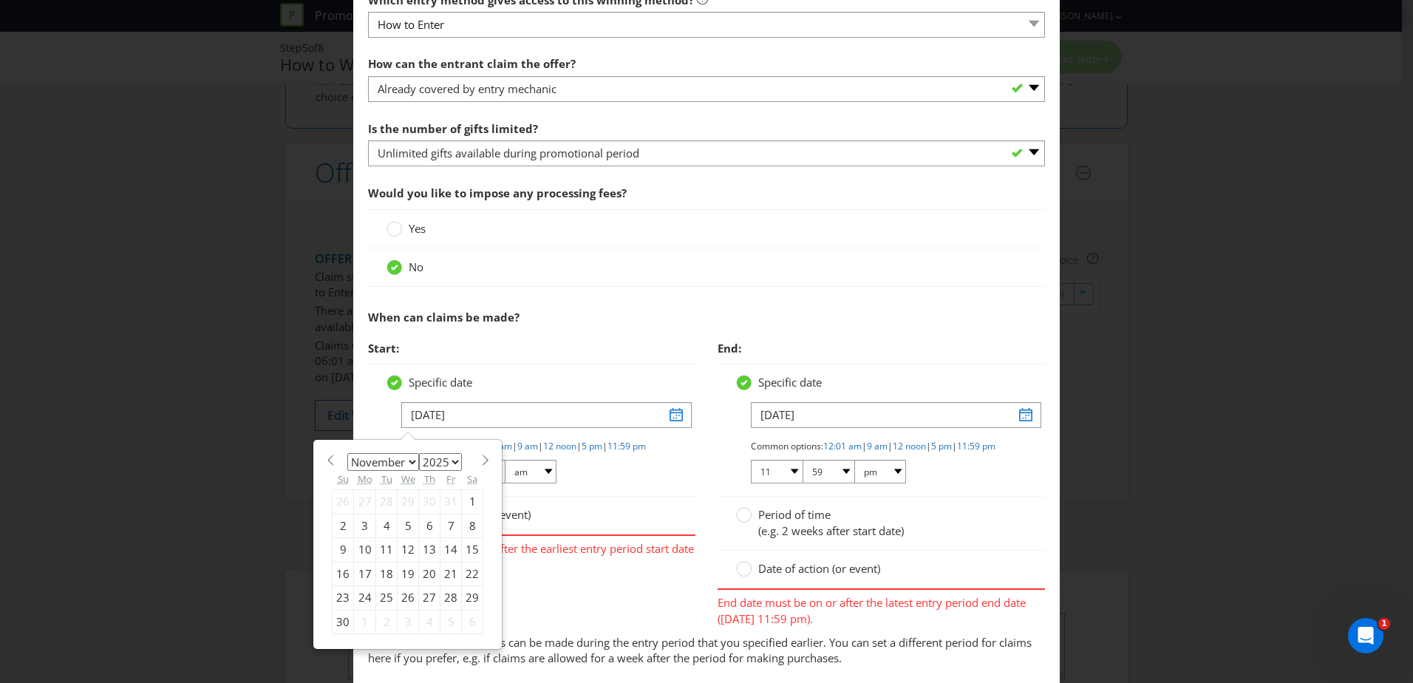
click at [359, 549] on div "10" at bounding box center [365, 550] width 22 height 24
type input "[DATE]"
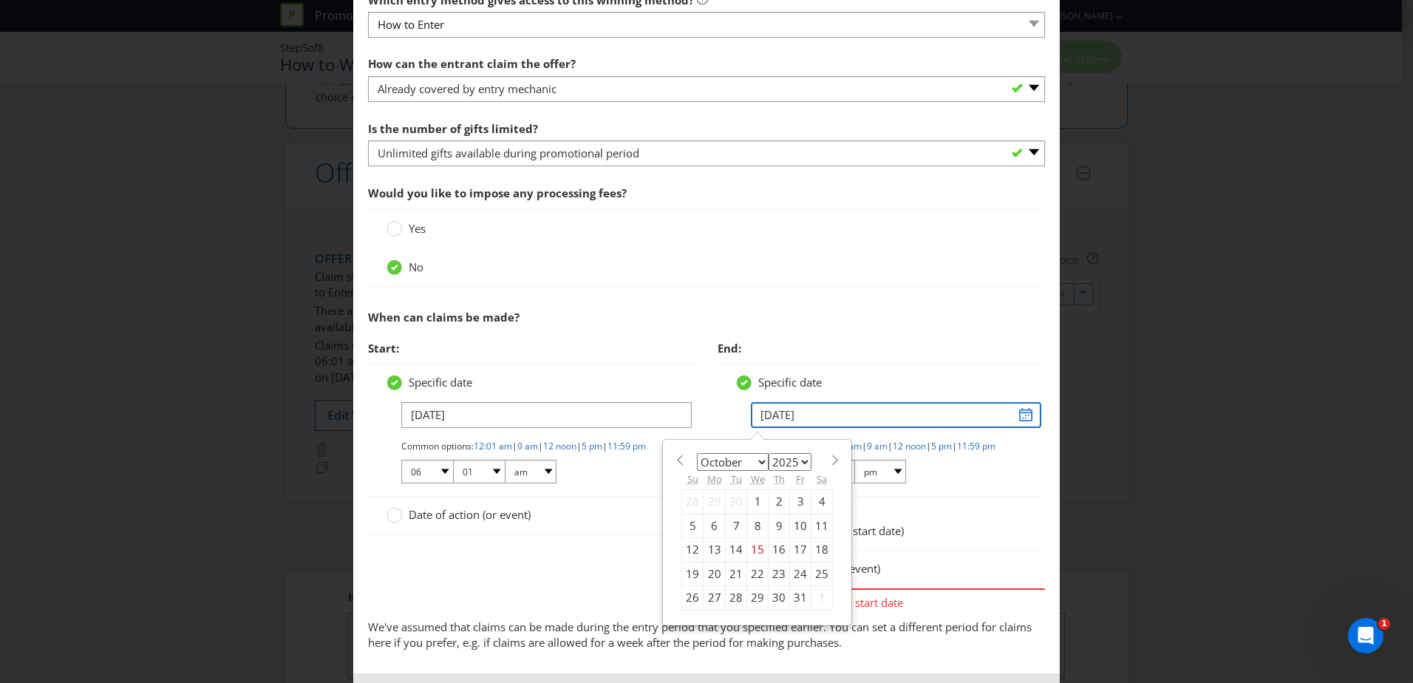
click at [1014, 414] on input "[DATE]" at bounding box center [896, 415] width 290 height 26
click at [757, 459] on select "January February March April May June July August September October November De…" at bounding box center [733, 462] width 72 height 18
select select "10"
click at [697, 453] on select "January February March April May June July August September October November De…" at bounding box center [733, 462] width 72 height 18
click at [814, 595] on div "29" at bounding box center [821, 598] width 21 height 24
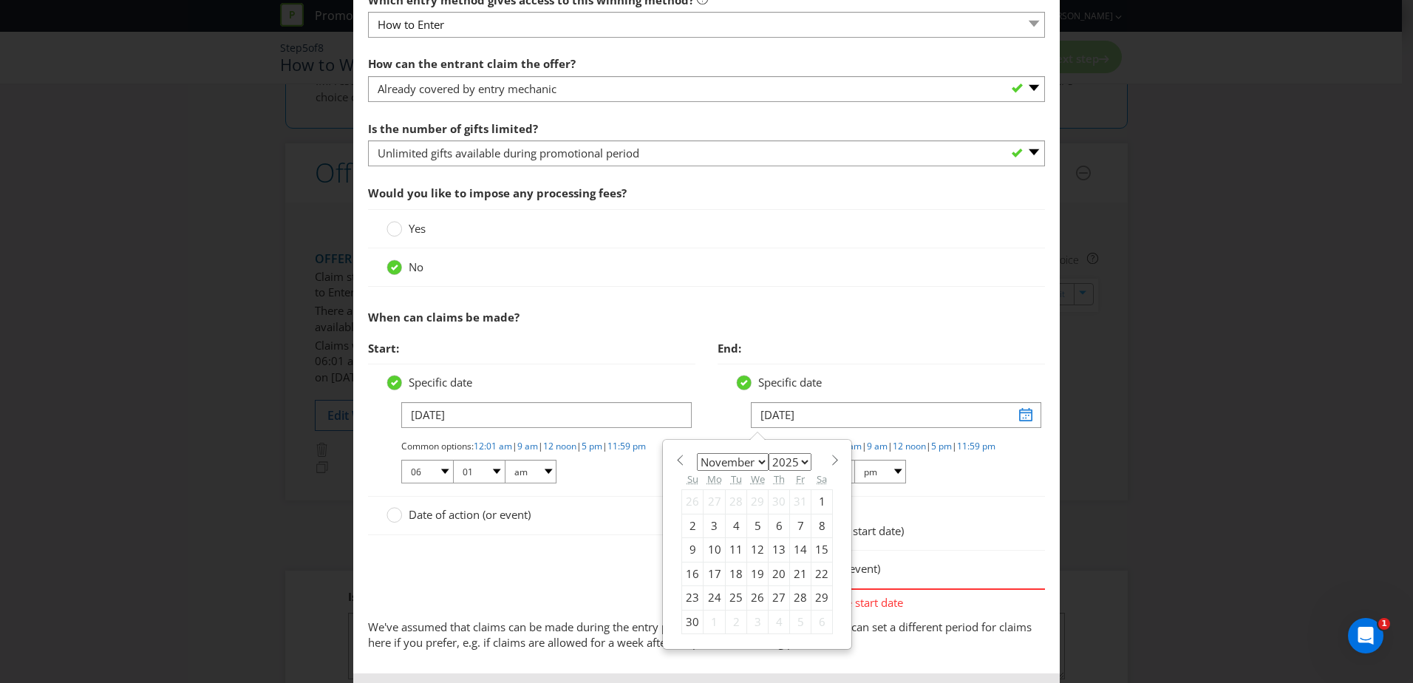
type input "[DATE]"
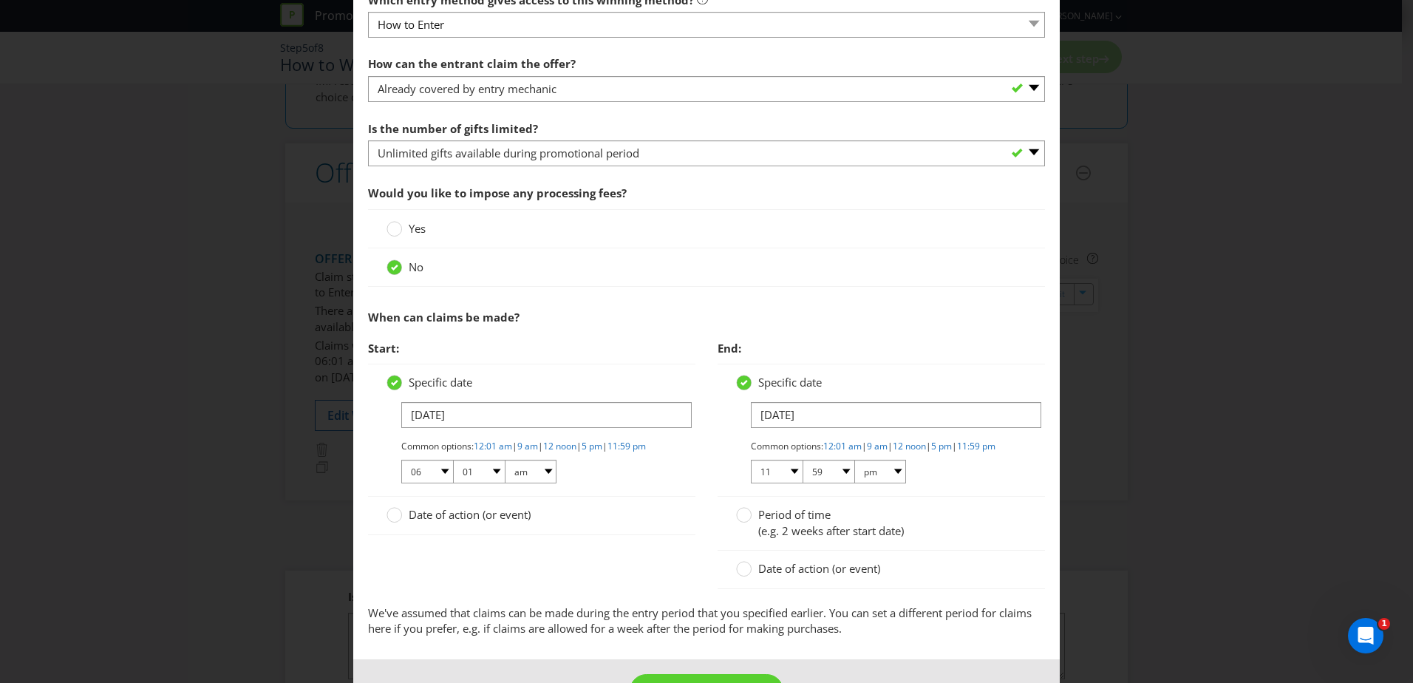
scroll to position [507, 0]
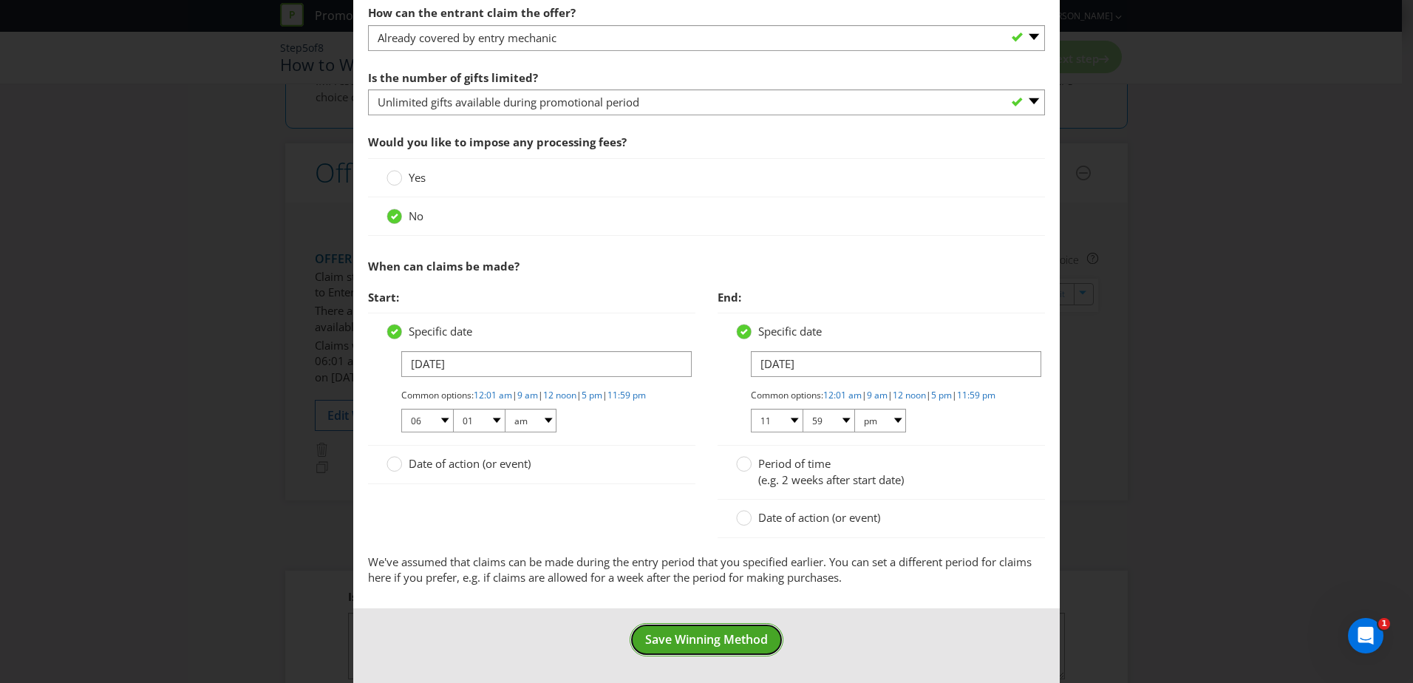
click at [723, 641] on span "Save Winning Method" at bounding box center [706, 639] width 123 height 16
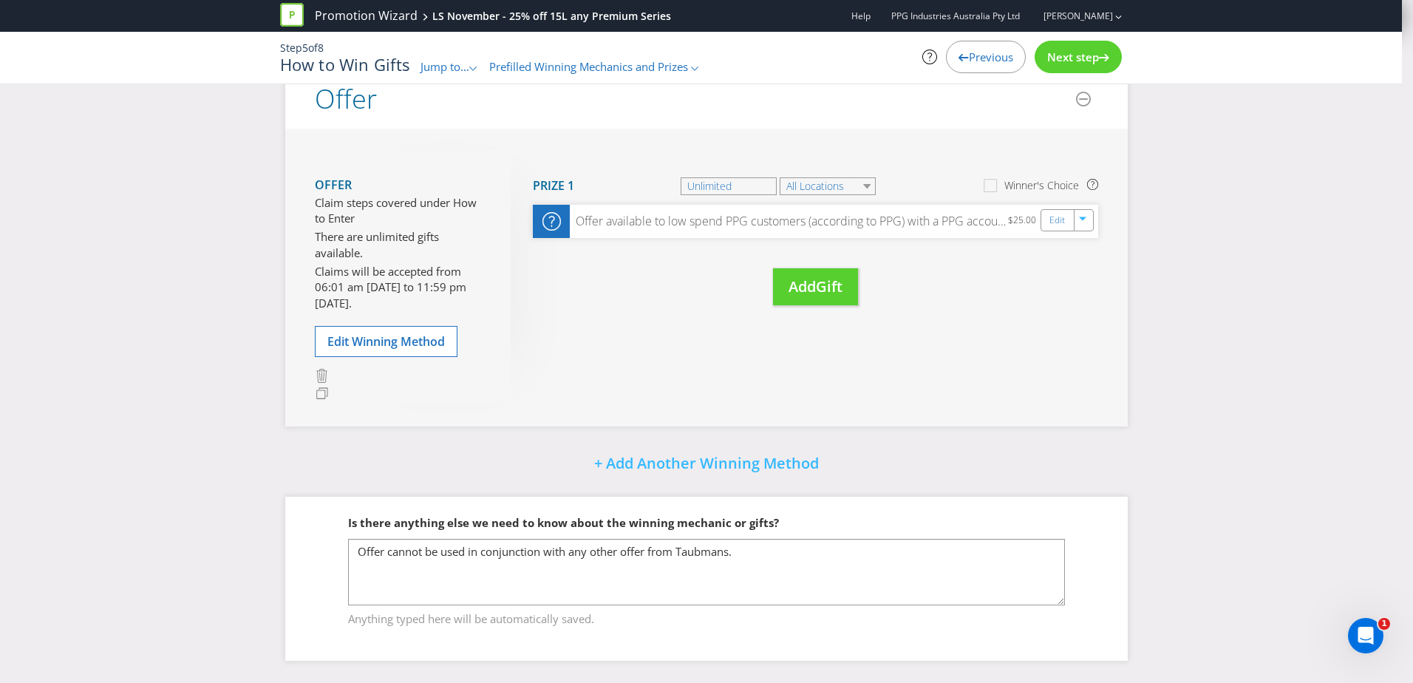
scroll to position [65, 0]
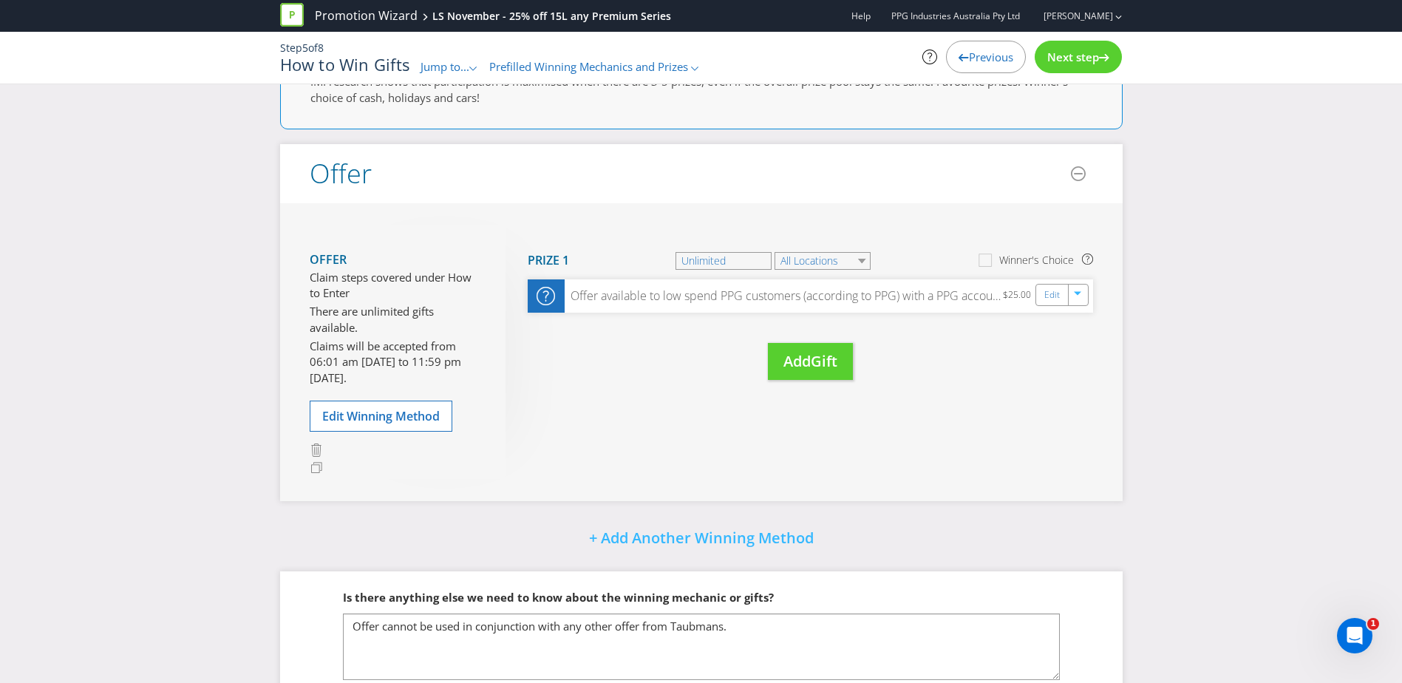
click at [975, 52] on span "Previous" at bounding box center [991, 57] width 44 height 15
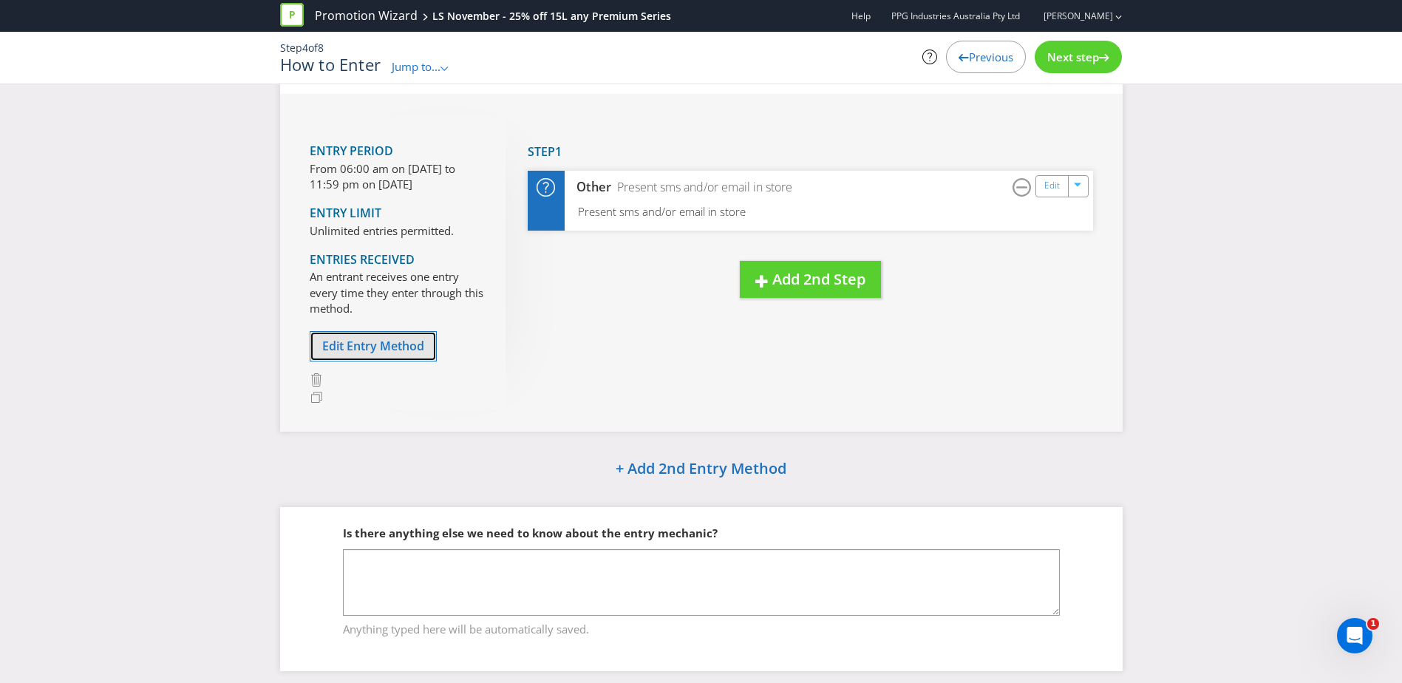
click at [384, 346] on span "Edit Entry Method" at bounding box center [373, 346] width 102 height 16
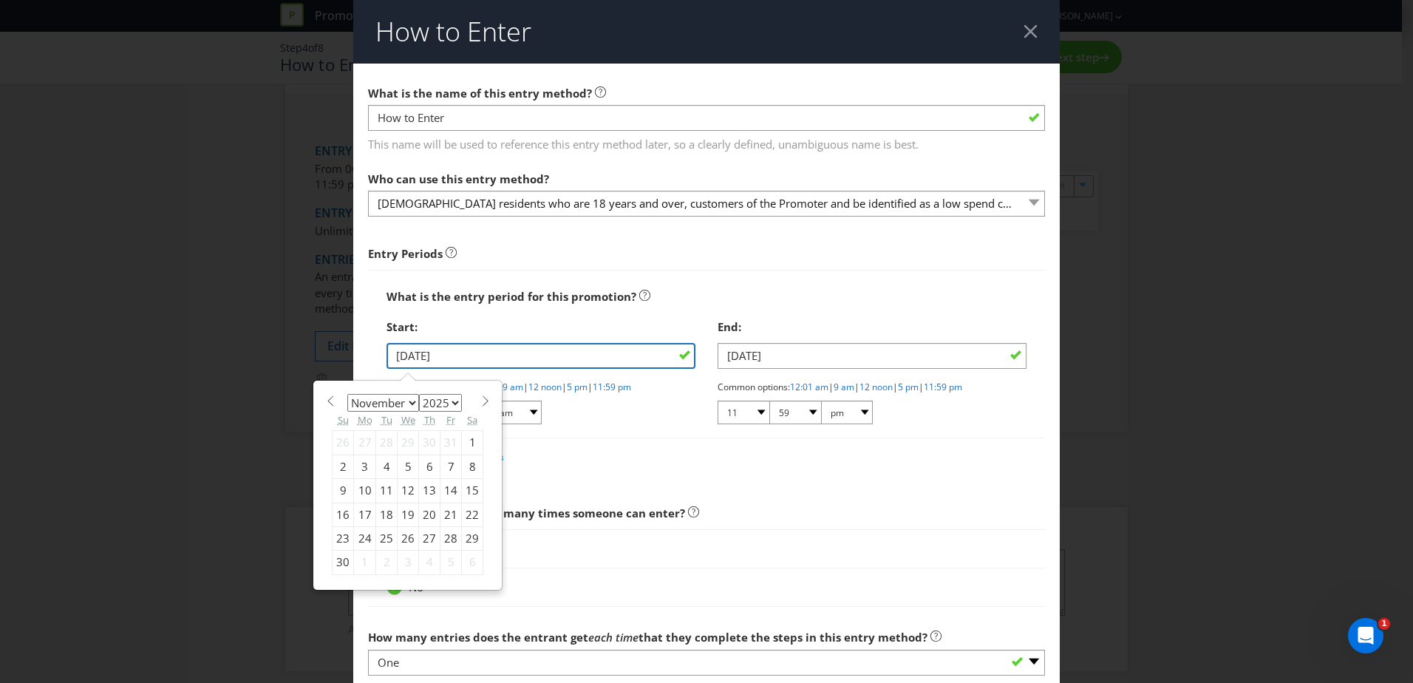
click at [600, 356] on input "[DATE]" at bounding box center [540, 356] width 309 height 26
click at [356, 488] on div "10" at bounding box center [365, 491] width 22 height 24
type input "[DATE]"
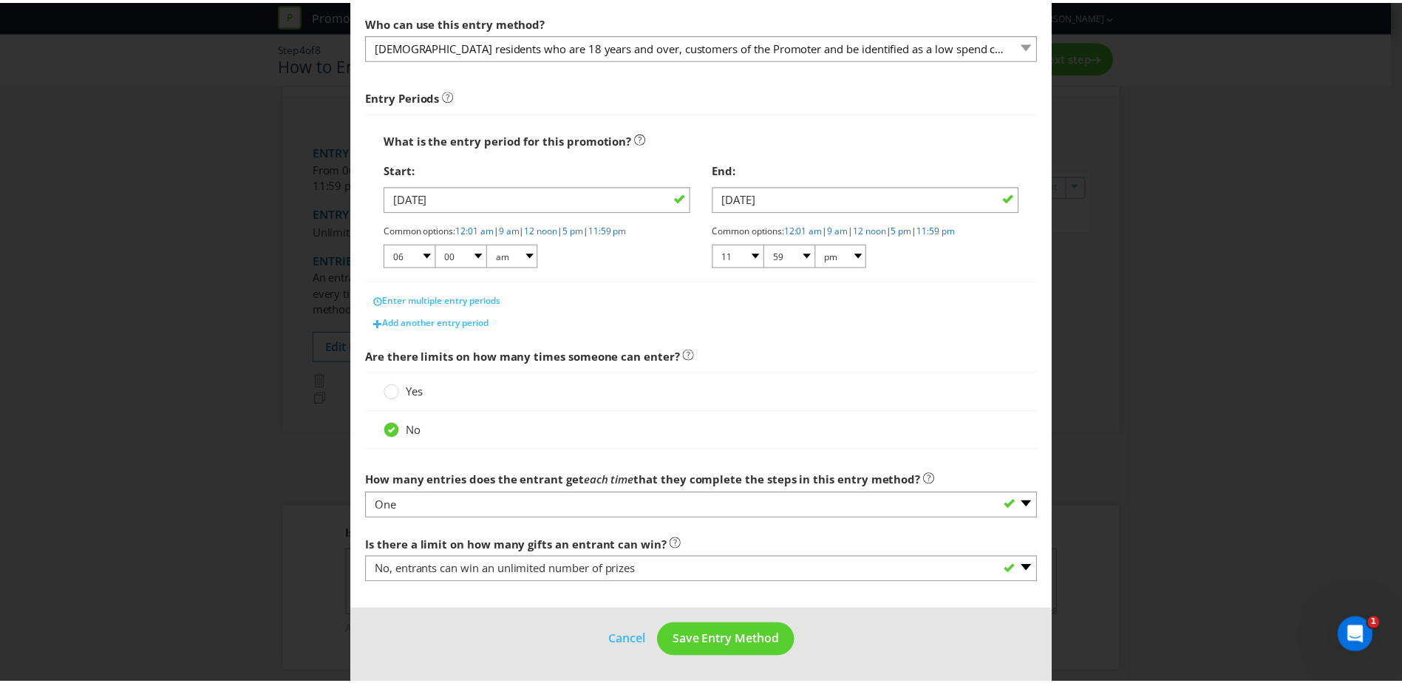
scroll to position [158, 0]
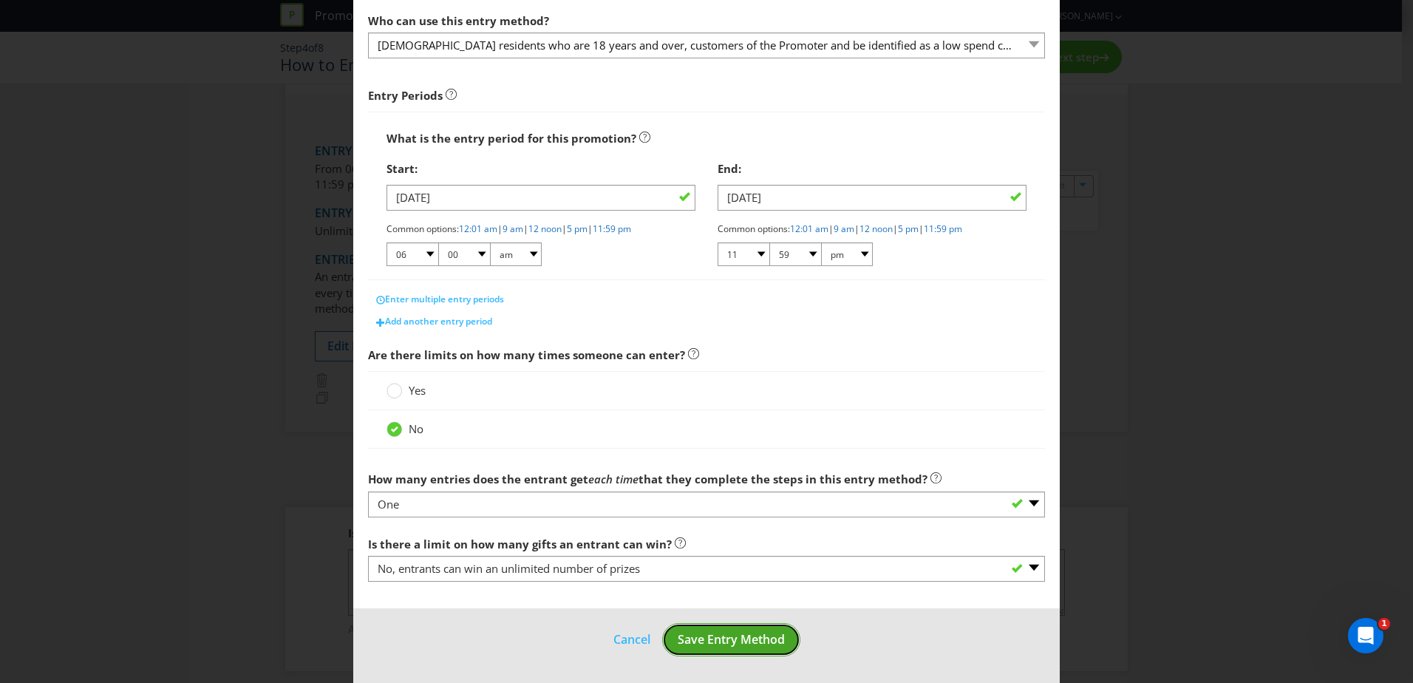
click at [726, 644] on span "Save Entry Method" at bounding box center [731, 639] width 107 height 16
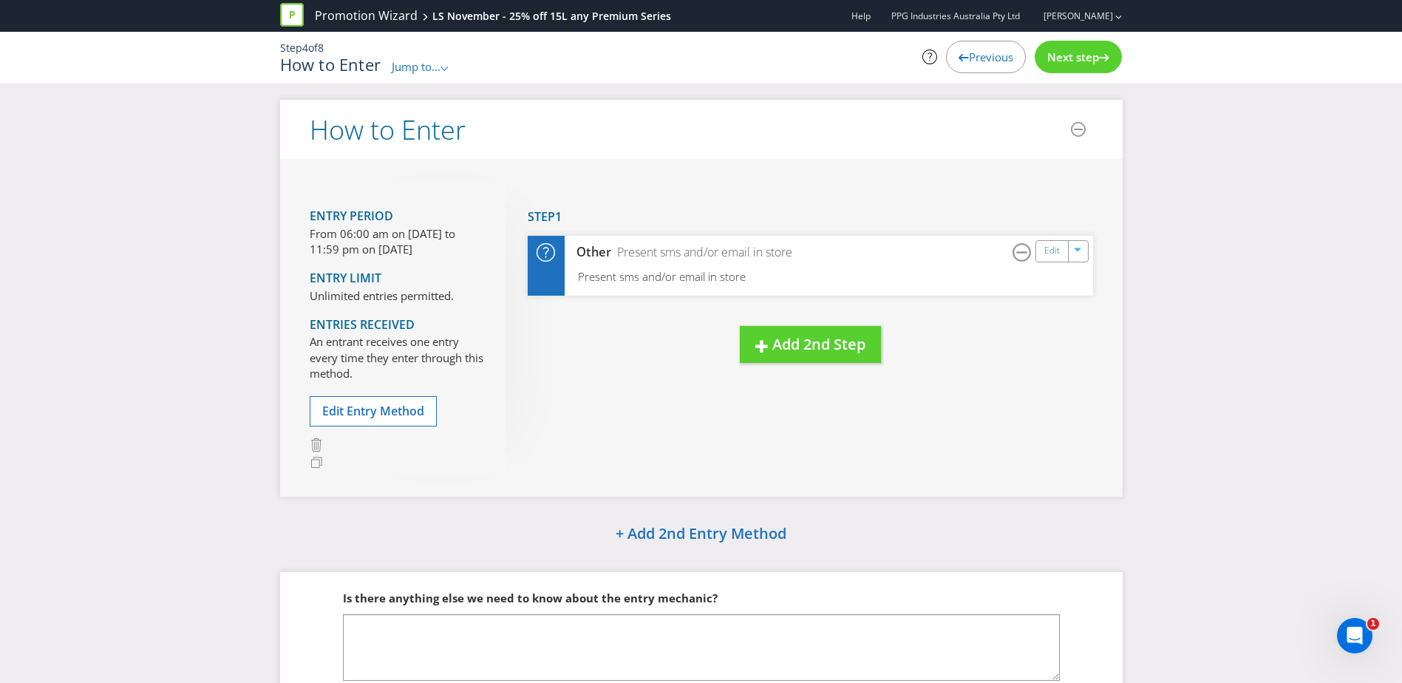
click at [980, 55] on span "Previous" at bounding box center [991, 57] width 44 height 15
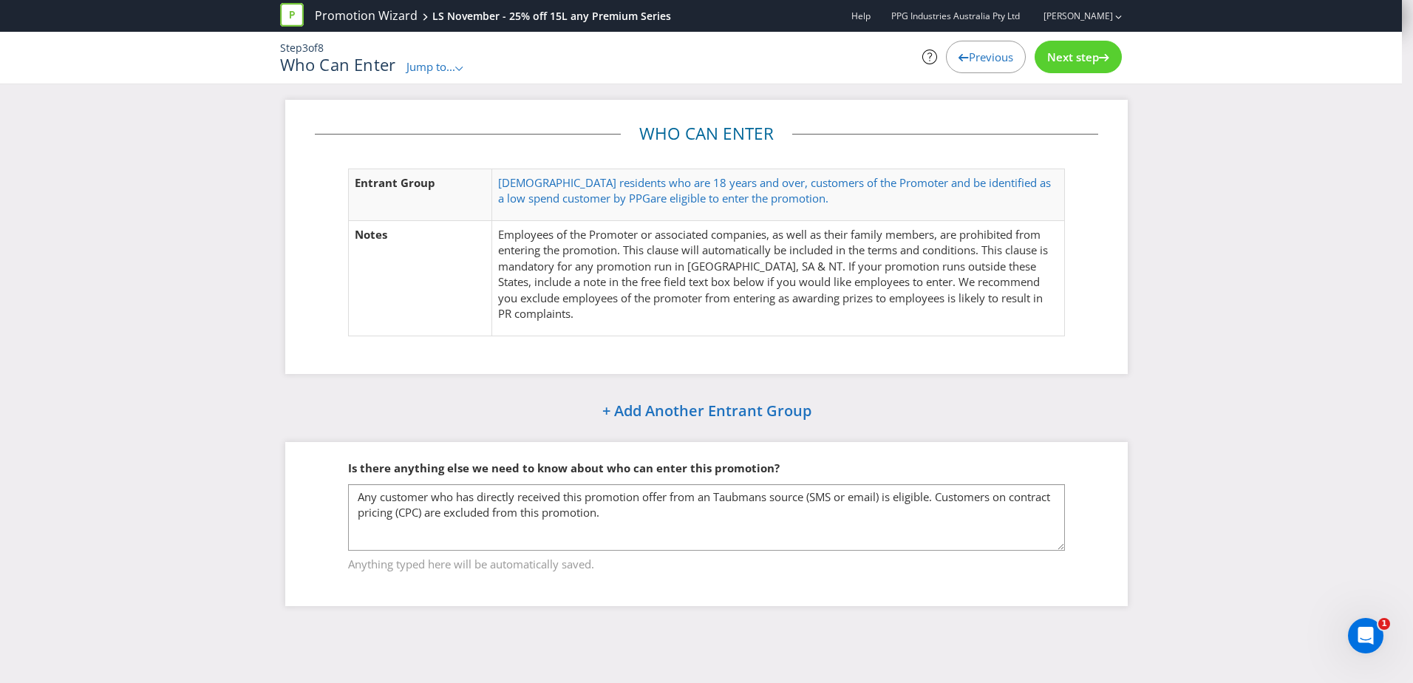
click at [980, 55] on span "Previous" at bounding box center [991, 57] width 44 height 15
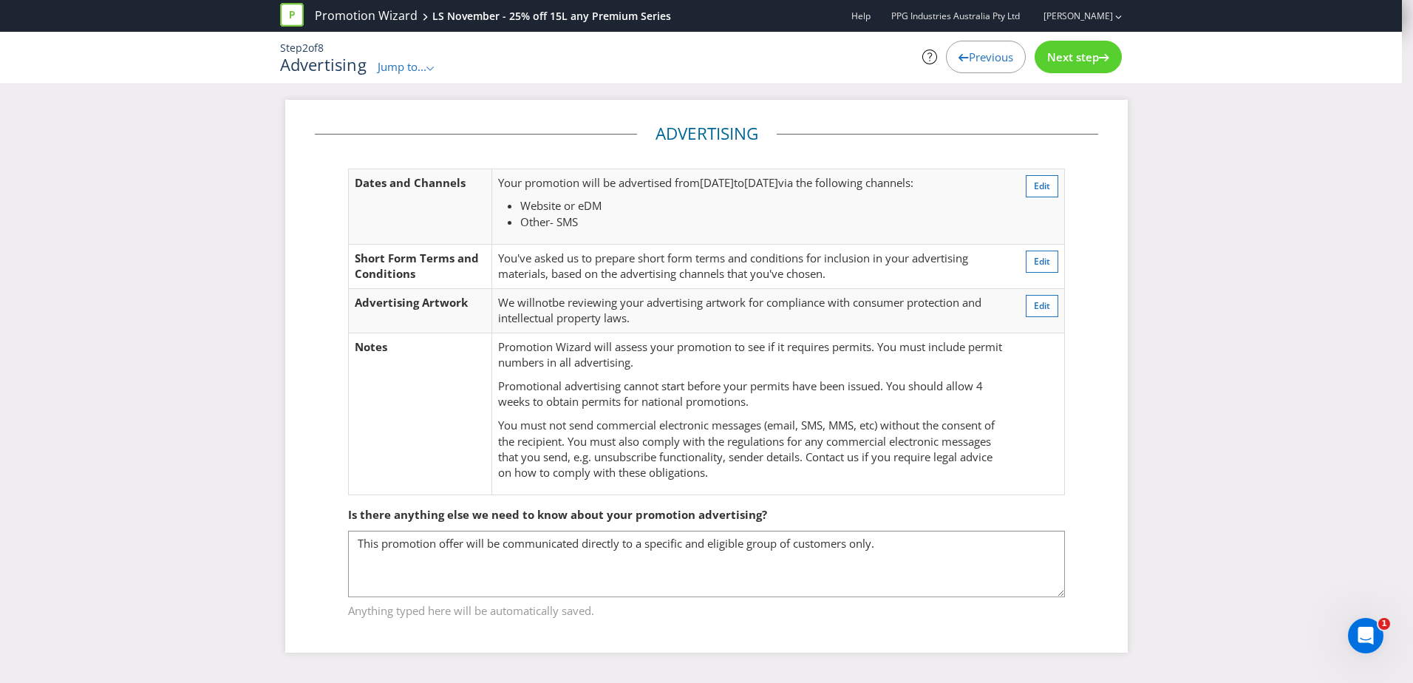
click at [1076, 55] on span "Next step" at bounding box center [1073, 57] width 52 height 15
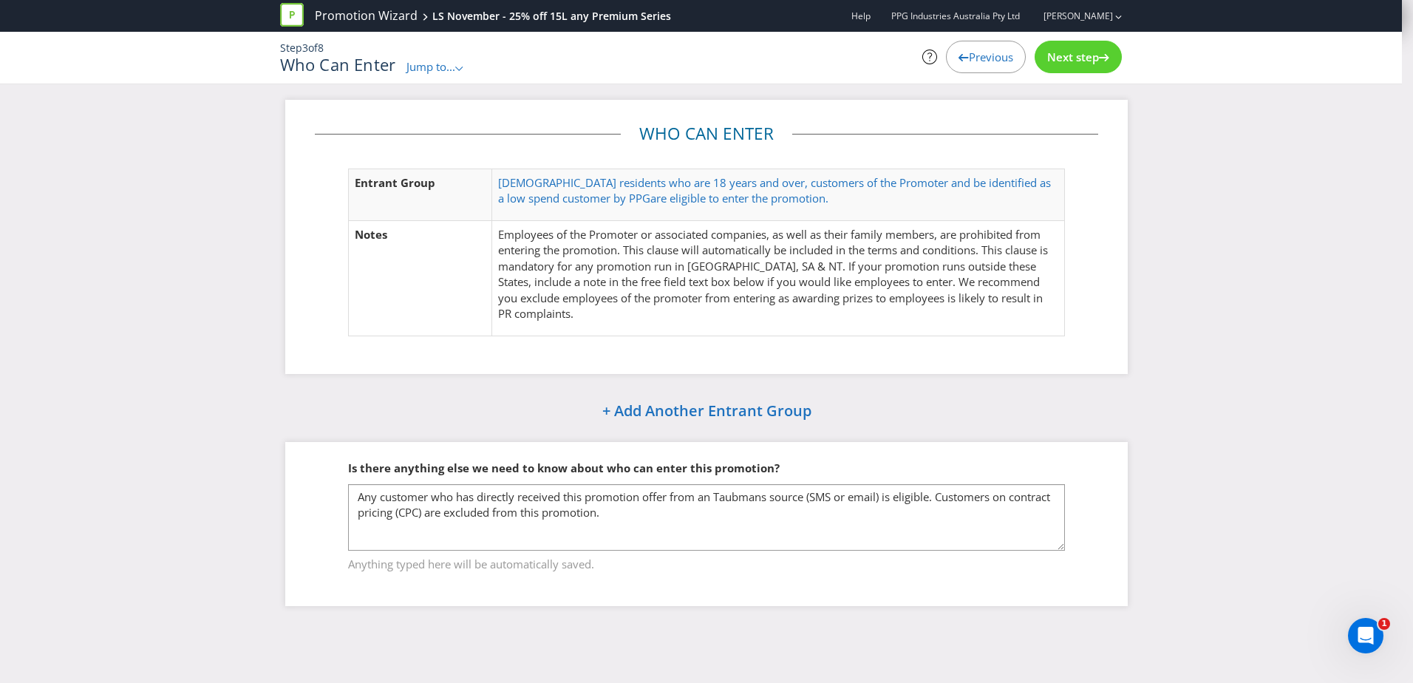
click at [982, 52] on span "Previous" at bounding box center [991, 57] width 44 height 15
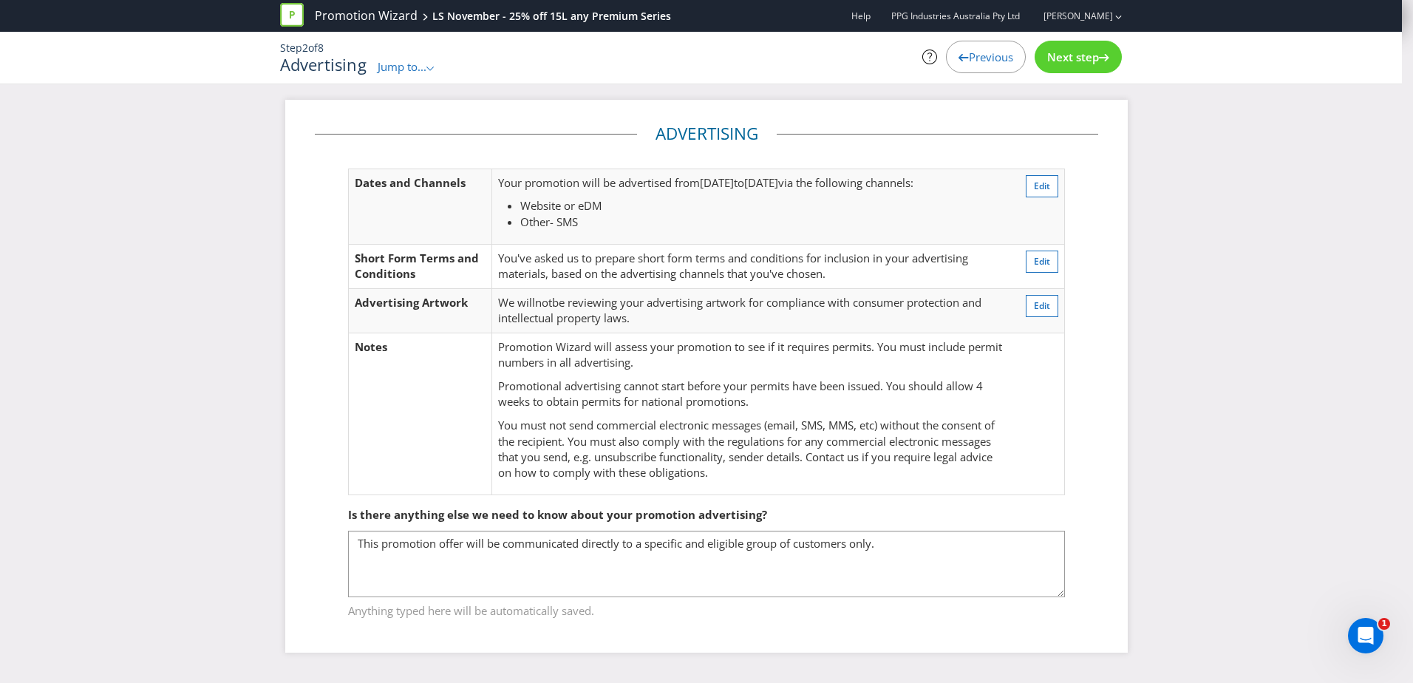
click at [1082, 57] on span "Next step" at bounding box center [1073, 57] width 52 height 15
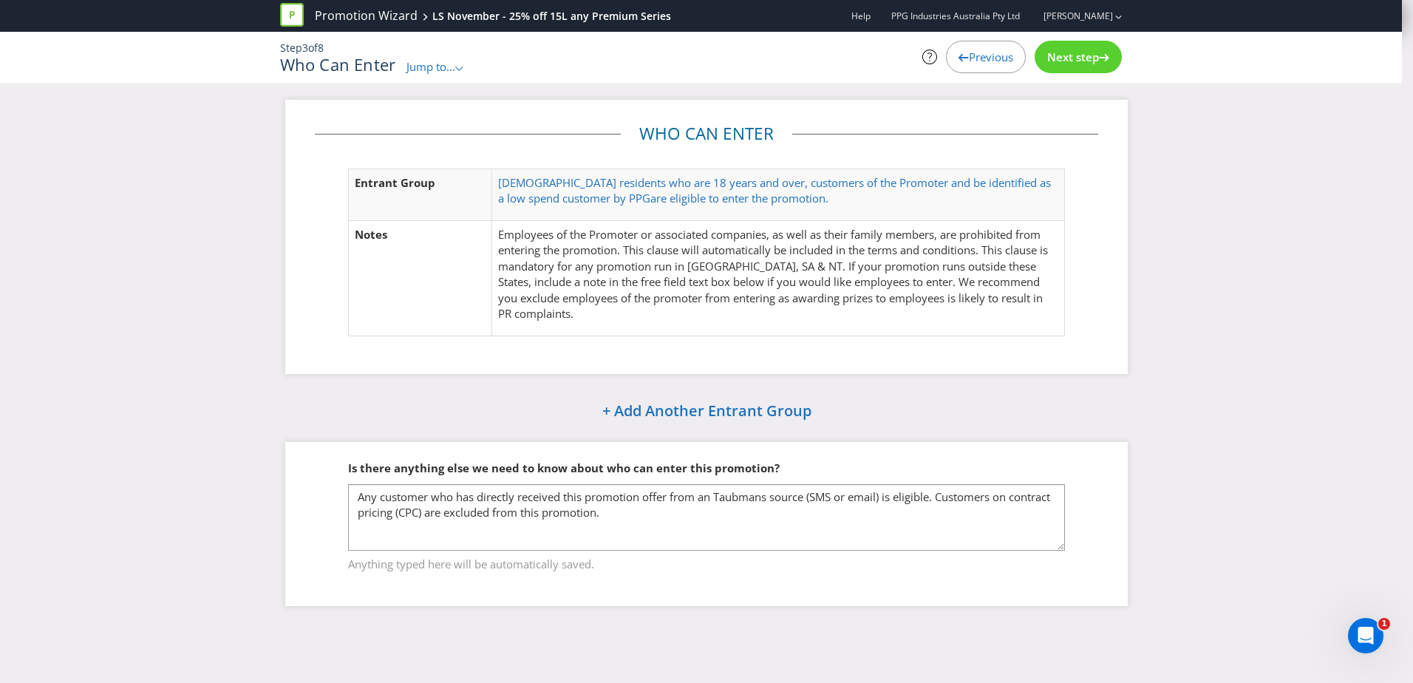
click at [1076, 55] on span "Next step" at bounding box center [1073, 57] width 52 height 15
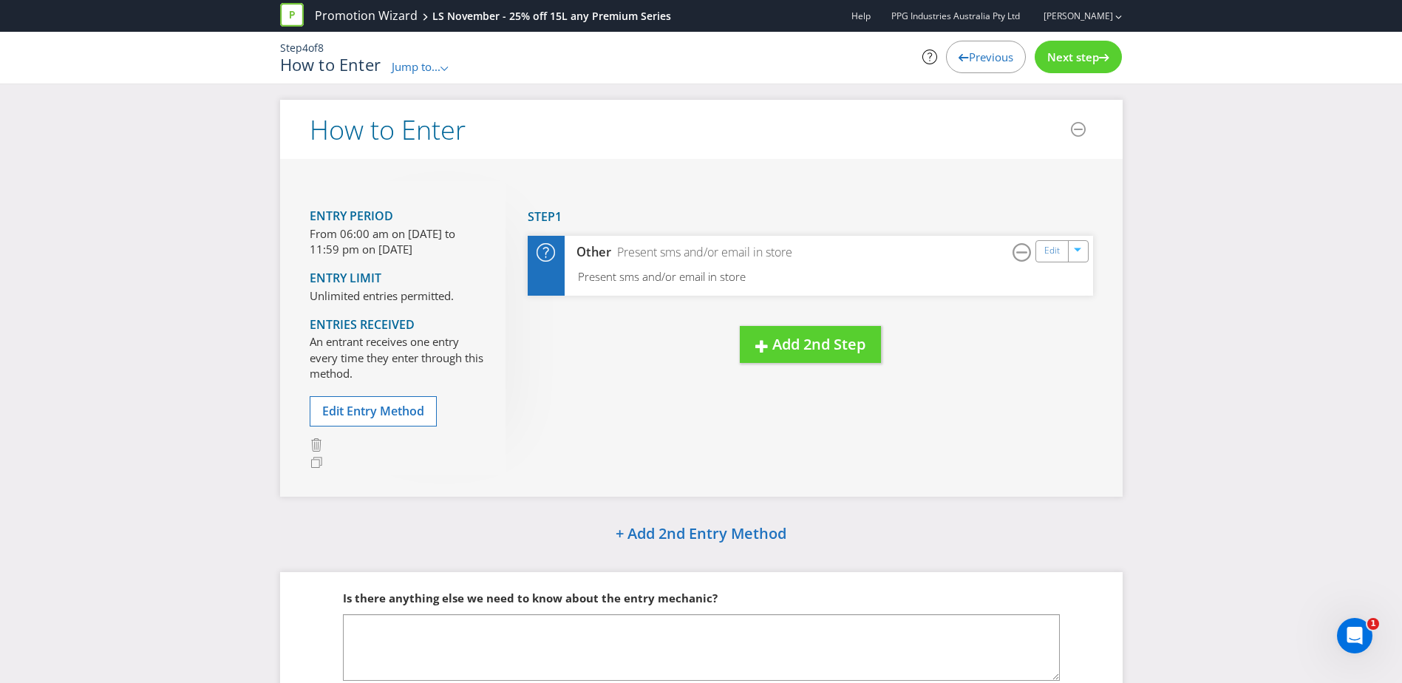
click at [1076, 55] on span "Next step" at bounding box center [1073, 57] width 52 height 15
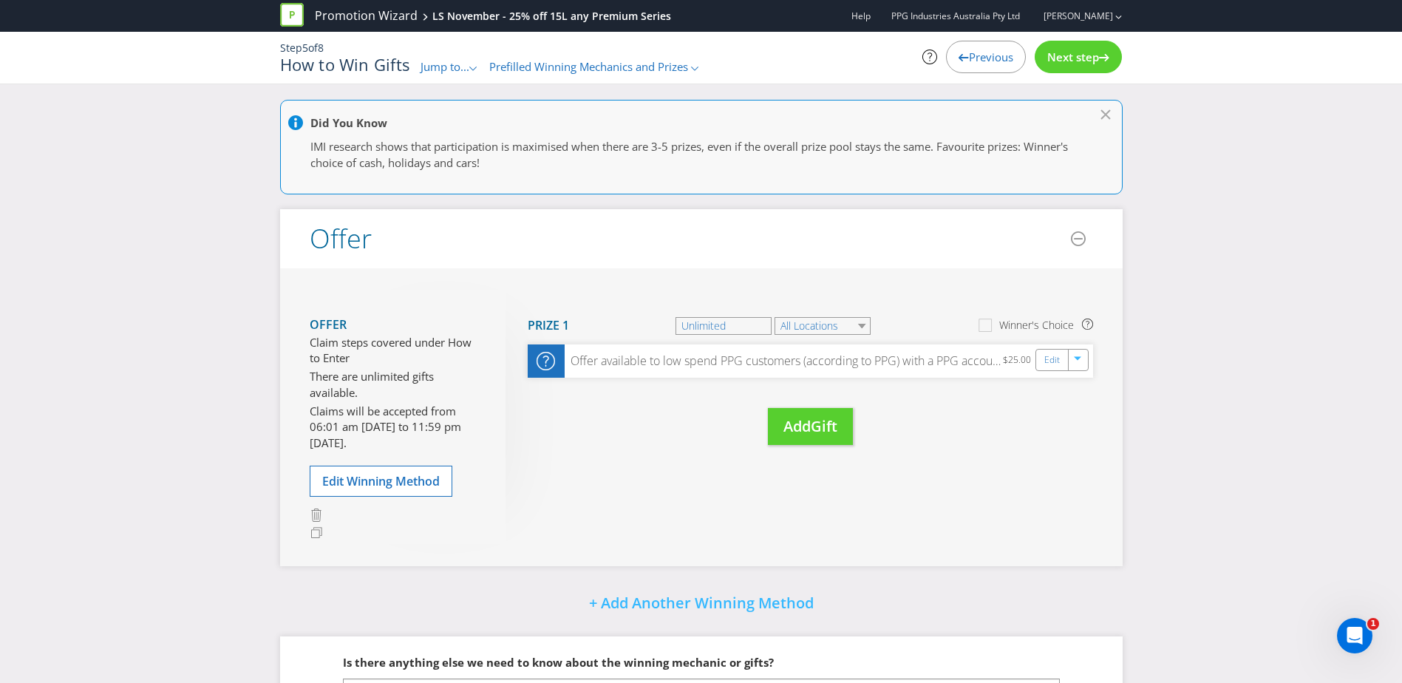
click at [1076, 55] on span "Next step" at bounding box center [1073, 57] width 52 height 15
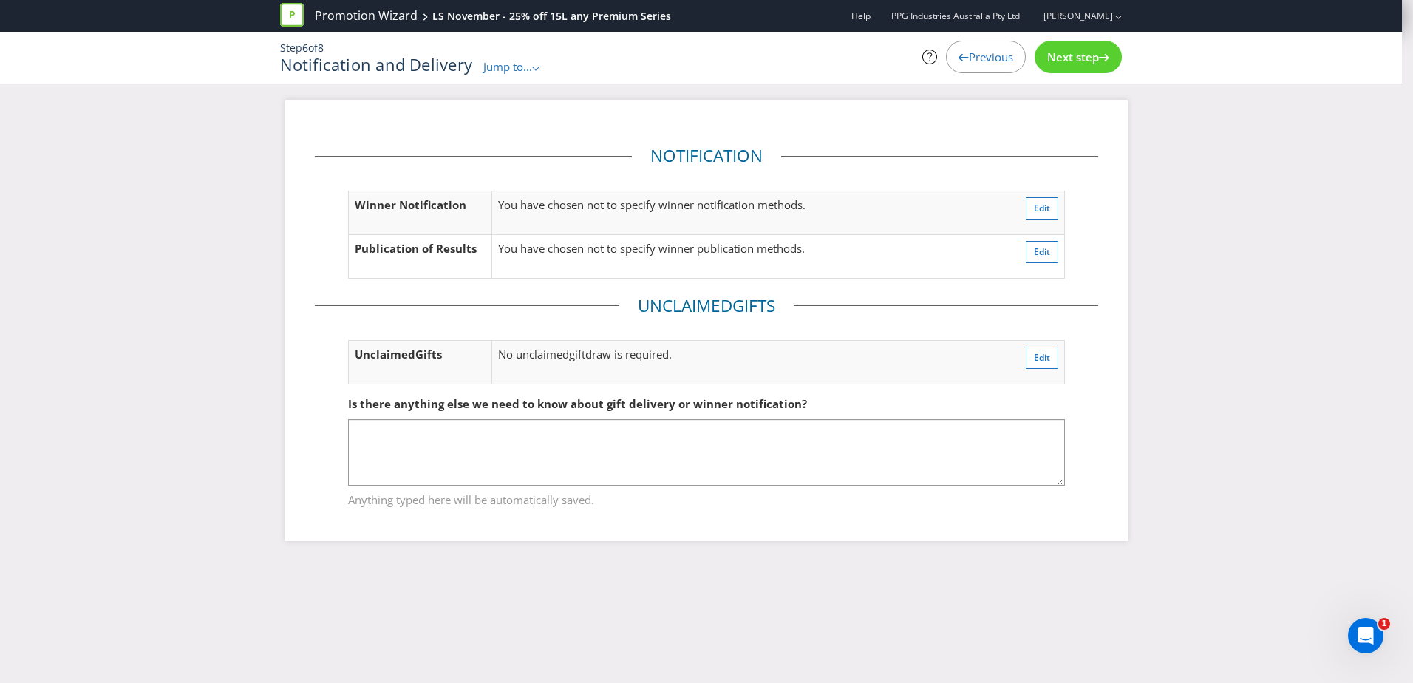
click at [1078, 64] on div "Next step" at bounding box center [1077, 57] width 87 height 33
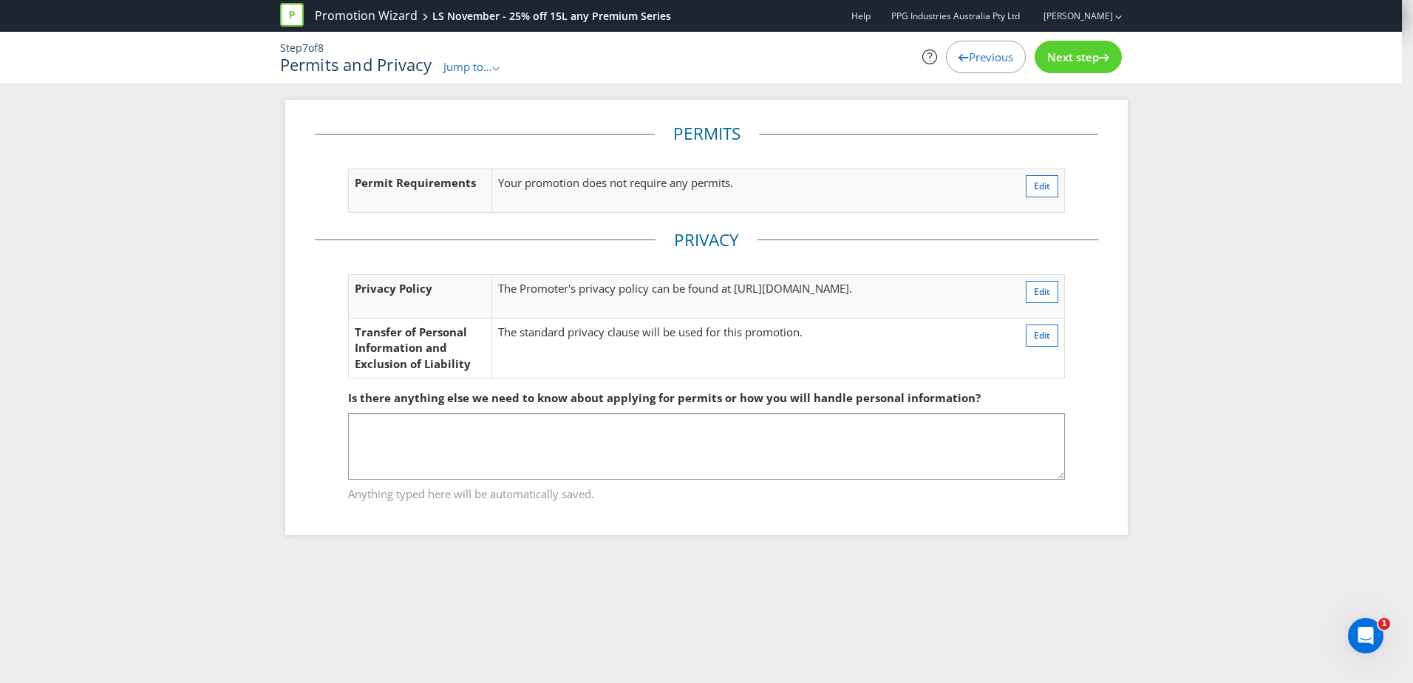
click at [1073, 58] on span "Next step" at bounding box center [1073, 57] width 52 height 15
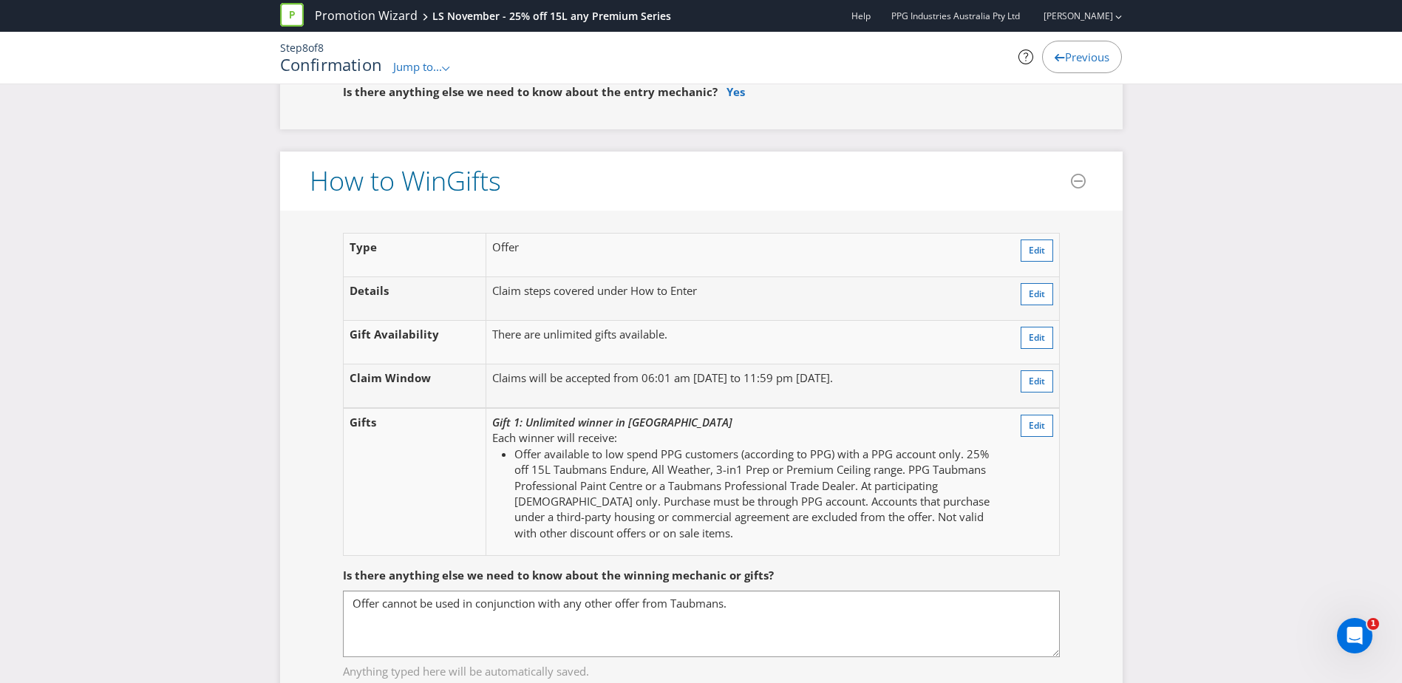
scroll to position [1672, 0]
